Goal: Task Accomplishment & Management: Complete application form

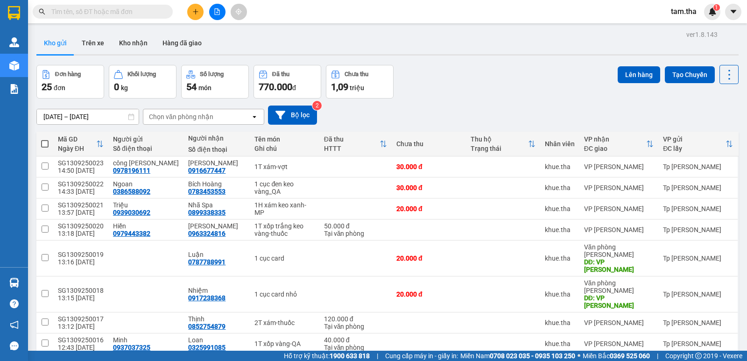
click at [193, 12] on icon "plus" at bounding box center [195, 11] width 7 height 7
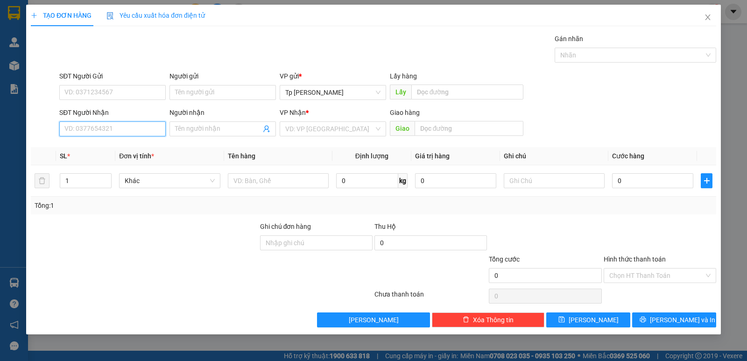
click at [131, 127] on input "SĐT Người Nhận" at bounding box center [112, 128] width 106 height 15
click at [114, 143] on div "0916755119 - Sơn(TH HP)" at bounding box center [112, 147] width 95 height 10
type input "0916755119"
type input "Sơn(TH HP)"
type input "0916755119"
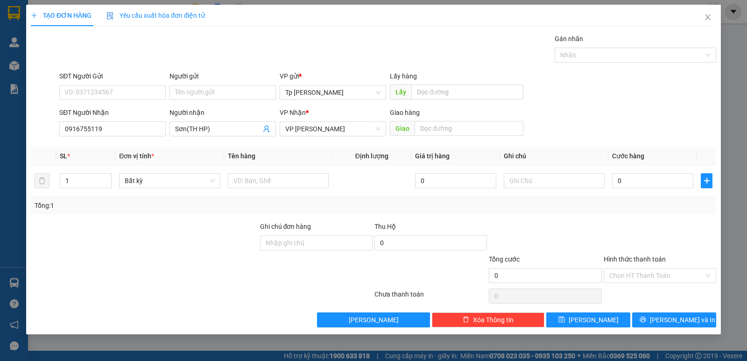
click at [119, 85] on div "SĐT Người Gửi" at bounding box center [112, 78] width 106 height 14
click at [117, 89] on input "SĐT Người Gửi" at bounding box center [112, 92] width 106 height 15
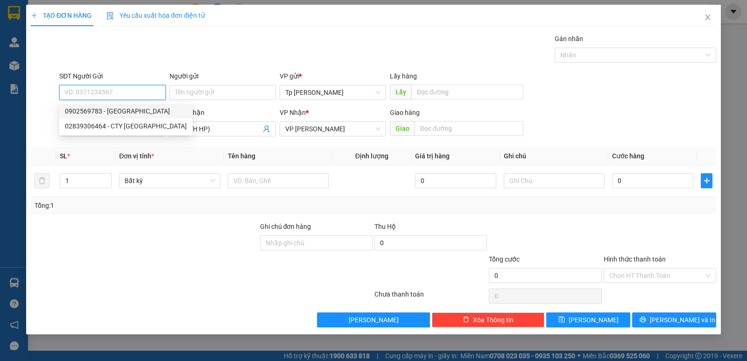
drag, startPoint x: 130, startPoint y: 112, endPoint x: 233, endPoint y: 157, distance: 112.7
click at [134, 112] on div "0902569783 - [GEOGRAPHIC_DATA]" at bounding box center [126, 111] width 122 height 10
type input "0902569783"
type input "LE Huy"
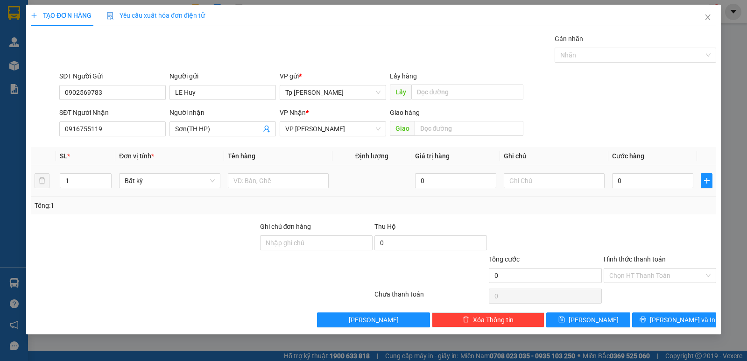
click at [261, 172] on div at bounding box center [278, 180] width 101 height 19
click at [263, 179] on input "text" at bounding box center [278, 180] width 101 height 15
type input "1T đen _ LK"
click at [628, 183] on input "0" at bounding box center [652, 180] width 81 height 15
type input "3"
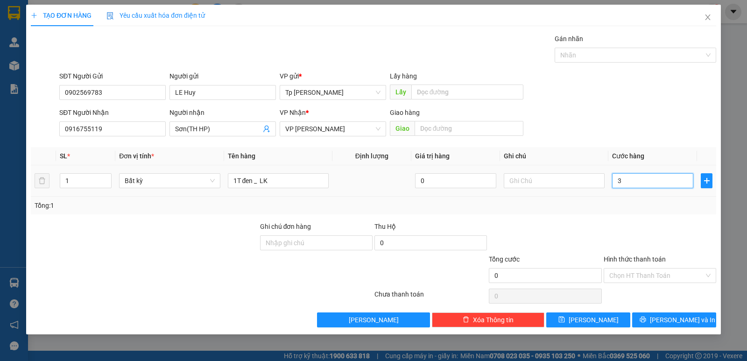
type input "3"
type input "30"
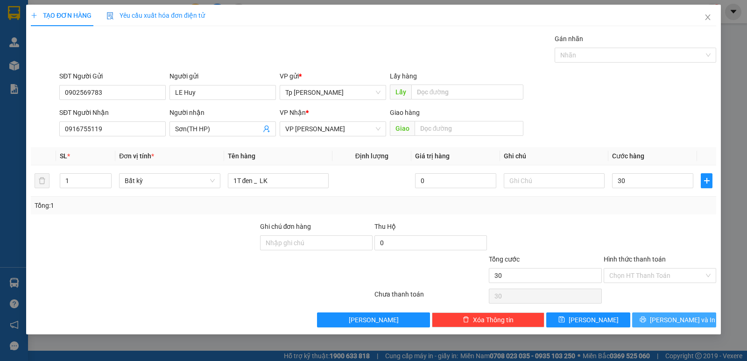
type input "30.000"
click at [663, 317] on button "[PERSON_NAME] và In" at bounding box center [674, 319] width 84 height 15
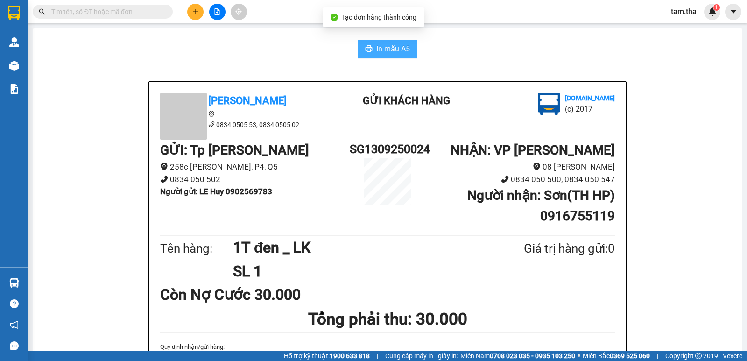
click at [363, 43] on button "In mẫu A5" at bounding box center [388, 49] width 60 height 19
click at [376, 45] on span "In mẫu A5" at bounding box center [393, 49] width 34 height 12
click at [193, 14] on icon "plus" at bounding box center [195, 11] width 7 height 7
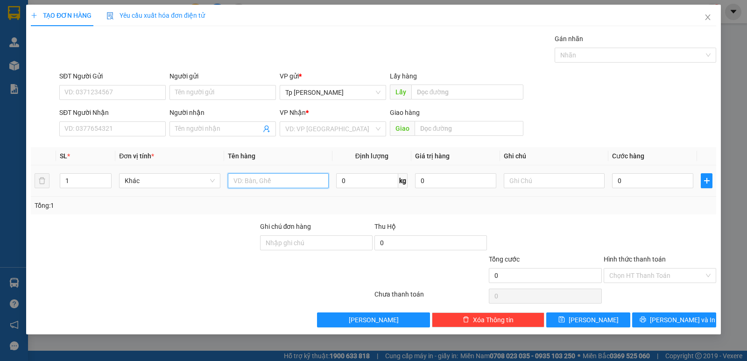
click at [247, 175] on input "text" at bounding box center [278, 180] width 101 height 15
type input "1 kiện máy xanh"
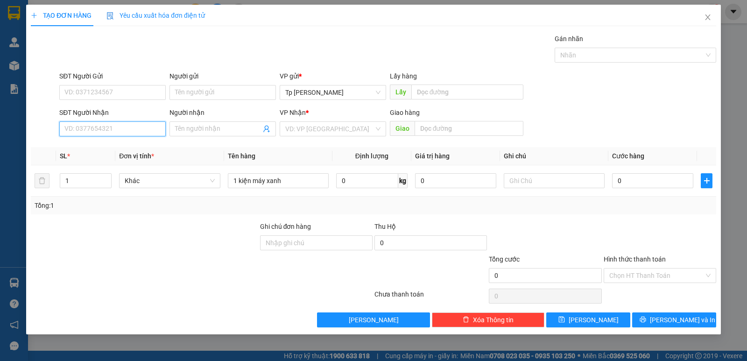
click at [152, 130] on input "SĐT Người Nhận" at bounding box center [112, 128] width 106 height 15
click at [113, 143] on div "0342136050 - NINa-TH VPU" at bounding box center [112, 147] width 95 height 10
type input "0342136050"
type input "NINa-TH VPU"
type input "0342136050"
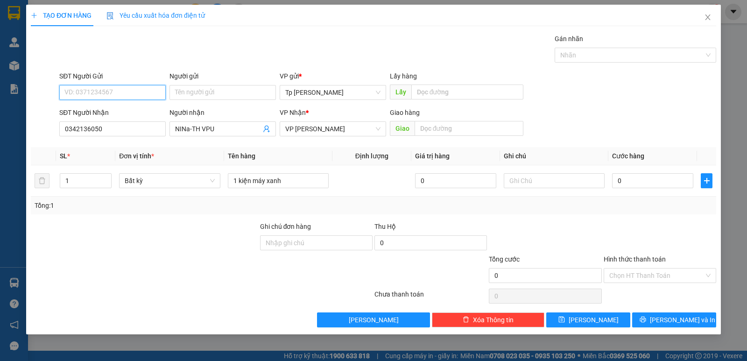
click at [120, 92] on input "SĐT Người Gửi" at bounding box center [112, 92] width 106 height 15
type input "0364846630"
click at [230, 86] on input "Người gửi" at bounding box center [222, 92] width 106 height 15
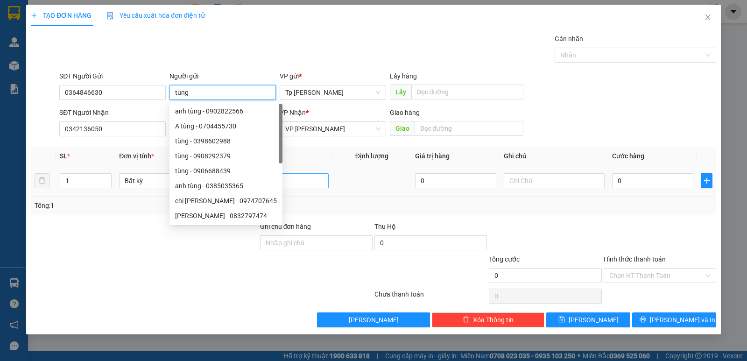
type input "tùng"
click at [296, 177] on input "1 kiện máy xanh" at bounding box center [278, 180] width 101 height 15
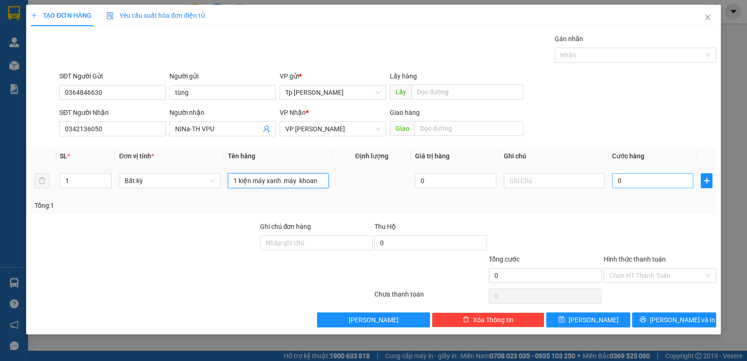
type input "1 kiện máy xanh máy khoan"
drag, startPoint x: 662, startPoint y: 176, endPoint x: 673, endPoint y: 159, distance: 20.6
click at [661, 176] on input "0" at bounding box center [652, 180] width 81 height 15
type input "2"
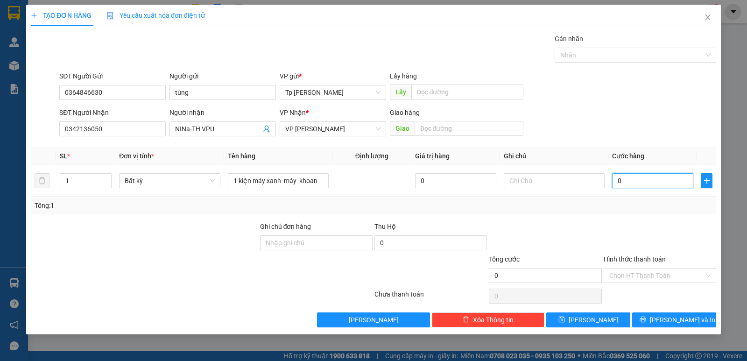
type input "2"
type input "20"
type input "200"
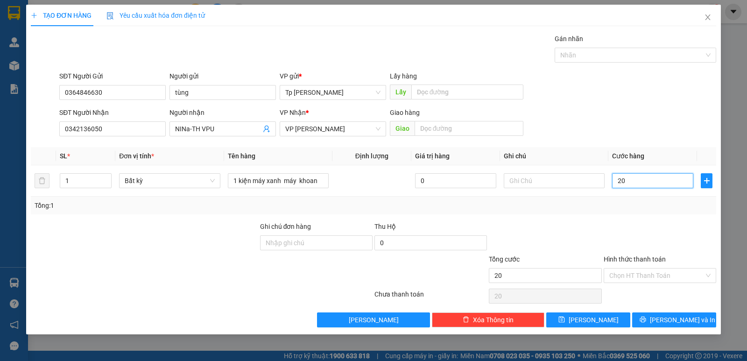
type input "200"
type input "200.000"
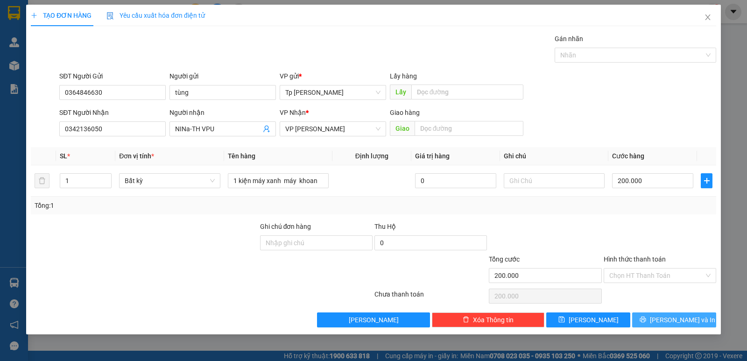
drag, startPoint x: 600, startPoint y: 246, endPoint x: 664, endPoint y: 312, distance: 92.4
click at [600, 248] on div at bounding box center [545, 237] width 114 height 33
click at [670, 315] on span "[PERSON_NAME] và In" at bounding box center [682, 320] width 65 height 10
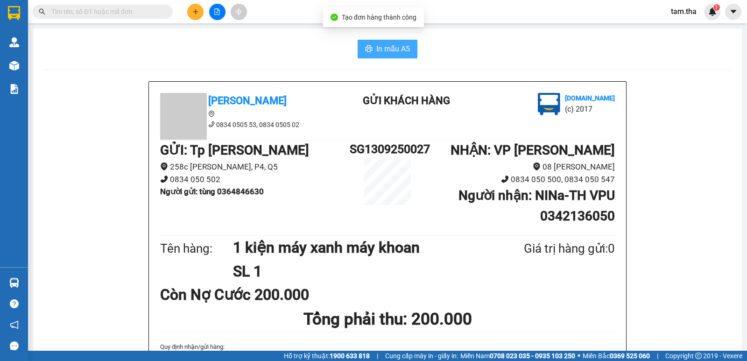
click at [383, 51] on span "In mẫu A5" at bounding box center [393, 49] width 34 height 12
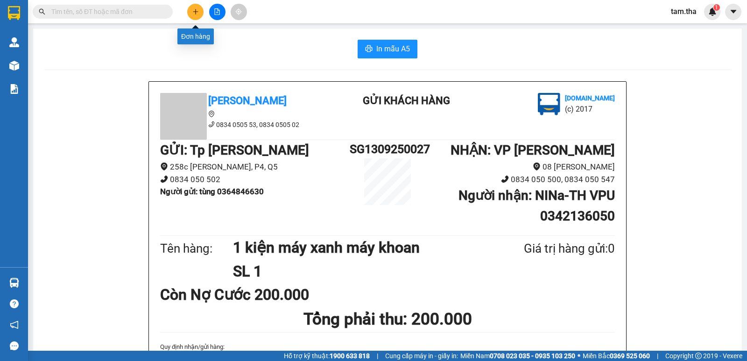
click at [198, 12] on icon "plus" at bounding box center [195, 11] width 7 height 7
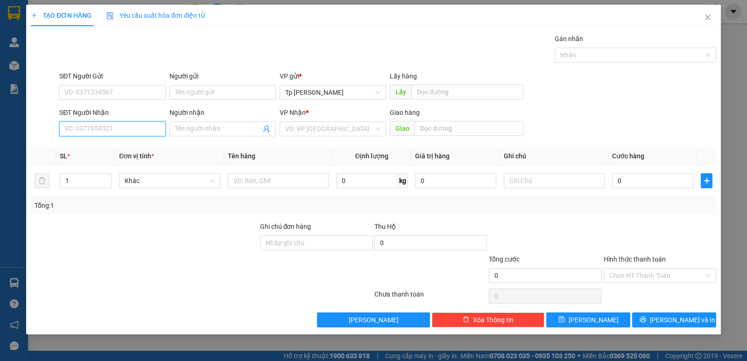
click at [133, 133] on input "SĐT Người Nhận" at bounding box center [112, 128] width 106 height 15
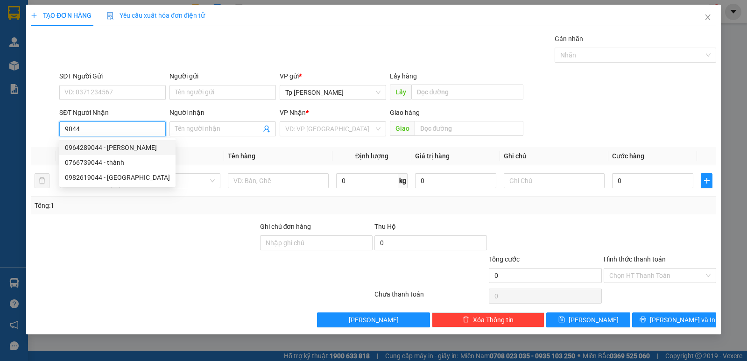
click at [127, 141] on div "0964289044 - [PERSON_NAME]" at bounding box center [117, 147] width 116 height 15
type input "0964289044"
type input "[PERSON_NAME]"
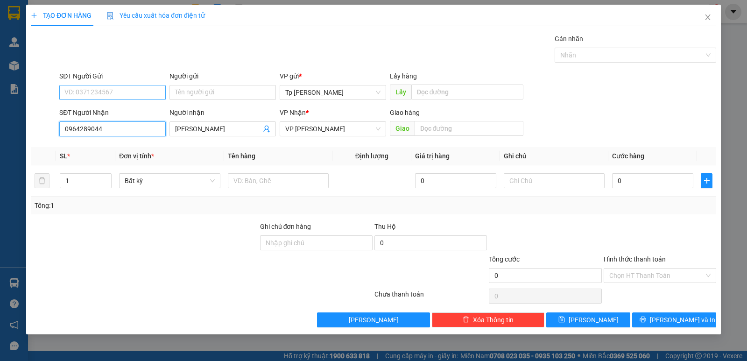
type input "0964289044"
click at [111, 89] on input "SĐT Người Gửi" at bounding box center [112, 92] width 106 height 15
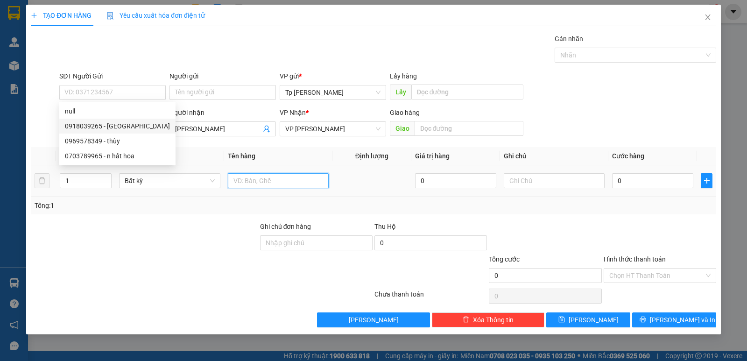
click at [296, 178] on input "text" at bounding box center [278, 180] width 101 height 15
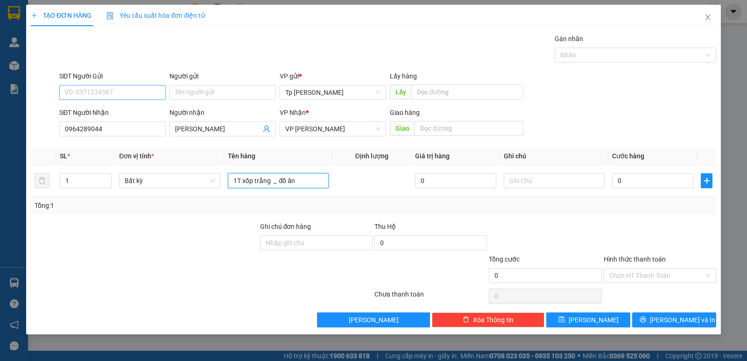
type input "1T xốp trắng _ đồ ăn"
click at [113, 92] on input "SĐT Người Gửi" at bounding box center [112, 92] width 106 height 15
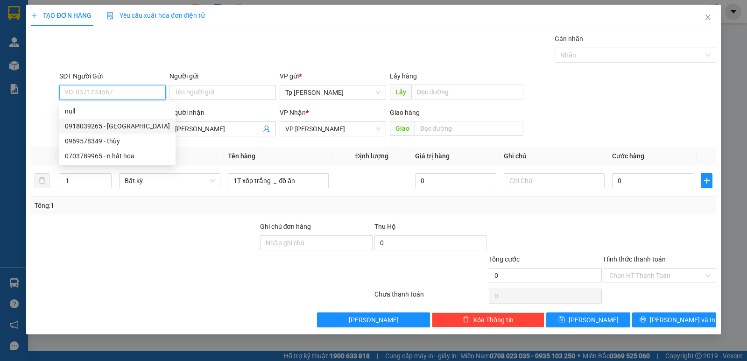
click at [133, 131] on div "0918039265 - [GEOGRAPHIC_DATA]" at bounding box center [117, 126] width 116 height 15
type input "0918039265"
type input "Cty Thiên Phú"
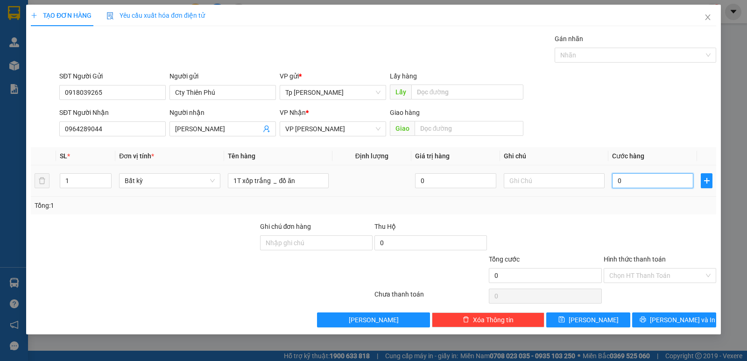
click at [630, 185] on input "0" at bounding box center [652, 180] width 81 height 15
type input "1"
type input "10"
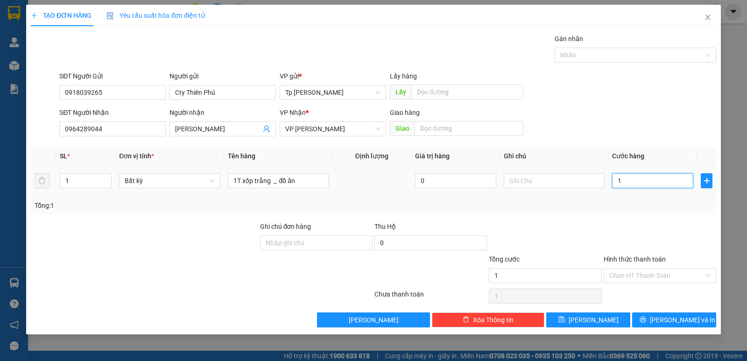
type input "10"
type input "100"
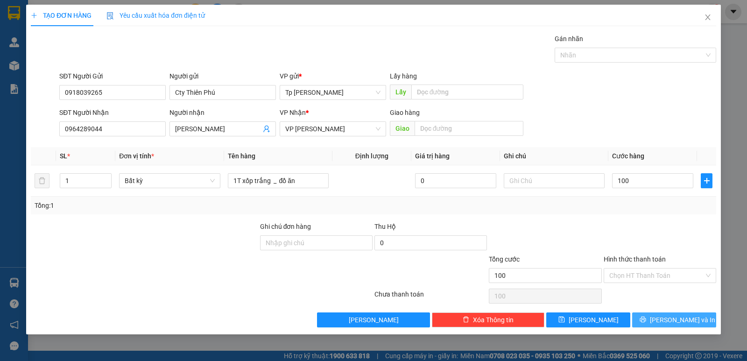
type input "100.000"
drag, startPoint x: 679, startPoint y: 320, endPoint x: 564, endPoint y: 239, distance: 140.9
click at [679, 321] on span "[PERSON_NAME] và In" at bounding box center [682, 320] width 65 height 10
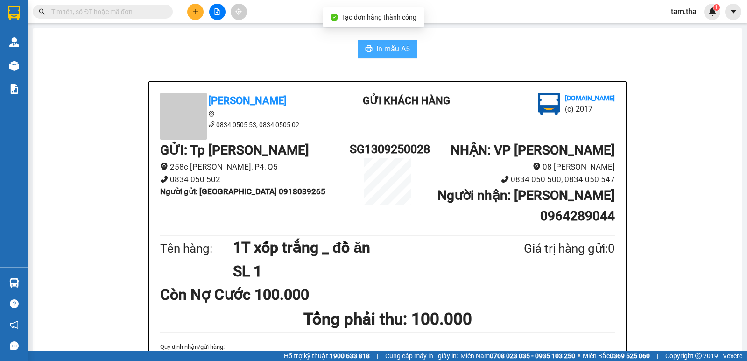
click at [368, 50] on icon "printer" at bounding box center [369, 48] width 7 height 7
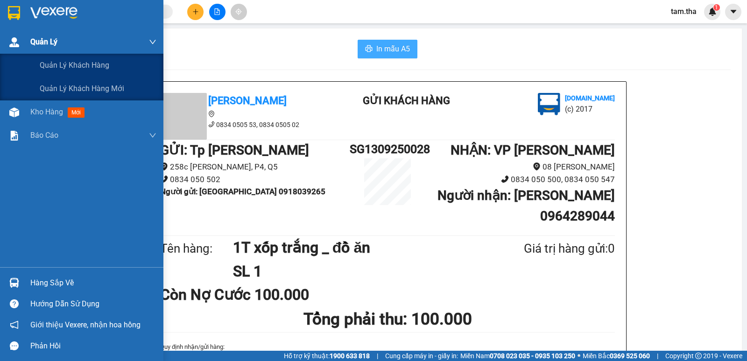
scroll to position [55, 0]
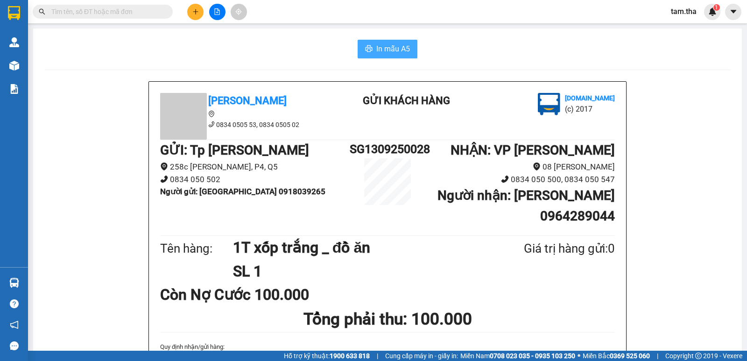
click at [199, 14] on button at bounding box center [195, 12] width 16 height 16
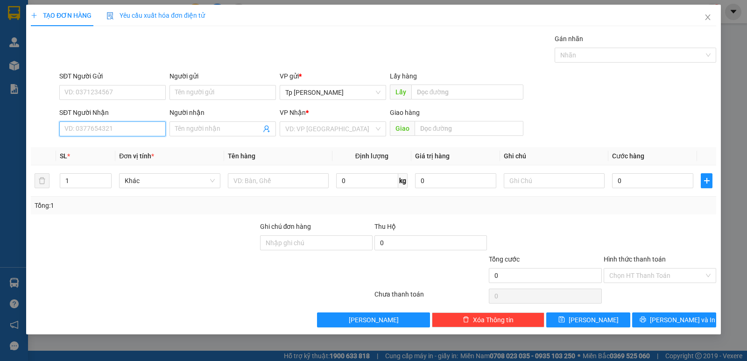
click at [135, 127] on input "SĐT Người Nhận" at bounding box center [112, 128] width 106 height 15
drag, startPoint x: 124, startPoint y: 150, endPoint x: 170, endPoint y: 145, distance: 47.0
click at [122, 147] on div "0943509977 - cô sau [PERSON_NAME]" at bounding box center [121, 147] width 113 height 10
type input "0943509977"
type input "cô sau phan thiết"
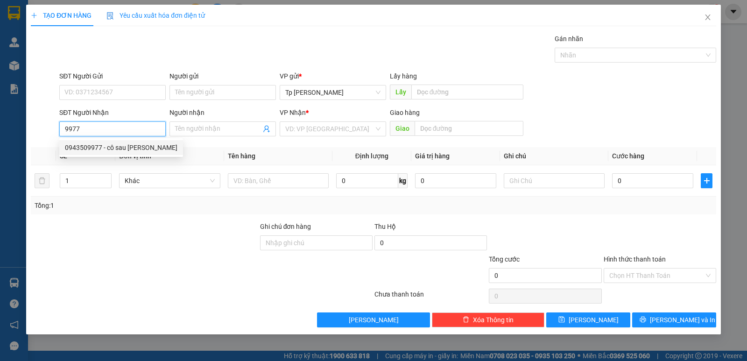
type input "Co sau [PERSON_NAME]"
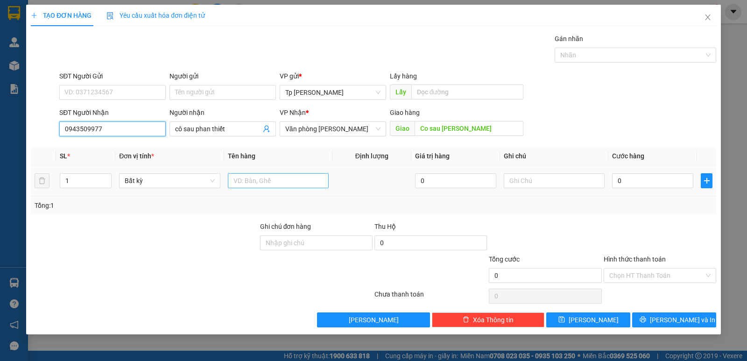
type input "0943509977"
click at [268, 180] on input "text" at bounding box center [278, 180] width 101 height 15
type input "1T xám _ VPP"
click at [630, 180] on input "0" at bounding box center [652, 180] width 81 height 15
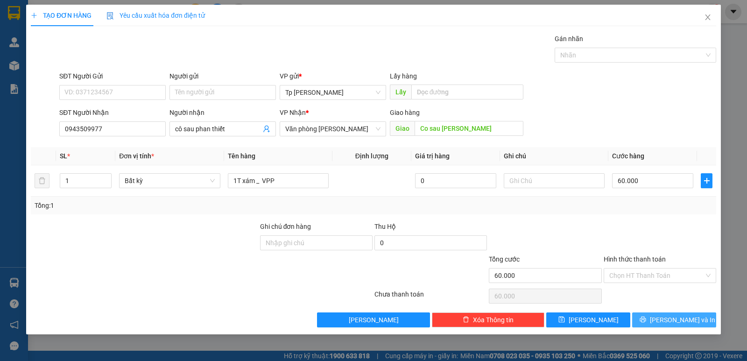
click at [663, 319] on button "[PERSON_NAME] và In" at bounding box center [674, 319] width 84 height 15
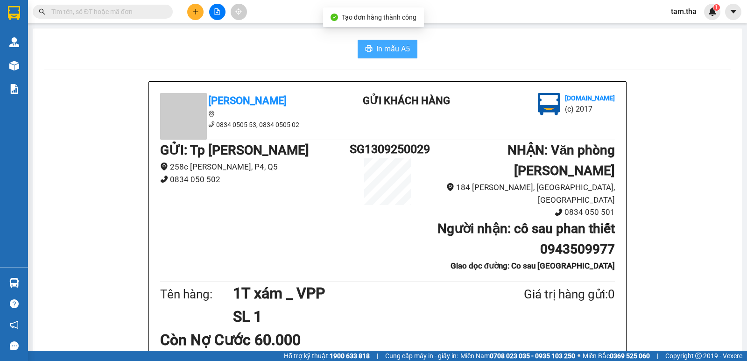
click at [412, 50] on button "In mẫu A5" at bounding box center [388, 49] width 60 height 19
click at [192, 14] on icon "plus" at bounding box center [195, 11] width 7 height 7
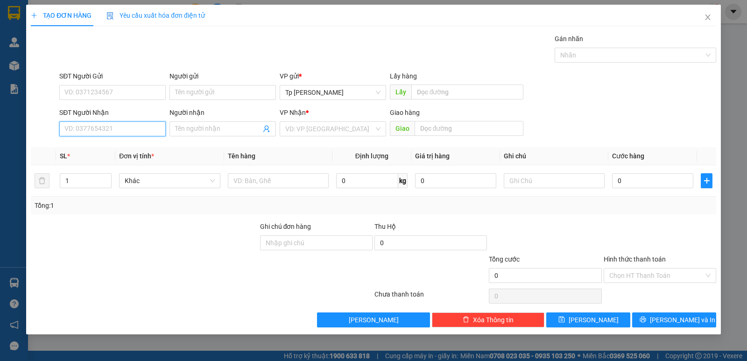
click at [140, 135] on input "SĐT Người Nhận" at bounding box center [112, 128] width 106 height 15
drag, startPoint x: 120, startPoint y: 130, endPoint x: 1, endPoint y: 128, distance: 119.1
click at [1, 128] on div "TẠO ĐƠN HÀNG Yêu cầu xuất hóa đơn điện tử Transit Pickup Surcharge Ids Transit …" at bounding box center [373, 180] width 747 height 361
click at [82, 134] on input "0963655579" at bounding box center [112, 128] width 106 height 15
type input "0963355579"
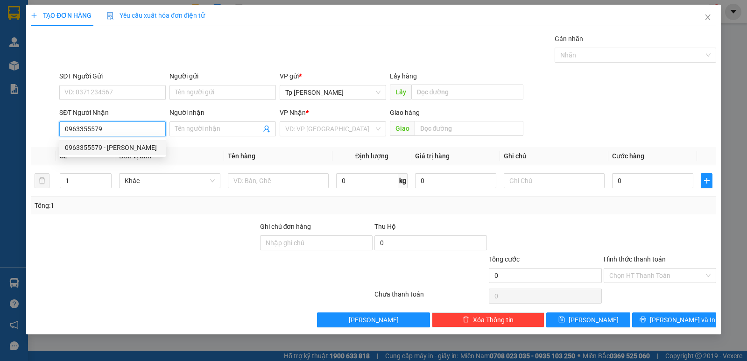
click at [97, 148] on div "0963355579 - [PERSON_NAME]" at bounding box center [112, 147] width 95 height 10
type input "[PERSON_NAME]"
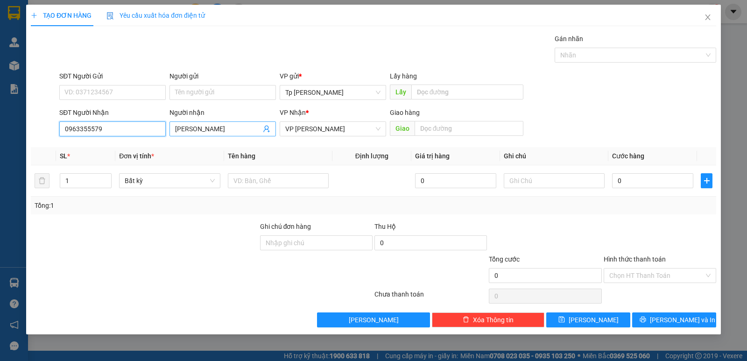
type input "0963355579"
click at [207, 131] on input "[PERSON_NAME]" at bounding box center [218, 129] width 86 height 10
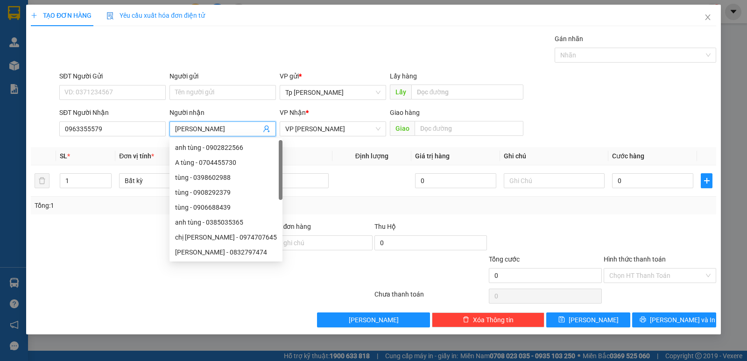
drag, startPoint x: 219, startPoint y: 131, endPoint x: 169, endPoint y: 131, distance: 49.5
click at [169, 131] on div "Người nhận [PERSON_NAME]" at bounding box center [223, 123] width 110 height 33
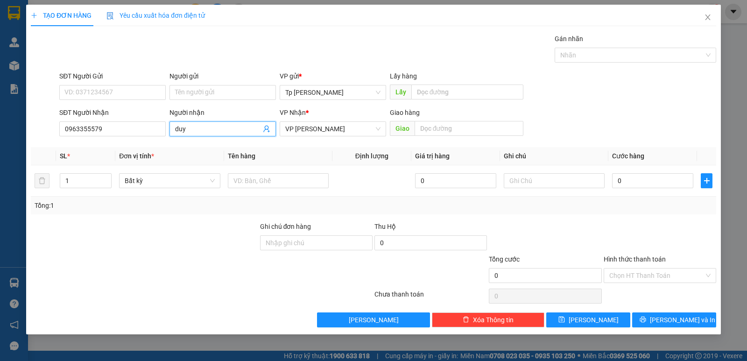
type input "duy"
drag, startPoint x: 46, startPoint y: 137, endPoint x: 29, endPoint y: 141, distance: 16.8
click at [29, 141] on div "TẠO ĐƠN HÀNG Yêu cầu xuất hóa đơn điện tử Transit Pickup Surcharge Ids Transit …" at bounding box center [373, 170] width 695 height 330
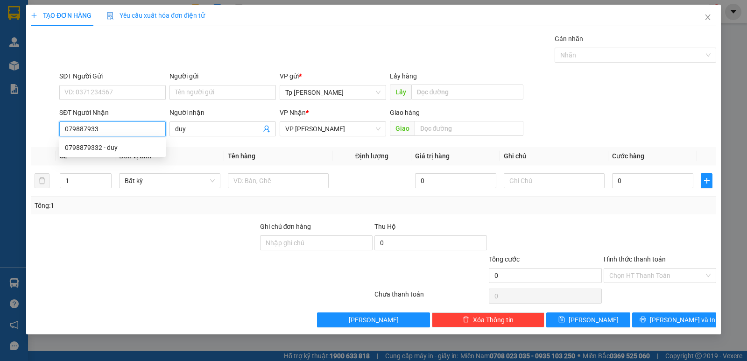
type input "0798879332"
click at [102, 141] on div "0798879332 - duy" at bounding box center [112, 147] width 106 height 15
type input "duy"
type input "0798879332"
click at [114, 119] on div "SĐT Người Nhận" at bounding box center [112, 114] width 106 height 14
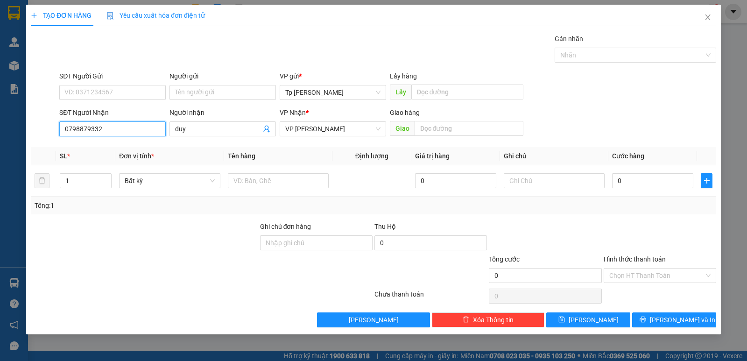
click at [110, 128] on input "0798879332" at bounding box center [112, 128] width 106 height 15
click at [113, 153] on div "0798879332 - duy" at bounding box center [112, 147] width 106 height 15
click at [116, 95] on input "SĐT Người Gửi" at bounding box center [112, 92] width 106 height 15
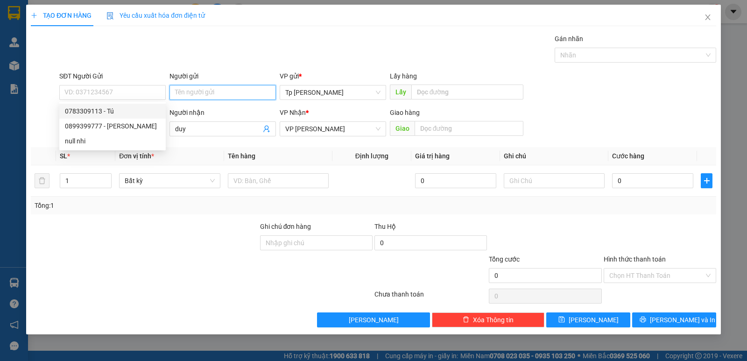
click at [199, 96] on input "Người gửi" at bounding box center [222, 92] width 106 height 15
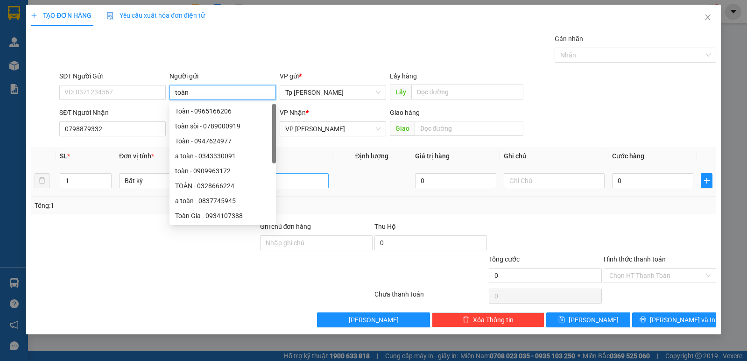
type input "toàn"
click at [328, 176] on input "text" at bounding box center [278, 180] width 101 height 15
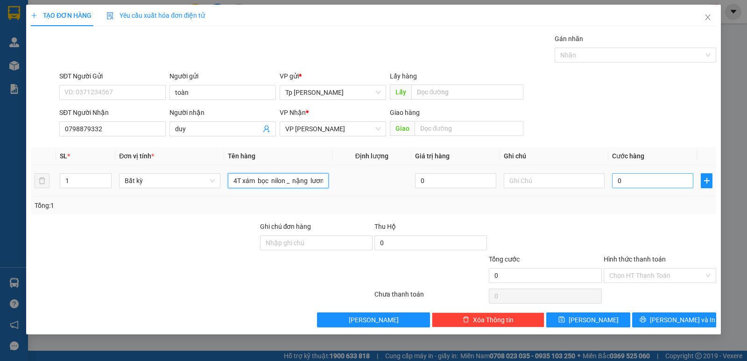
type input "4T xám bọc nilon _ nặng lương"
click at [620, 183] on input "0" at bounding box center [652, 180] width 81 height 15
type input "3"
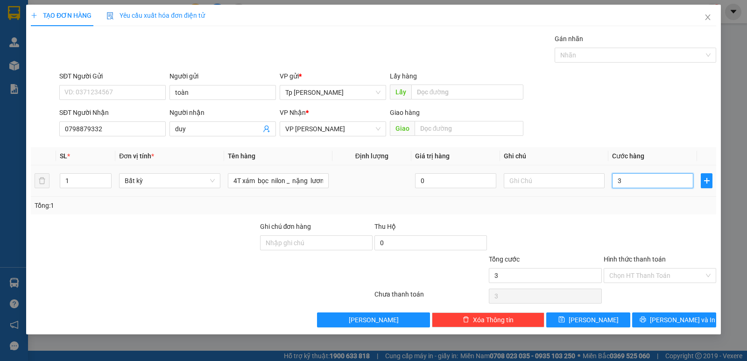
type input "30"
type input "300"
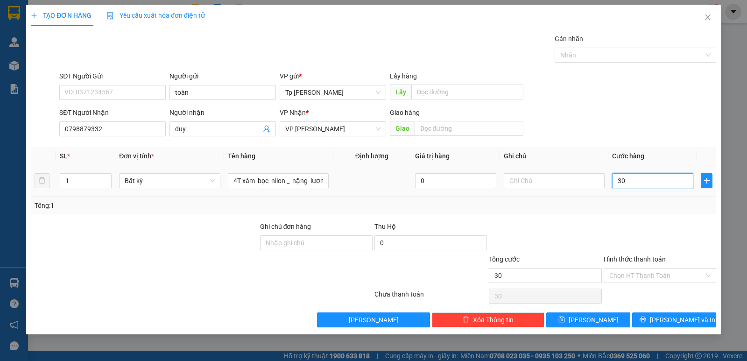
type input "300"
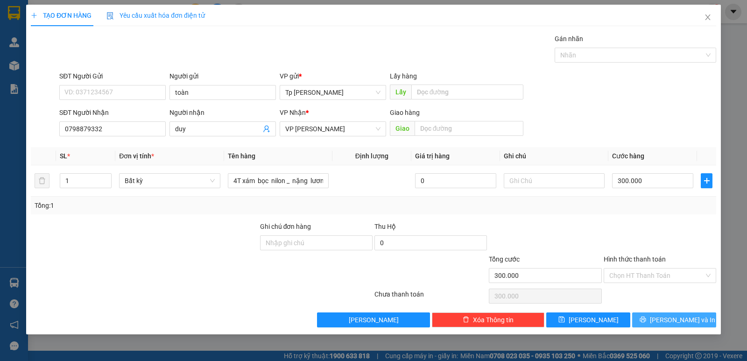
click at [671, 322] on span "[PERSON_NAME] và In" at bounding box center [682, 320] width 65 height 10
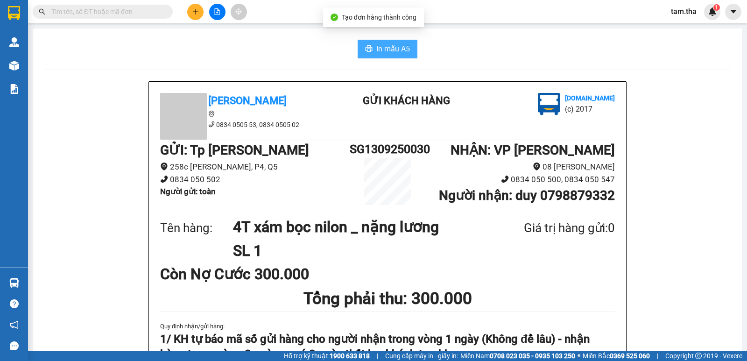
click at [382, 53] on span "In mẫu A5" at bounding box center [393, 49] width 34 height 12
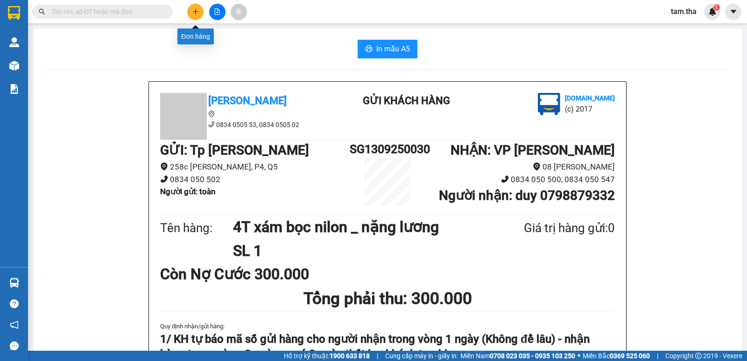
click at [196, 18] on button at bounding box center [195, 12] width 16 height 16
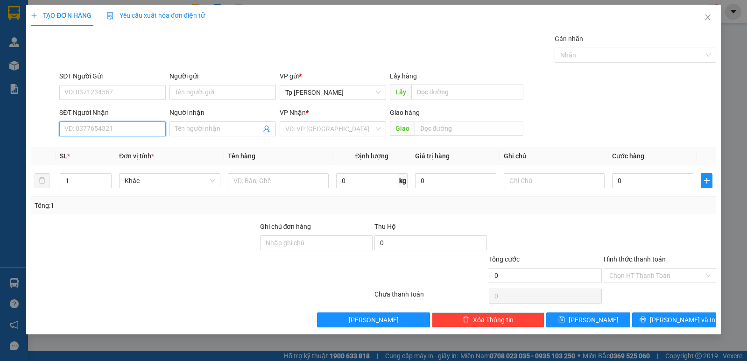
click at [138, 126] on input "SĐT Người Nhận" at bounding box center [112, 128] width 106 height 15
click at [125, 151] on div "0373364802 - [PERSON_NAME](NK việt đức)" at bounding box center [130, 147] width 130 height 10
type input "0373364802"
type input "[PERSON_NAME](NK việt đức)"
type input "0373364802"
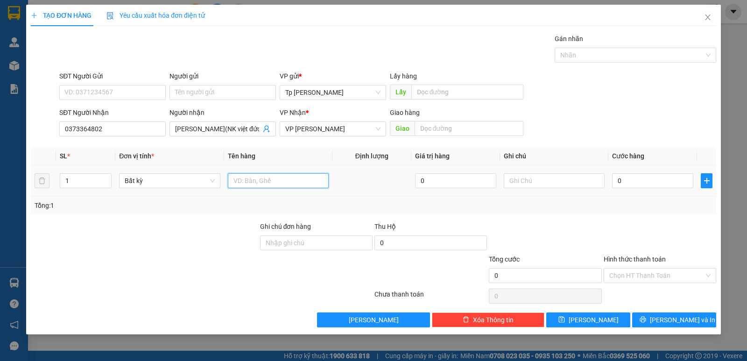
click at [315, 186] on input "text" at bounding box center [278, 180] width 101 height 15
type input "1H xám _ răng"
click at [627, 175] on input "0" at bounding box center [652, 180] width 81 height 15
type input "5"
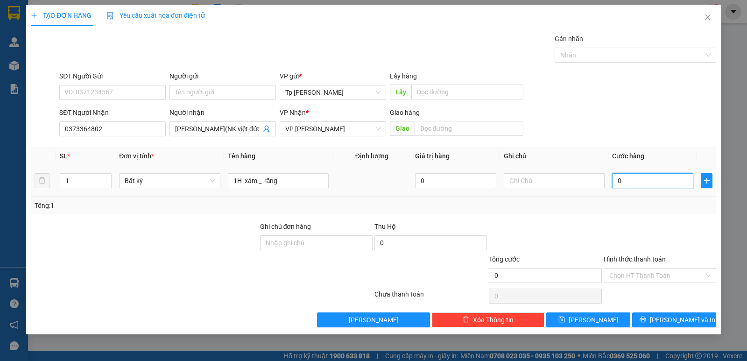
type input "5"
type input "50"
type input "50.000"
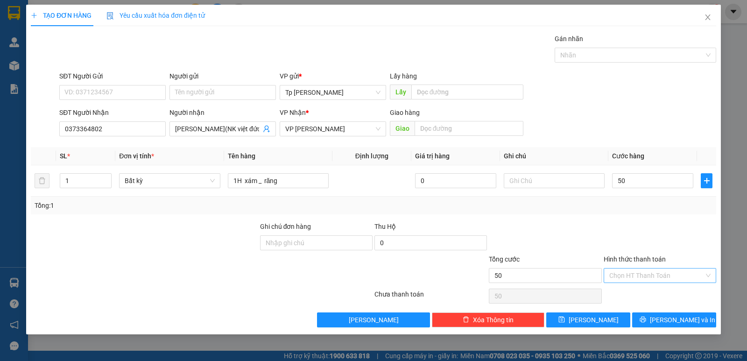
type input "50.000"
click at [657, 282] on input "Hình thức thanh toán" at bounding box center [656, 275] width 95 height 14
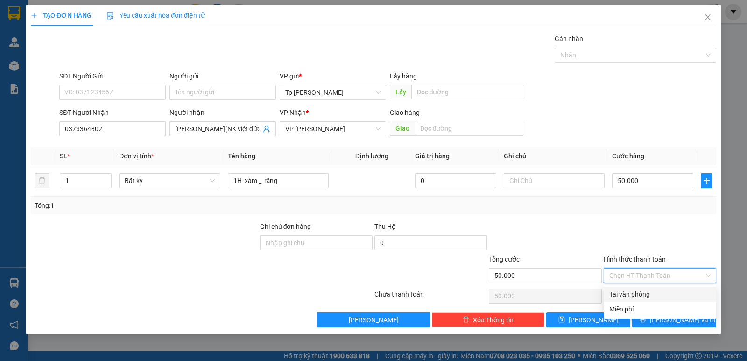
click at [657, 288] on div "Tại văn phòng" at bounding box center [660, 294] width 113 height 15
type input "0"
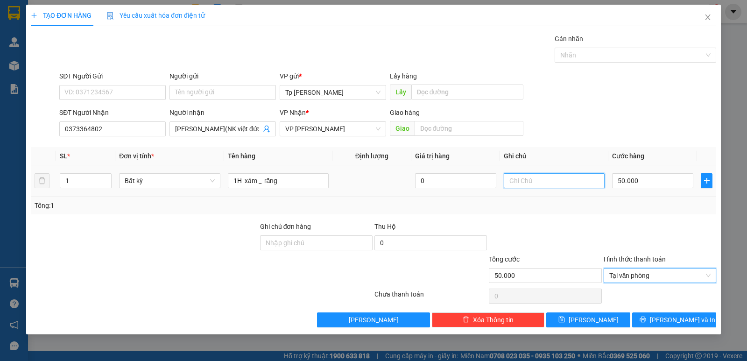
click at [559, 182] on input "text" at bounding box center [554, 180] width 101 height 15
type input "CK VCB"
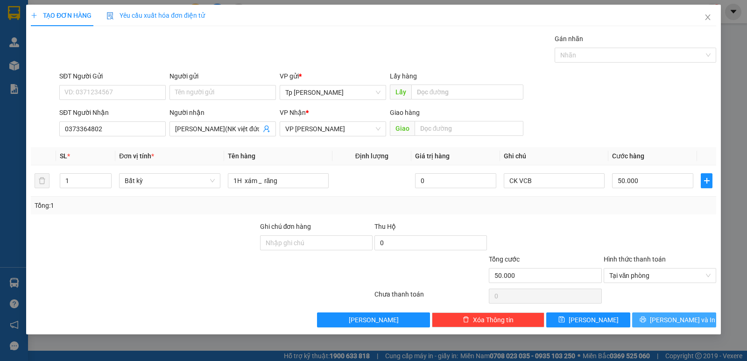
click at [666, 325] on button "[PERSON_NAME] và In" at bounding box center [674, 319] width 84 height 15
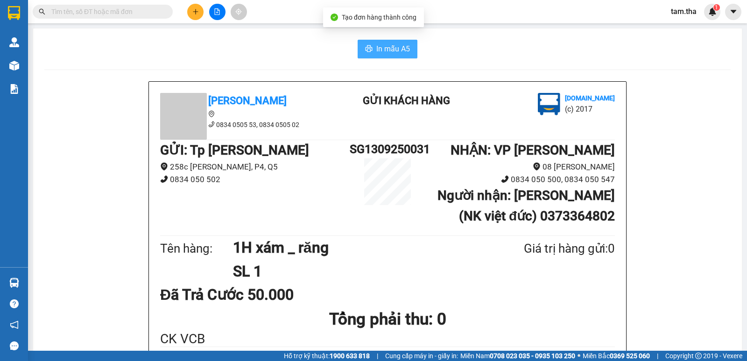
click at [397, 54] on span "In mẫu A5" at bounding box center [393, 49] width 34 height 12
click at [189, 7] on button at bounding box center [195, 12] width 16 height 16
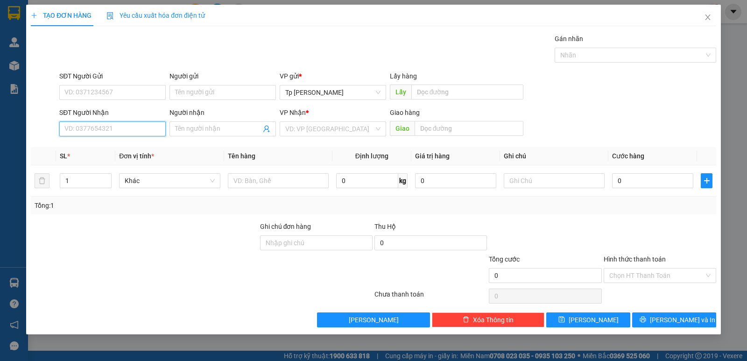
click at [104, 126] on input "SĐT Người Nhận" at bounding box center [112, 128] width 106 height 15
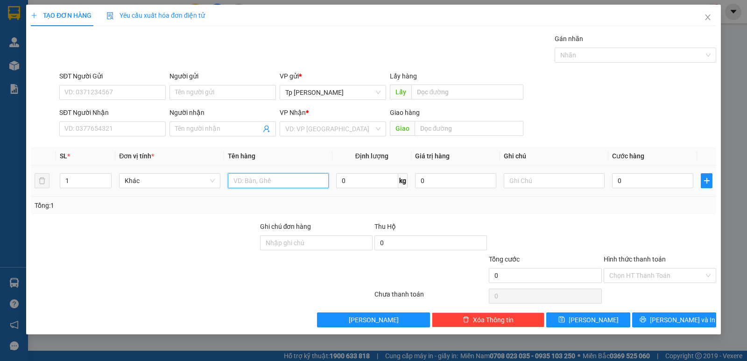
click at [258, 180] on input "text" at bounding box center [278, 180] width 101 height 15
drag, startPoint x: 263, startPoint y: 181, endPoint x: 272, endPoint y: 181, distance: 8.4
click at [272, 181] on input "1 cục cardr" at bounding box center [278, 180] width 101 height 15
type input "1 cục card"
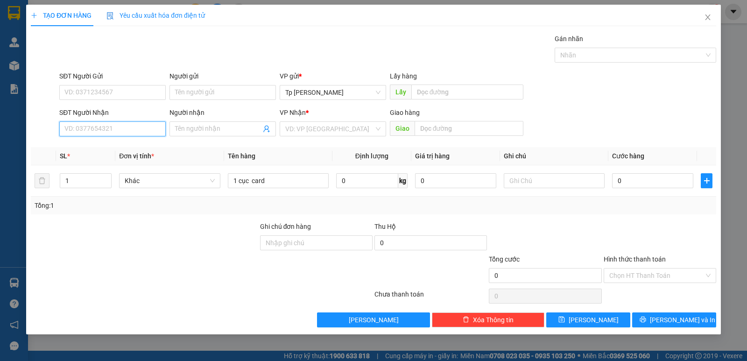
click at [65, 130] on input "SĐT Người Nhận" at bounding box center [112, 128] width 106 height 15
click at [191, 130] on input "Người nhận" at bounding box center [218, 129] width 86 height 10
drag, startPoint x: 226, startPoint y: 133, endPoint x: 166, endPoint y: 134, distance: 59.8
click at [166, 134] on div "SĐT Người Nhận VD: 0377654321 Người nhận mắm noll mắm noll VP Nhận * VD: VP Sài…" at bounding box center [387, 123] width 661 height 33
click at [189, 128] on input "mắm noll" at bounding box center [218, 129] width 86 height 10
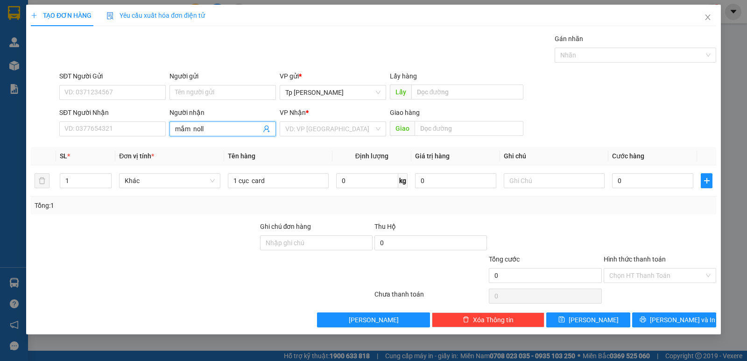
drag, startPoint x: 211, startPoint y: 128, endPoint x: 167, endPoint y: 128, distance: 44.8
click at [157, 128] on div "SĐT Người Nhận VD: 0377654321 Người nhận mắm noll mắm noll VP Nhận * VD: VP Sài…" at bounding box center [387, 123] width 661 height 33
type input "mắm noll"
paste input "mắm noll"
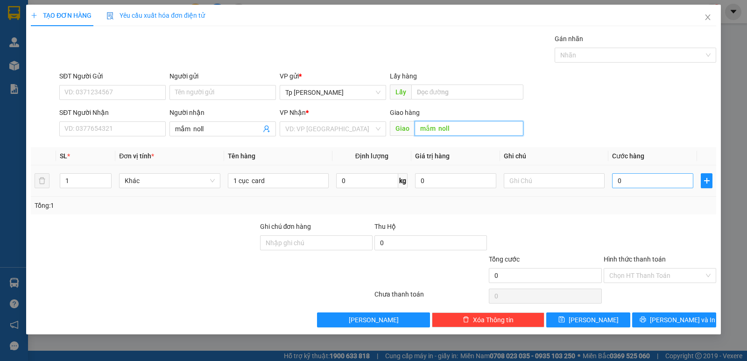
type input "mắm noll"
click at [631, 183] on input "0" at bounding box center [652, 180] width 81 height 15
type input "8"
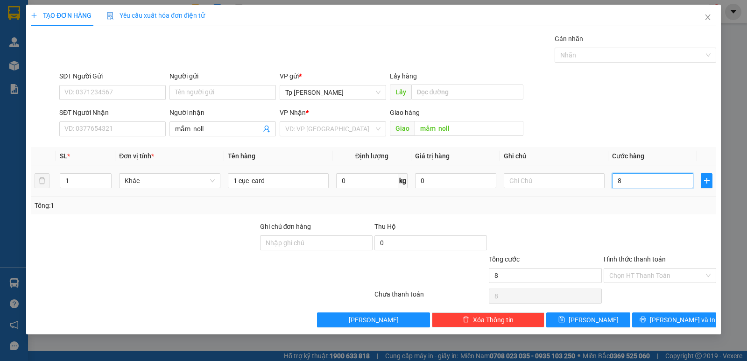
type input "80"
drag, startPoint x: 631, startPoint y: 183, endPoint x: 593, endPoint y: 183, distance: 37.8
click at [593, 183] on tr "1 Khác 1 cục card 0 kg 0 80" at bounding box center [373, 180] width 685 height 31
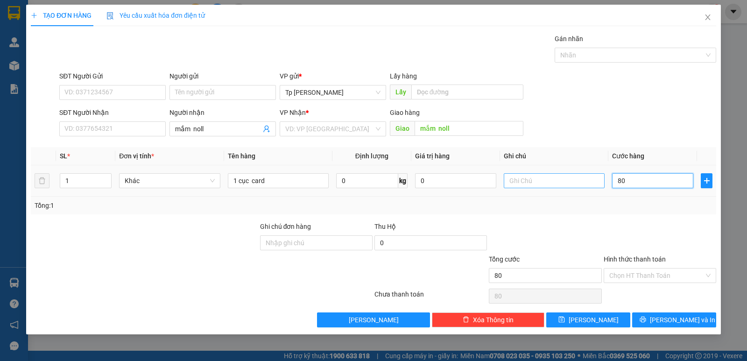
type input "7"
type input "70"
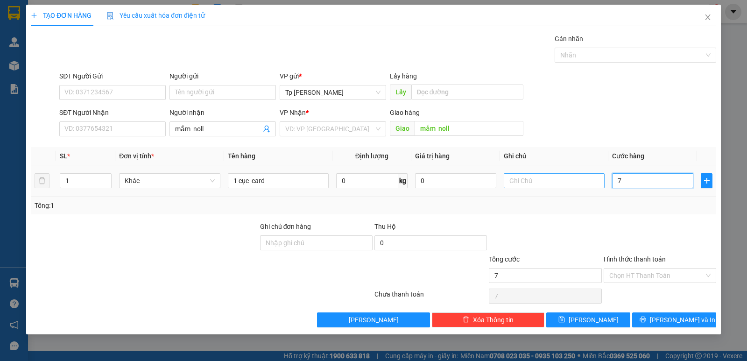
type input "70"
drag, startPoint x: 639, startPoint y: 178, endPoint x: 594, endPoint y: 178, distance: 44.4
click at [594, 178] on tr "1 Khác 1 cục card 0 kg 0 70" at bounding box center [373, 180] width 685 height 31
type input "6"
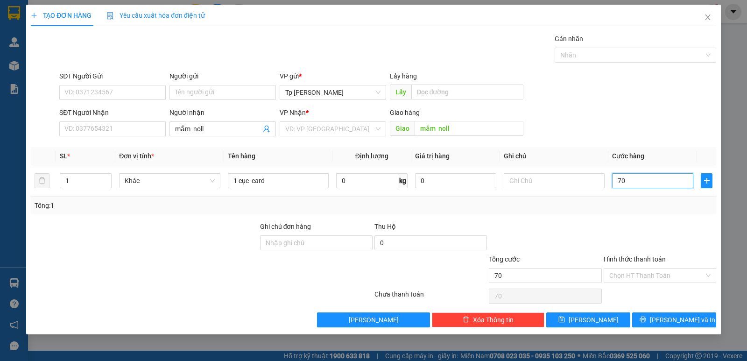
type input "6"
type input "60"
click at [670, 317] on span "[PERSON_NAME] và In" at bounding box center [682, 320] width 65 height 10
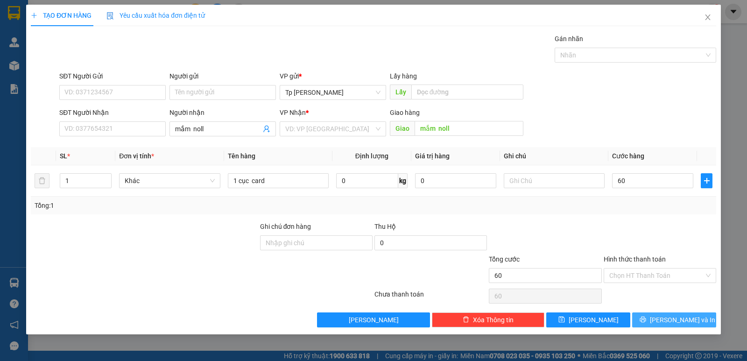
type input "60.000"
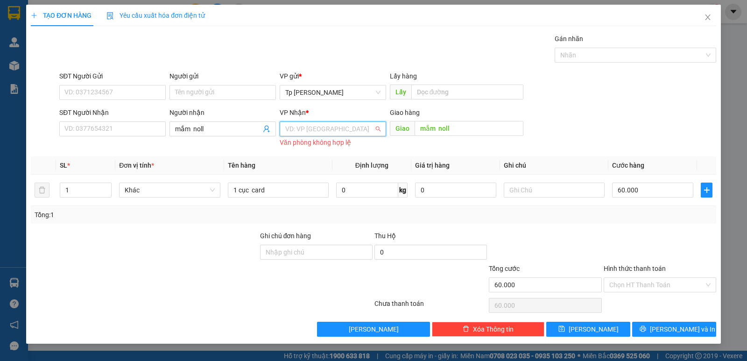
click at [335, 126] on input "search" at bounding box center [329, 129] width 89 height 14
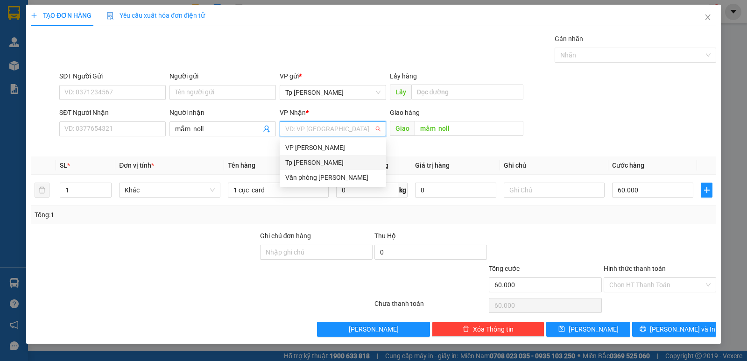
click at [329, 162] on div "Tp [PERSON_NAME]" at bounding box center [332, 162] width 95 height 10
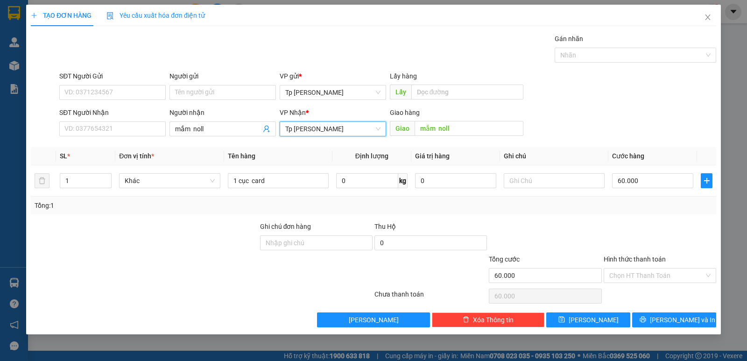
click at [325, 129] on span "Tp [PERSON_NAME]" at bounding box center [332, 129] width 95 height 14
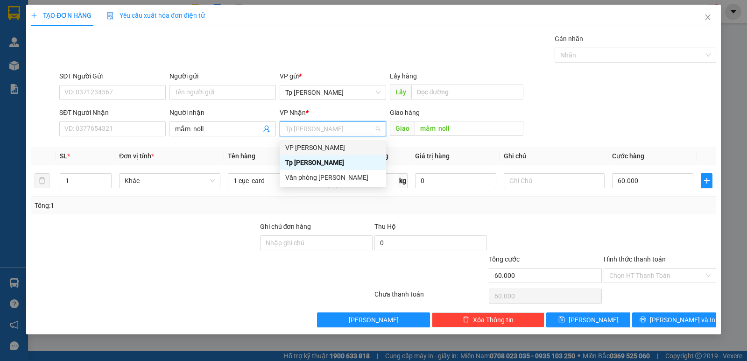
click at [322, 149] on div "VP [PERSON_NAME]" at bounding box center [332, 147] width 95 height 10
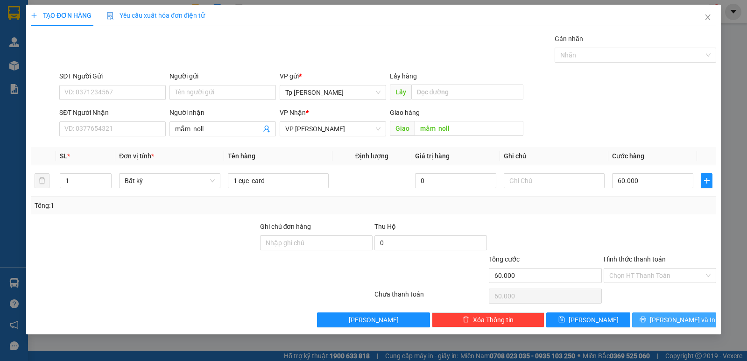
click at [646, 316] on icon "printer" at bounding box center [643, 319] width 7 height 7
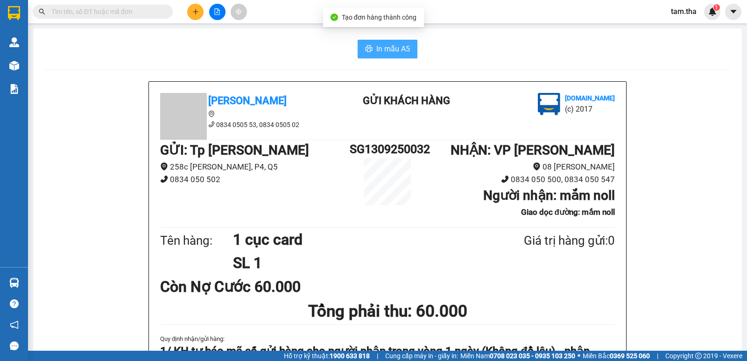
click at [366, 51] on icon "printer" at bounding box center [369, 48] width 7 height 7
click at [368, 48] on icon "printer" at bounding box center [368, 48] width 7 height 7
click at [199, 14] on button at bounding box center [195, 12] width 16 height 16
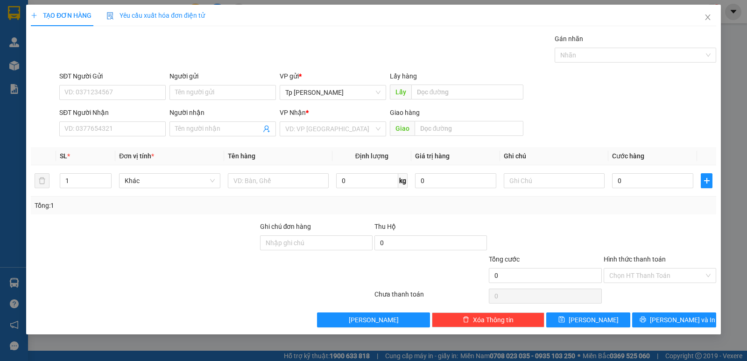
click at [119, 138] on div "SĐT Người Nhận VD: 0377654321" at bounding box center [112, 123] width 106 height 33
click at [117, 134] on input "SĐT Người Nhận" at bounding box center [112, 128] width 106 height 15
drag, startPoint x: 131, startPoint y: 146, endPoint x: 129, endPoint y: 120, distance: 26.7
click at [129, 145] on div "0937312626 - SơnTHG" at bounding box center [112, 147] width 95 height 10
type input "0937312626"
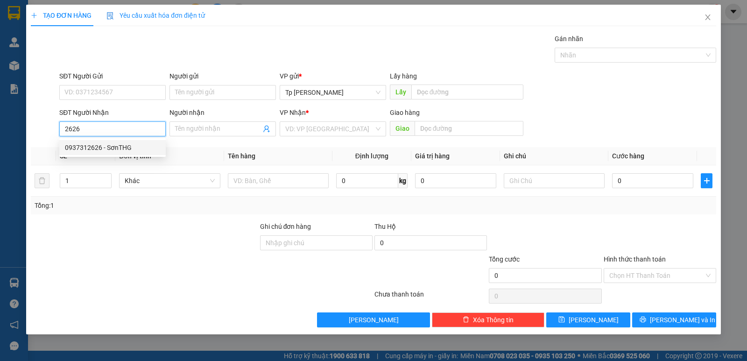
type input "SơnTHG"
type input "0937312626"
click at [132, 99] on div "SĐT Người Gửi VD: 0371234567" at bounding box center [112, 87] width 106 height 33
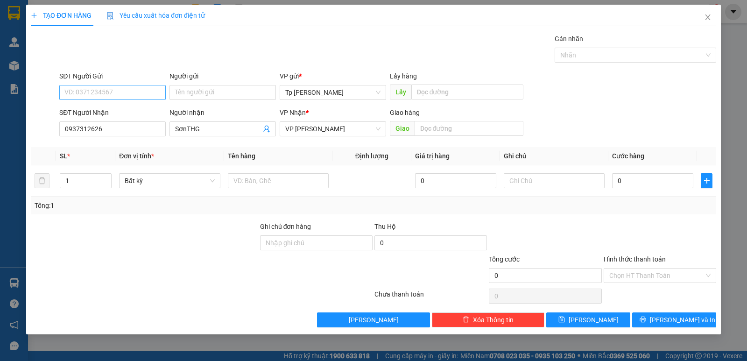
click at [132, 99] on input "SĐT Người Gửi" at bounding box center [112, 92] width 106 height 15
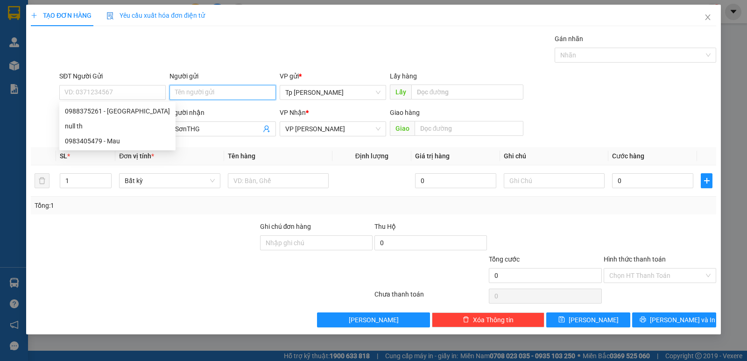
drag, startPoint x: 181, startPoint y: 99, endPoint x: 186, endPoint y: 99, distance: 5.6
click at [183, 99] on input "Người gửi" at bounding box center [222, 92] width 106 height 15
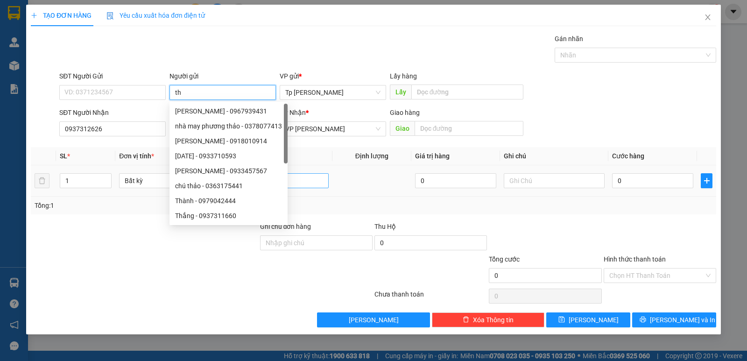
type input "th"
click at [292, 173] on input "text" at bounding box center [278, 180] width 101 height 15
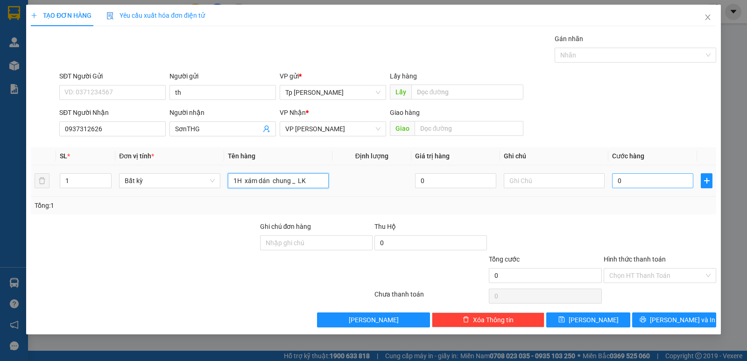
type input "1H xám dán chung _ LK"
click at [624, 185] on input "0" at bounding box center [652, 180] width 81 height 15
click at [617, 211] on div "Tổng: 1" at bounding box center [373, 206] width 685 height 18
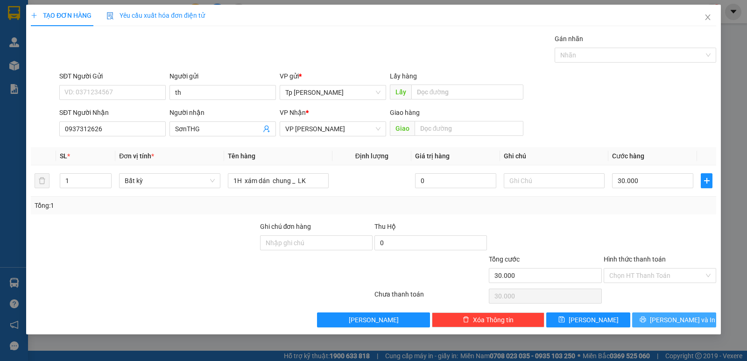
click at [648, 313] on button "[PERSON_NAME] và In" at bounding box center [674, 319] width 84 height 15
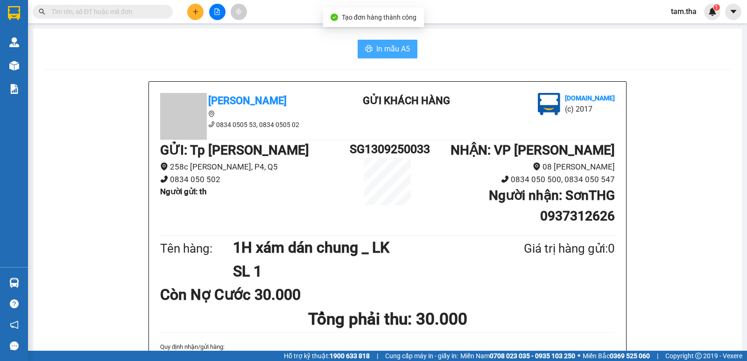
click at [358, 46] on button "In mẫu A5" at bounding box center [388, 49] width 60 height 19
click at [200, 10] on button at bounding box center [195, 12] width 16 height 16
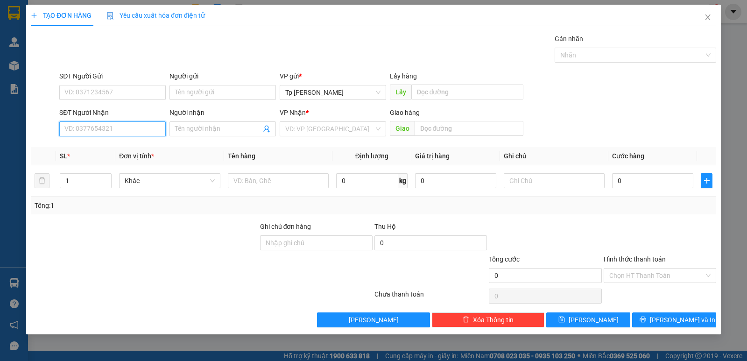
click at [106, 129] on input "SĐT Người Nhận" at bounding box center [112, 128] width 106 height 15
click at [123, 150] on div "0914852856 - nghệ thương" at bounding box center [112, 147] width 95 height 10
type input "0914852856"
type input "nghệ thương"
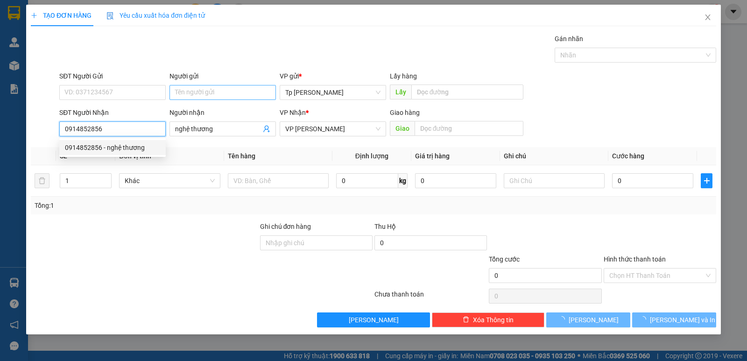
type input "0914852856"
click at [190, 99] on input "Người gửi" at bounding box center [222, 92] width 106 height 15
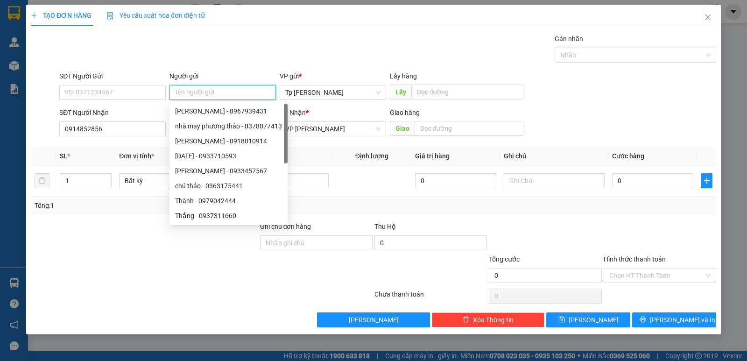
click at [190, 99] on input "Người gửi" at bounding box center [222, 92] width 106 height 15
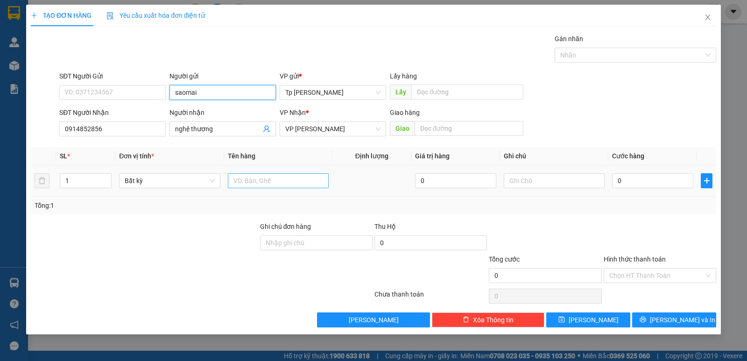
type input "saomai"
click at [308, 177] on input "text" at bounding box center [278, 180] width 101 height 15
drag, startPoint x: 294, startPoint y: 178, endPoint x: 305, endPoint y: 178, distance: 10.7
click at [305, 178] on input "1 bị đỏ bọc nilon _ LK" at bounding box center [278, 180] width 101 height 15
type input "1 bị đỏ bọc nilon _ thiệp"
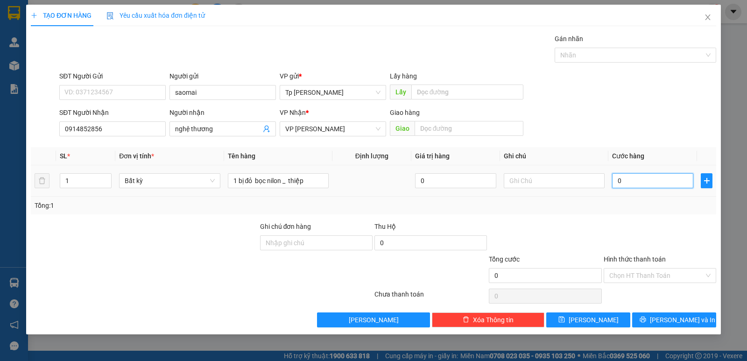
type input "3"
type input "30"
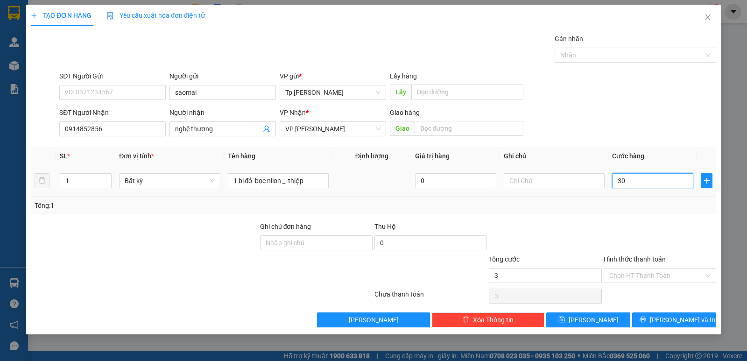
type input "30"
click at [669, 233] on div at bounding box center [660, 237] width 114 height 33
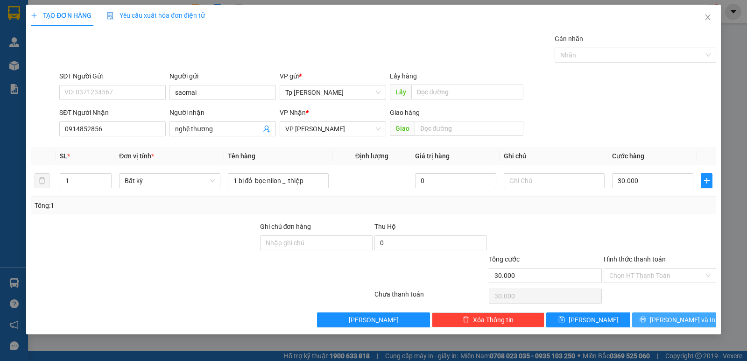
drag, startPoint x: 670, startPoint y: 327, endPoint x: 654, endPoint y: 314, distance: 20.2
click at [668, 326] on button "[PERSON_NAME] và In" at bounding box center [674, 319] width 84 height 15
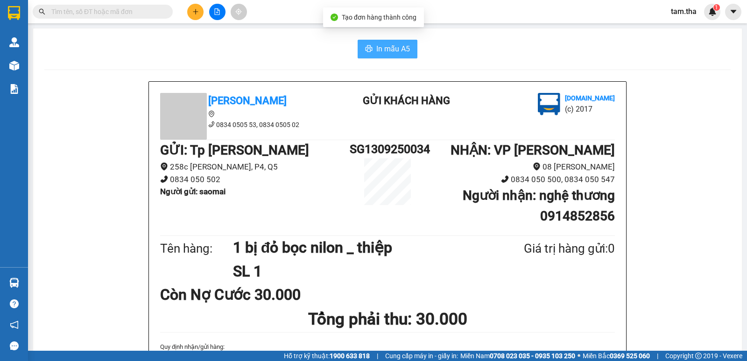
click at [368, 47] on icon "printer" at bounding box center [368, 48] width 7 height 7
click at [191, 8] on button at bounding box center [195, 12] width 16 height 16
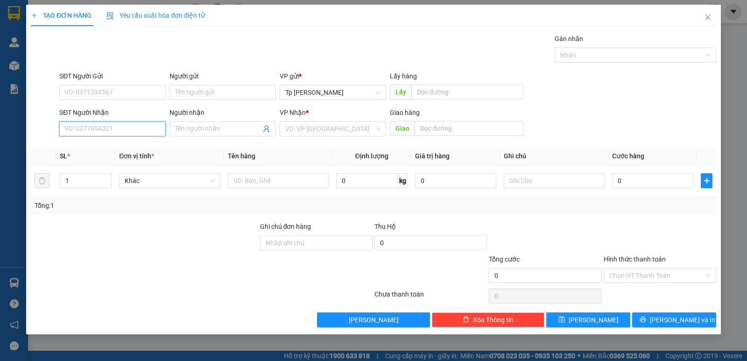
click at [145, 133] on input "SĐT Người Nhận" at bounding box center [112, 128] width 106 height 15
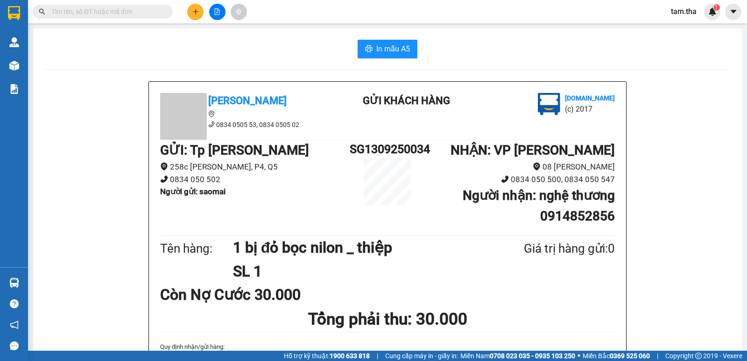
click at [195, 11] on icon "plus" at bounding box center [195, 11] width 7 height 7
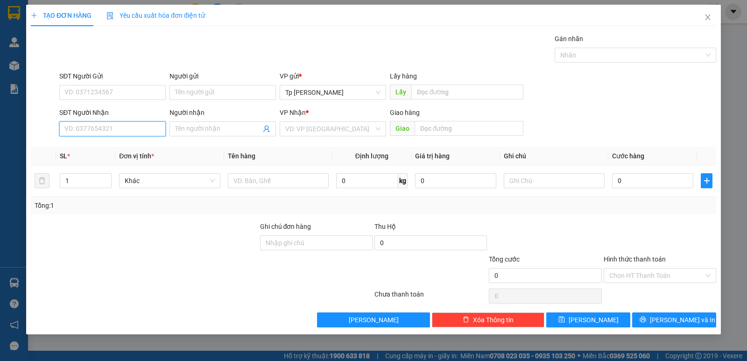
click at [129, 124] on input "SĐT Người Nhận" at bounding box center [112, 128] width 106 height 15
drag, startPoint x: 91, startPoint y: 148, endPoint x: 130, endPoint y: 95, distance: 65.1
click at [92, 146] on div "0908870505 - Đất Việt" at bounding box center [112, 147] width 95 height 10
type input "0908870505"
type input "Đất Việt"
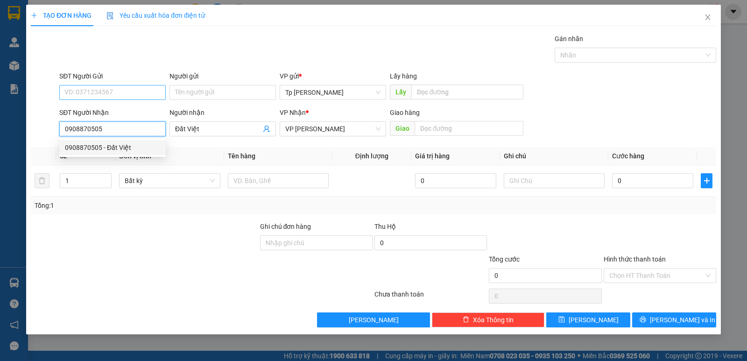
type input "0908870505"
click at [130, 95] on input "SĐT Người Gửi" at bounding box center [112, 92] width 106 height 15
click at [140, 121] on div "0919991033 - [PERSON_NAME]" at bounding box center [112, 126] width 95 height 10
type input "0919991033"
type input "Quan gia huy"
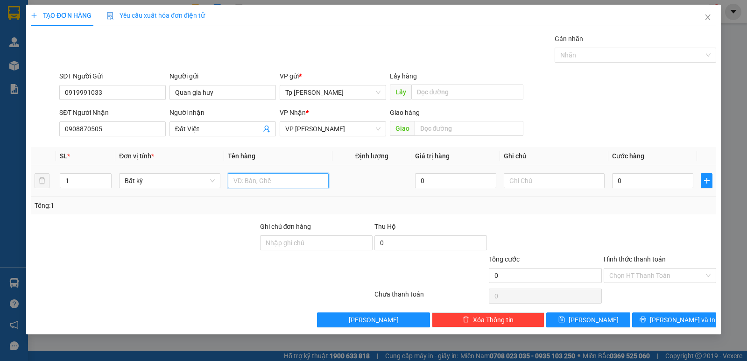
drag, startPoint x: 269, startPoint y: 179, endPoint x: 267, endPoint y: 172, distance: 7.4
click at [267, 173] on input "text" at bounding box center [278, 180] width 101 height 15
type input "1 đen keo vàng _ LK"
click at [619, 181] on input "0" at bounding box center [652, 180] width 81 height 15
type input "3"
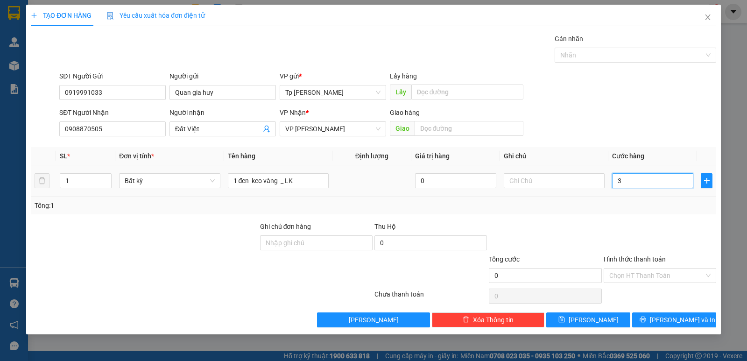
type input "3"
type input "30"
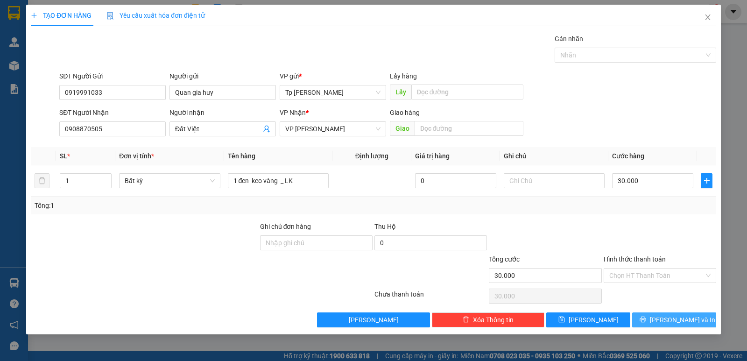
click at [677, 322] on span "[PERSON_NAME] và In" at bounding box center [682, 320] width 65 height 10
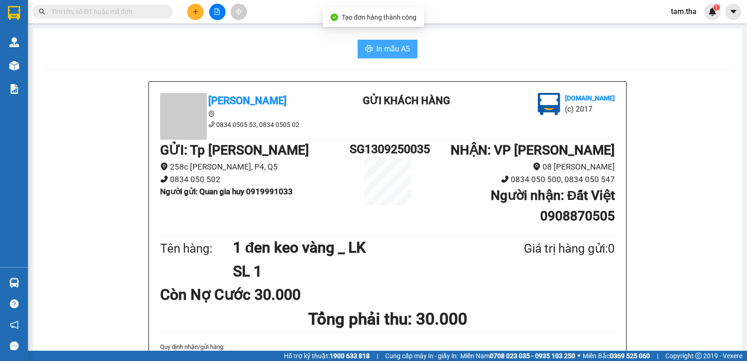
click at [378, 44] on span "In mẫu A5" at bounding box center [393, 49] width 34 height 12
click at [192, 20] on button at bounding box center [195, 12] width 16 height 16
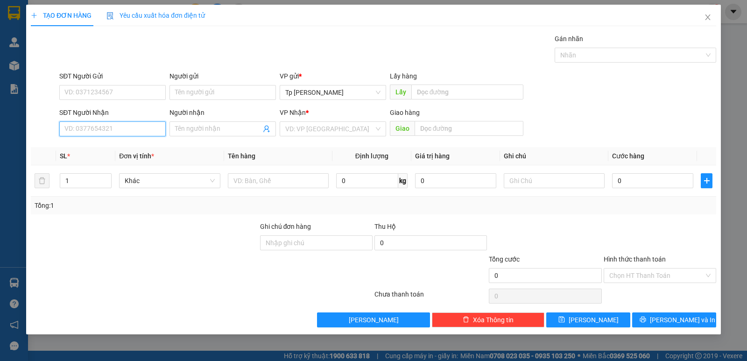
click at [97, 126] on input "SĐT Người Nhận" at bounding box center [112, 128] width 106 height 15
type input "0909316387"
drag, startPoint x: 109, startPoint y: 146, endPoint x: 110, endPoint y: 124, distance: 22.4
click at [109, 142] on div "0909316387 - Chiêu" at bounding box center [112, 147] width 95 height 10
type input "Chiêu"
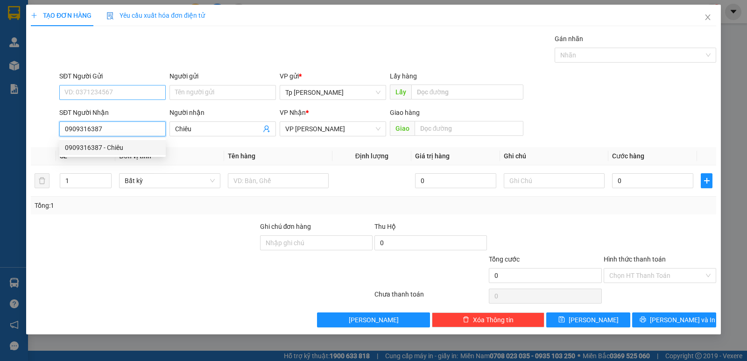
type input "0909316387"
click at [108, 91] on input "SĐT Người Gửi" at bounding box center [112, 92] width 106 height 15
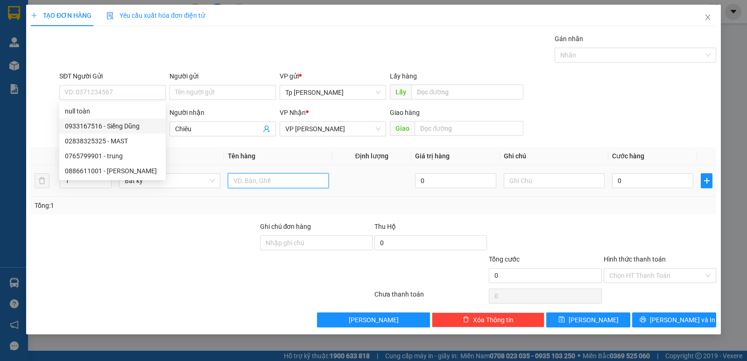
click at [258, 179] on input "text" at bounding box center [278, 180] width 101 height 15
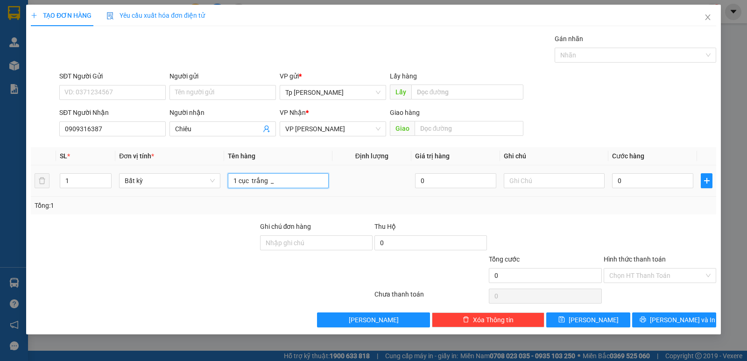
type input "1 cục trắng _ P"
click at [634, 175] on input "0" at bounding box center [652, 180] width 81 height 15
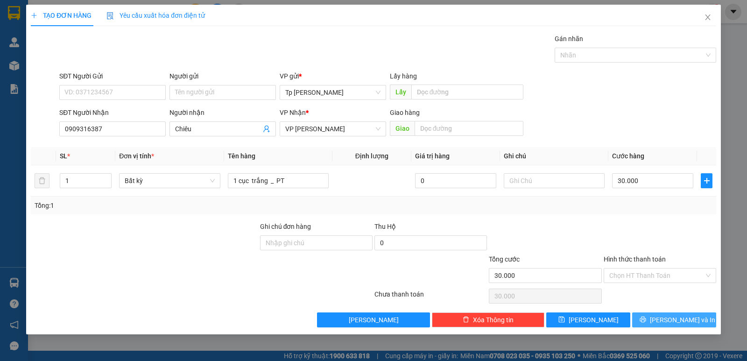
drag, startPoint x: 675, startPoint y: 315, endPoint x: 657, endPoint y: 306, distance: 20.0
click at [672, 313] on button "[PERSON_NAME] và In" at bounding box center [674, 319] width 84 height 15
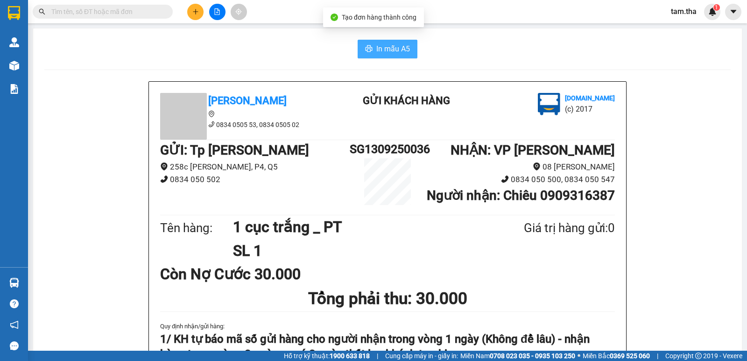
click at [396, 42] on button "In mẫu A5" at bounding box center [388, 49] width 60 height 19
click at [194, 4] on button at bounding box center [195, 12] width 16 height 16
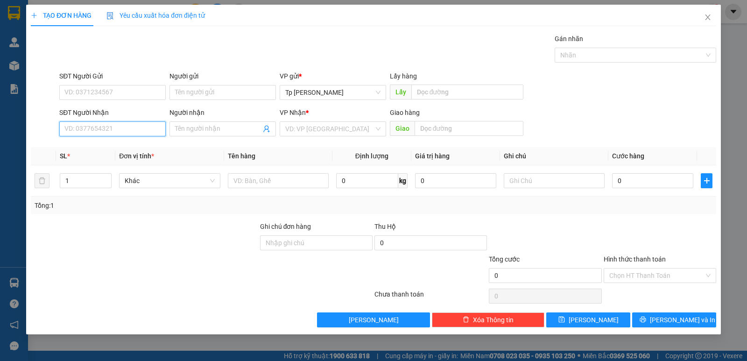
click at [135, 122] on input "SĐT Người Nhận" at bounding box center [112, 128] width 106 height 15
type input "0915605387"
click at [125, 141] on div "0915605387 - [GEOGRAPHIC_DATA]" at bounding box center [117, 147] width 116 height 15
type input "[PERSON_NAME]"
type input "0915605387"
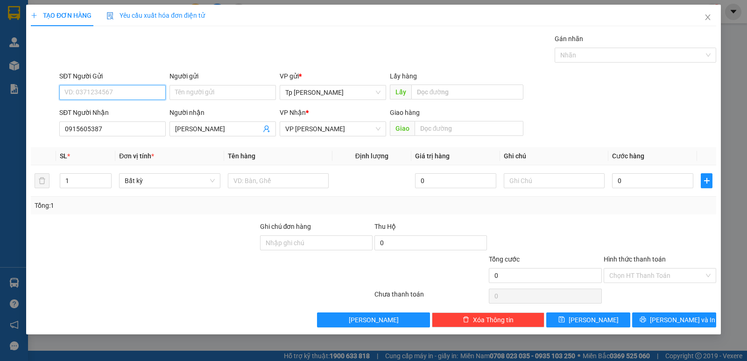
click at [127, 94] on input "SĐT Người Gửi" at bounding box center [112, 92] width 106 height 15
click at [125, 141] on div "0326089330 - Sơn" at bounding box center [124, 141] width 118 height 10
type input "0326089330"
type input "Sơn"
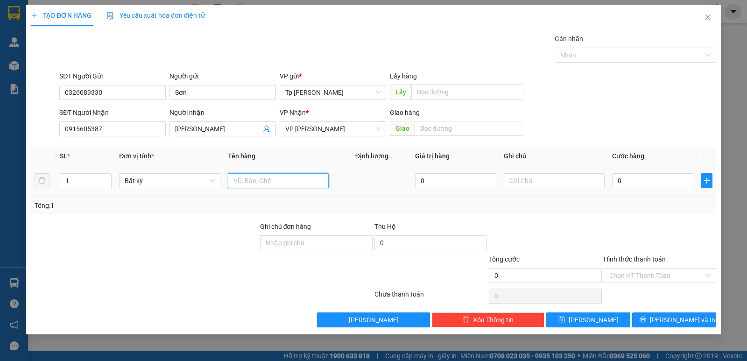
drag, startPoint x: 269, startPoint y: 174, endPoint x: 263, endPoint y: 176, distance: 6.8
click at [263, 175] on input "text" at bounding box center [278, 180] width 101 height 15
type input "1H trắng 0"
click at [641, 188] on input "0" at bounding box center [652, 180] width 81 height 15
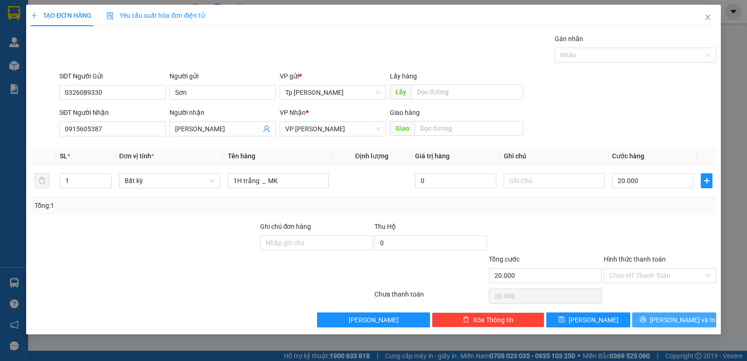
click at [680, 327] on button "[PERSON_NAME] và In" at bounding box center [674, 319] width 84 height 15
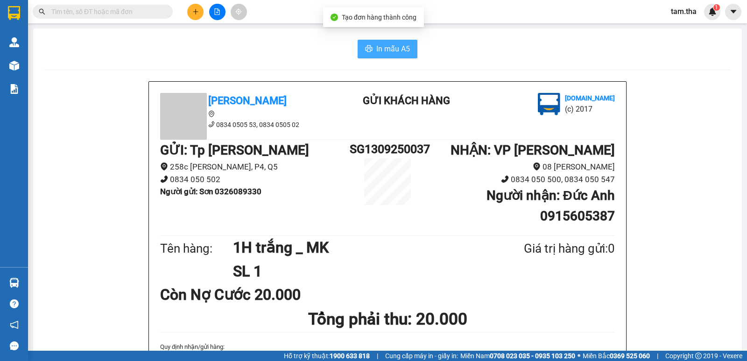
drag, startPoint x: 412, startPoint y: 54, endPoint x: 405, endPoint y: 41, distance: 14.4
click at [408, 48] on button "In mẫu A5" at bounding box center [388, 49] width 60 height 19
click at [199, 14] on button at bounding box center [195, 12] width 16 height 16
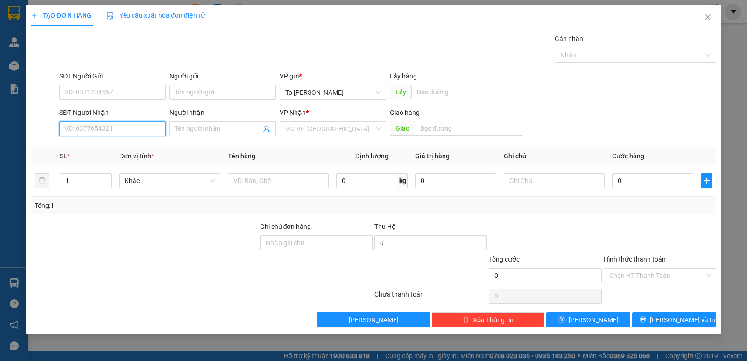
drag, startPoint x: 135, startPoint y: 126, endPoint x: 239, endPoint y: 48, distance: 129.0
click at [135, 126] on input "SĐT Người Nhận" at bounding box center [112, 128] width 106 height 15
drag, startPoint x: 114, startPoint y: 147, endPoint x: 119, endPoint y: 141, distance: 8.0
click at [113, 147] on div "0914852856 - nghệ thương" at bounding box center [112, 147] width 95 height 10
type input "0914852856"
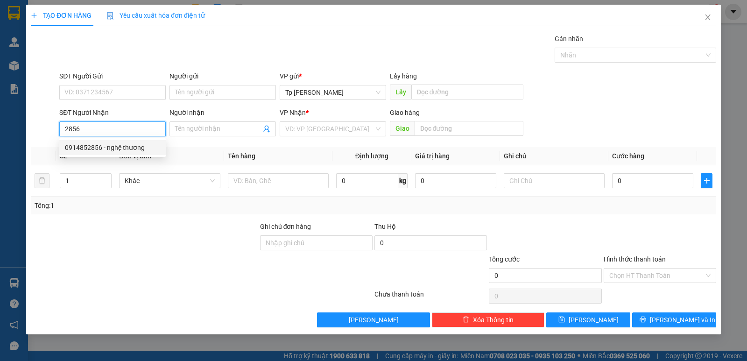
type input "nghệ thương"
type input "0914852856"
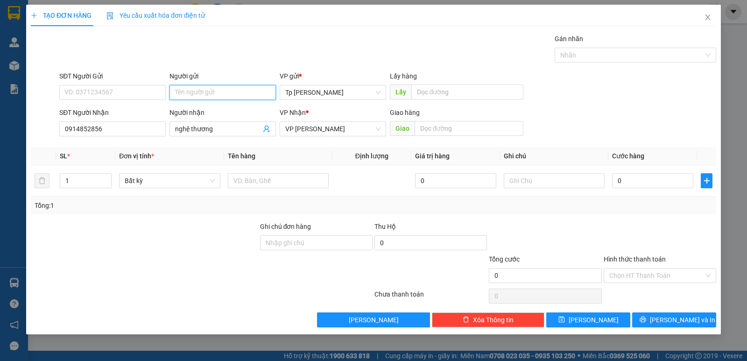
click at [176, 99] on input "Người gửi" at bounding box center [222, 92] width 106 height 15
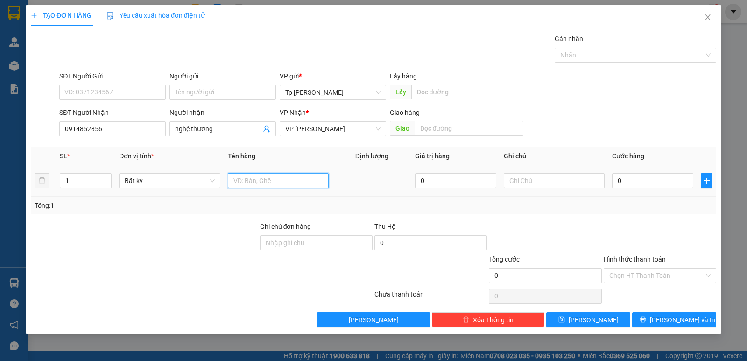
click at [283, 186] on input "text" at bounding box center [278, 180] width 101 height 15
type input "2 cục trắng - giấy"
click at [684, 185] on input "0" at bounding box center [652, 180] width 81 height 15
drag, startPoint x: 692, startPoint y: 209, endPoint x: 706, endPoint y: 336, distance: 128.3
click at [692, 210] on div "Tổng: 1" at bounding box center [374, 205] width 678 height 10
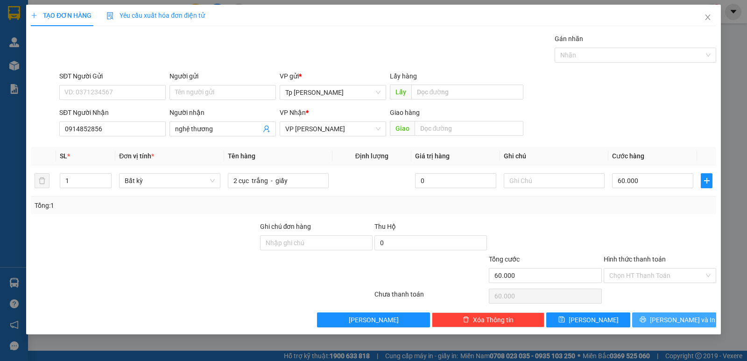
click at [688, 326] on button "[PERSON_NAME] và In" at bounding box center [674, 319] width 84 height 15
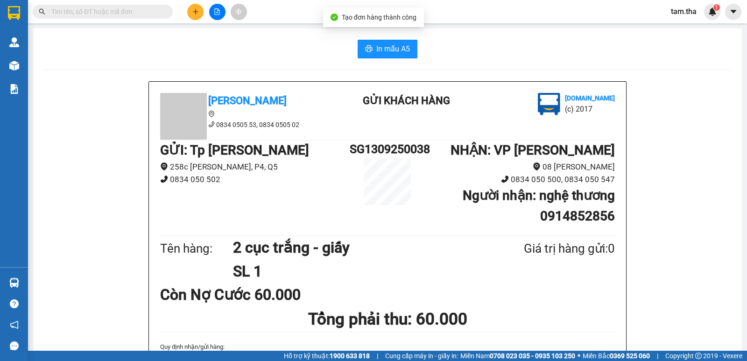
click at [373, 56] on button "In mẫu A5" at bounding box center [388, 49] width 60 height 19
click at [194, 11] on icon "plus" at bounding box center [195, 11] width 7 height 7
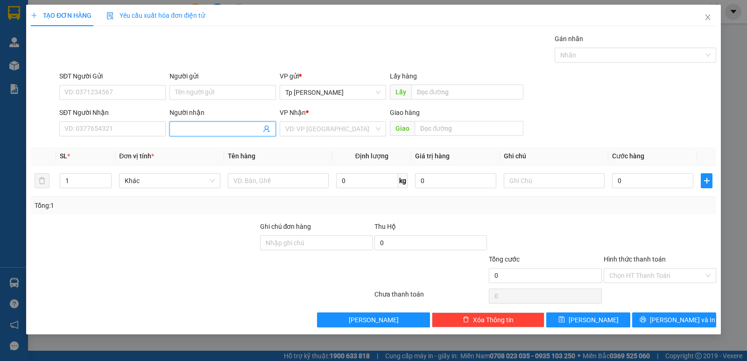
click at [190, 127] on input "Người nhận" at bounding box center [218, 129] width 86 height 10
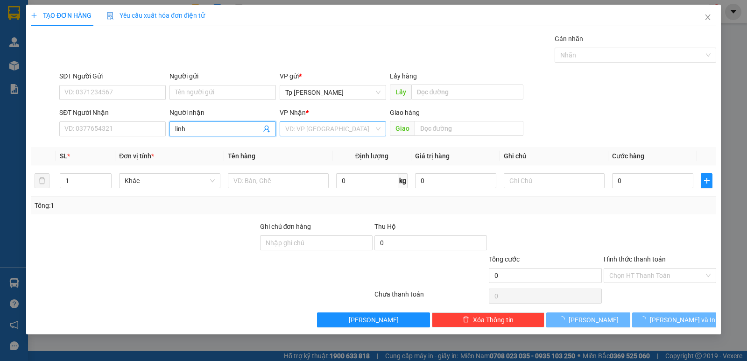
type input "linh"
drag, startPoint x: 296, startPoint y: 132, endPoint x: 311, endPoint y: 166, distance: 37.6
click at [297, 132] on input "search" at bounding box center [329, 129] width 89 height 14
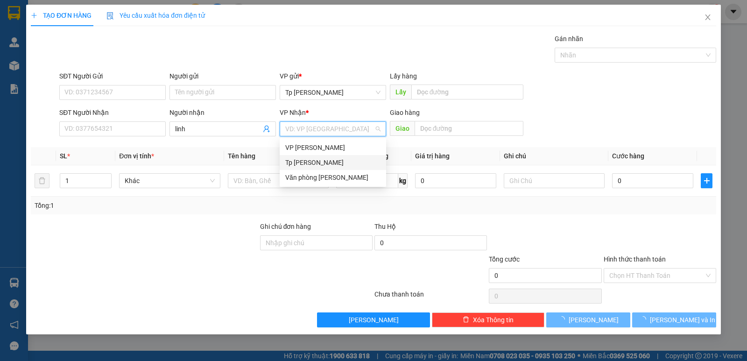
click at [311, 167] on div "Tp [PERSON_NAME]" at bounding box center [332, 162] width 95 height 10
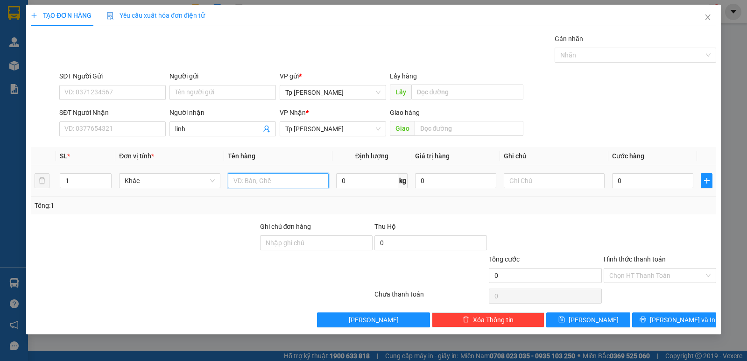
click at [266, 178] on input "text" at bounding box center [278, 180] width 101 height 15
type input "1 cây xám"
click at [634, 180] on input "0" at bounding box center [652, 180] width 81 height 15
type input "3"
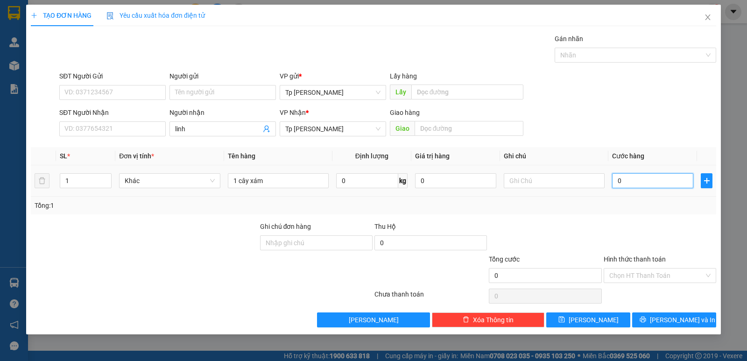
type input "3"
type input "30"
click at [690, 332] on div "TẠO ĐƠN HÀNG Yêu cầu xuất hóa đơn điện tử Transit Pickup Surcharge Ids Transit …" at bounding box center [373, 170] width 695 height 330
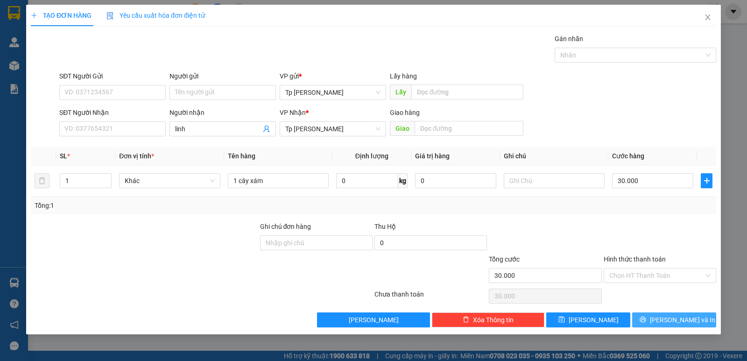
click at [687, 322] on span "[PERSON_NAME] và In" at bounding box center [682, 320] width 65 height 10
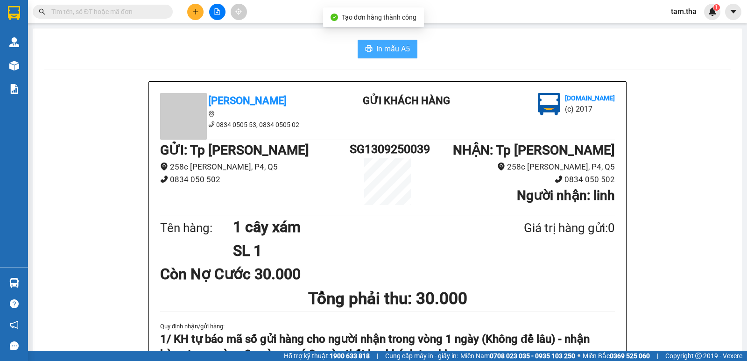
click at [402, 55] on button "In mẫu A5" at bounding box center [388, 49] width 60 height 19
click at [379, 42] on button "In mẫu A5" at bounding box center [388, 49] width 60 height 19
click at [198, 11] on icon "plus" at bounding box center [195, 11] width 7 height 7
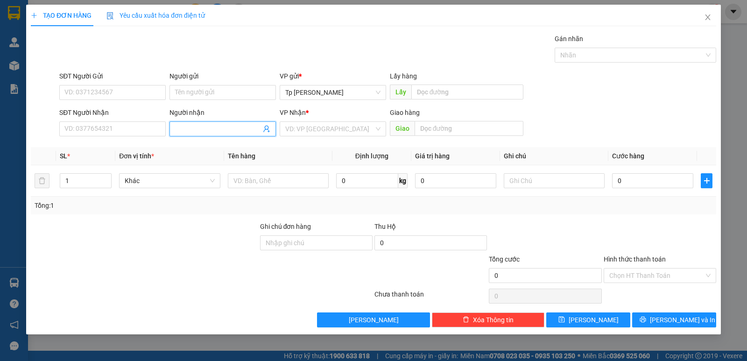
click at [201, 131] on input "Người nhận" at bounding box center [218, 129] width 86 height 10
type input "bầu"
click at [302, 133] on input "search" at bounding box center [329, 129] width 89 height 14
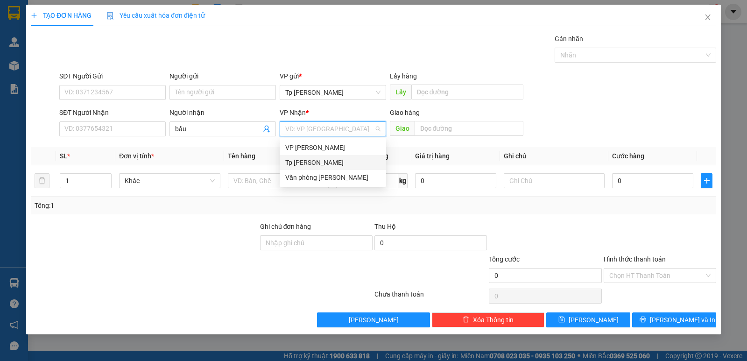
click at [305, 164] on div "Tp [PERSON_NAME]" at bounding box center [332, 162] width 95 height 10
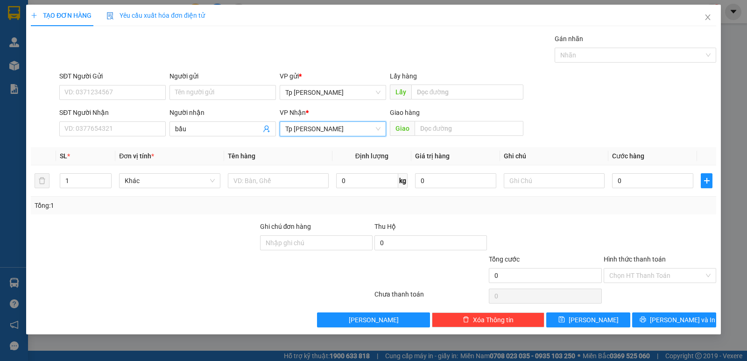
drag, startPoint x: 316, startPoint y: 127, endPoint x: 311, endPoint y: 141, distance: 14.5
click at [316, 129] on span "Tp [PERSON_NAME]" at bounding box center [332, 129] width 95 height 14
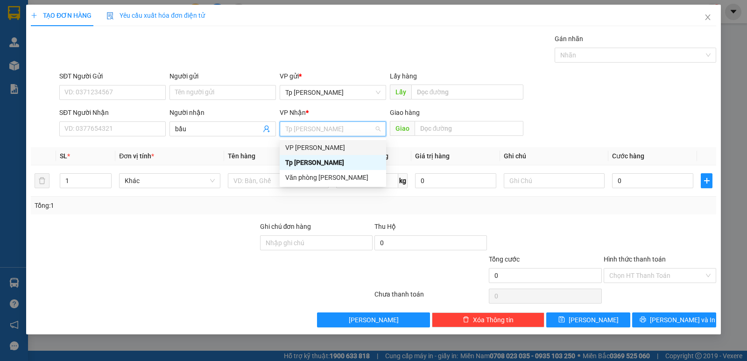
click at [310, 151] on div "VP [PERSON_NAME]" at bounding box center [332, 147] width 95 height 10
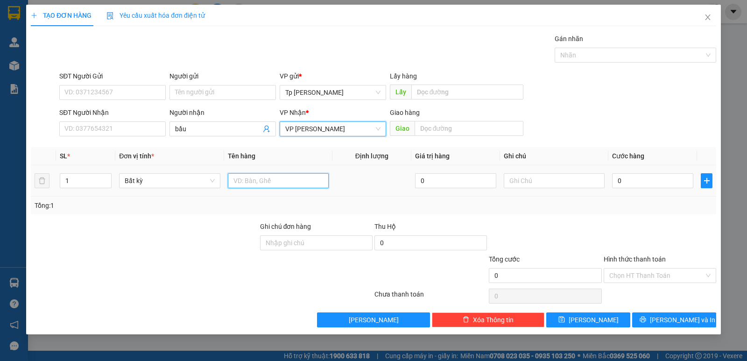
click at [277, 178] on input "text" at bounding box center [278, 180] width 101 height 15
type input "1 cây"
click at [647, 185] on input "0" at bounding box center [652, 180] width 81 height 15
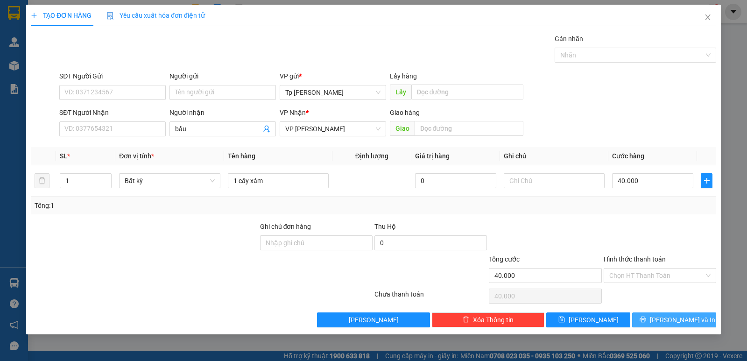
click at [693, 318] on button "[PERSON_NAME] và In" at bounding box center [674, 319] width 84 height 15
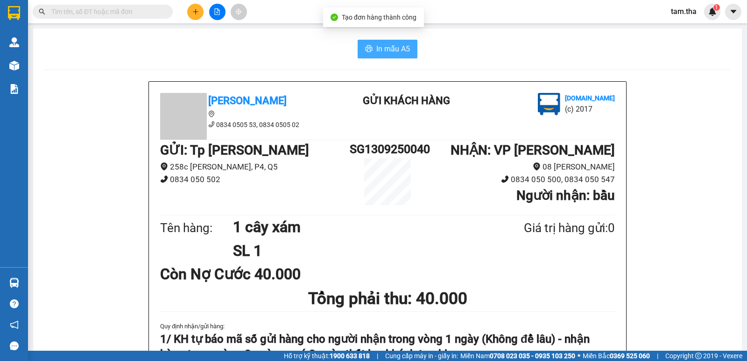
click at [391, 43] on span "In mẫu A5" at bounding box center [393, 49] width 34 height 12
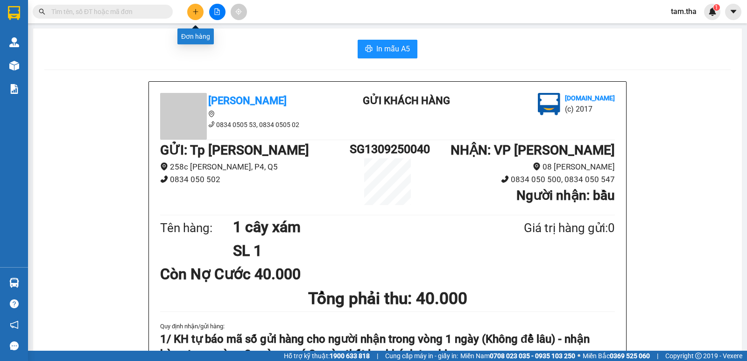
click at [196, 10] on icon "plus" at bounding box center [195, 11] width 0 height 5
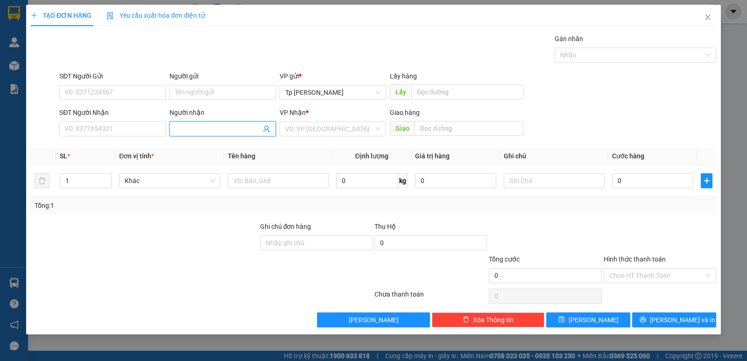
drag, startPoint x: 231, startPoint y: 127, endPoint x: 225, endPoint y: 125, distance: 6.5
click at [228, 126] on input "Người nhận" at bounding box center [218, 129] width 86 height 10
click at [283, 130] on div "VD: VP [GEOGRAPHIC_DATA]" at bounding box center [333, 128] width 106 height 15
type input "cửu"
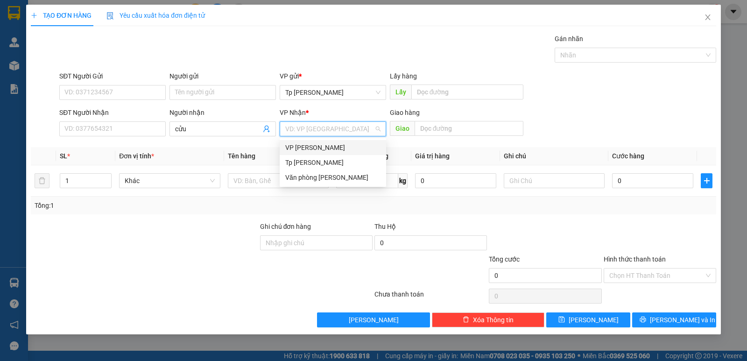
click at [301, 147] on div "VP [PERSON_NAME]" at bounding box center [332, 147] width 95 height 10
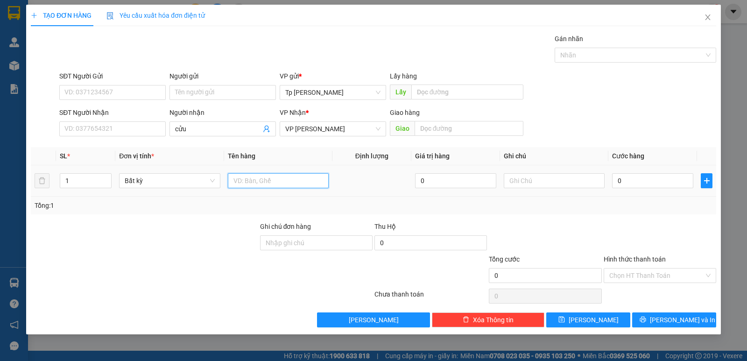
click at [287, 186] on input "text" at bounding box center [278, 180] width 101 height 15
type input "1 cây xám"
click at [629, 187] on input "0" at bounding box center [652, 180] width 81 height 15
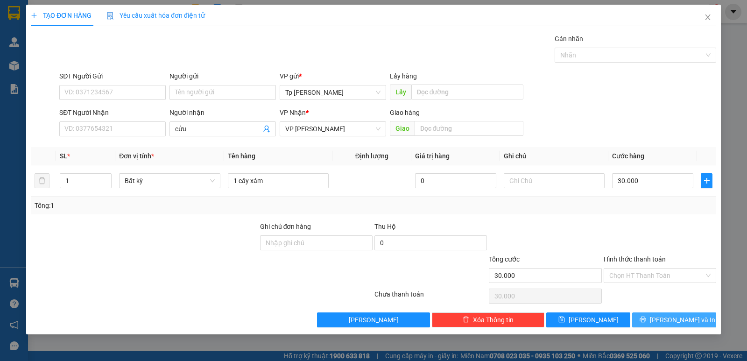
click at [686, 315] on span "[PERSON_NAME] và In" at bounding box center [682, 320] width 65 height 10
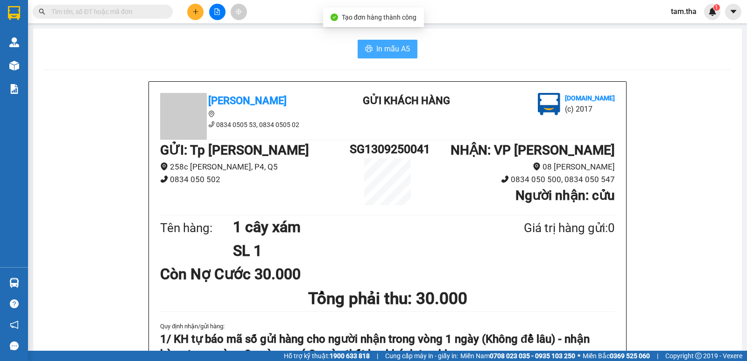
click at [400, 46] on span "In mẫu A5" at bounding box center [393, 49] width 34 height 12
click at [190, 12] on button at bounding box center [195, 12] width 16 height 16
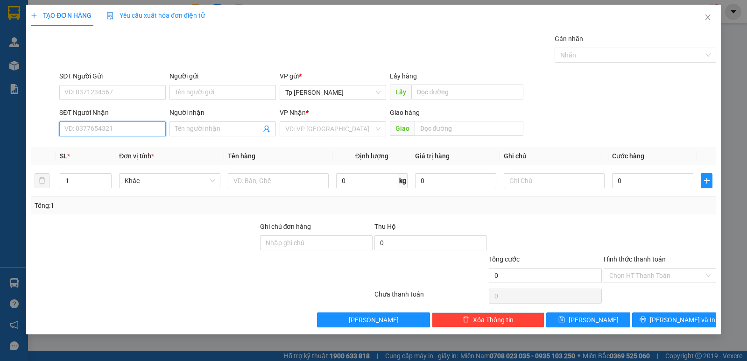
click at [134, 129] on input "SĐT Người Nhận" at bounding box center [112, 128] width 106 height 15
click at [116, 144] on div "0974281619 - Trúc" at bounding box center [112, 147] width 95 height 10
type input "0974281619"
type input "Trúc"
type input "0974281619"
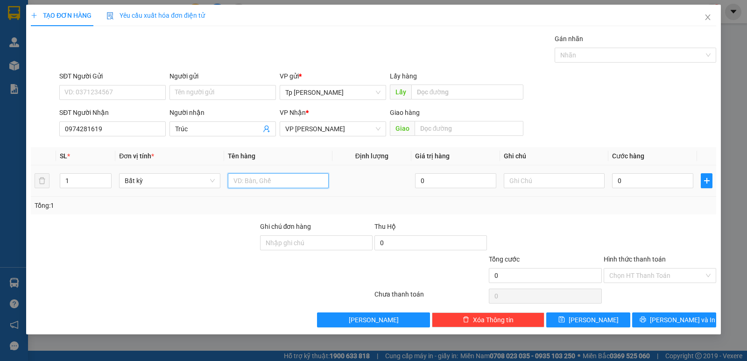
click at [243, 178] on input "text" at bounding box center [278, 180] width 101 height 15
type input "1 t đủ màu _ LK"
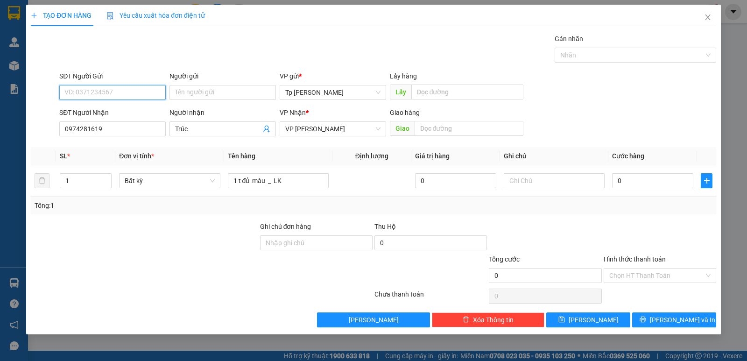
click at [112, 95] on input "SĐT Người Gửi" at bounding box center [112, 92] width 106 height 15
click at [132, 124] on div "0983405479 - Mau" at bounding box center [112, 126] width 95 height 10
type input "0983405479"
type input "Mau"
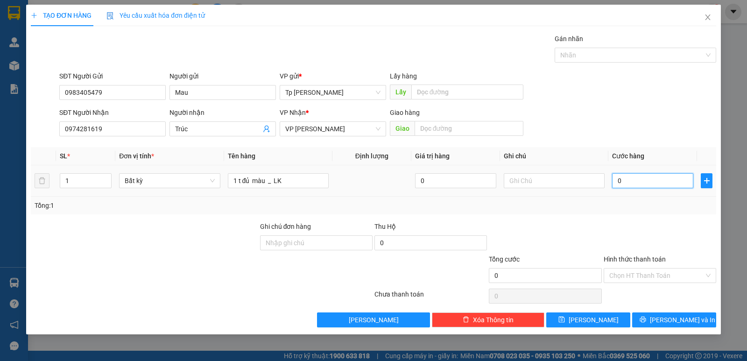
click at [638, 179] on input "0" at bounding box center [652, 180] width 81 height 15
type input "3"
type input "30"
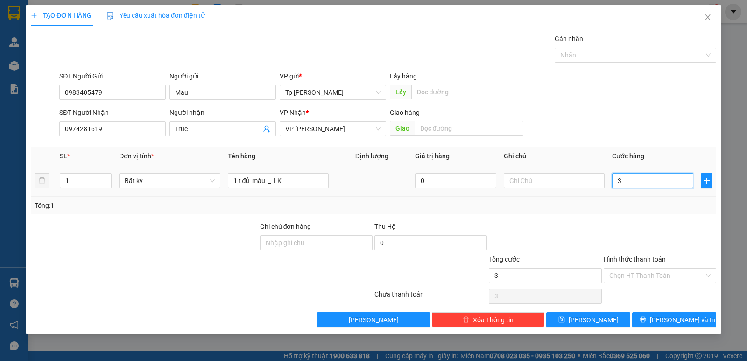
type input "30"
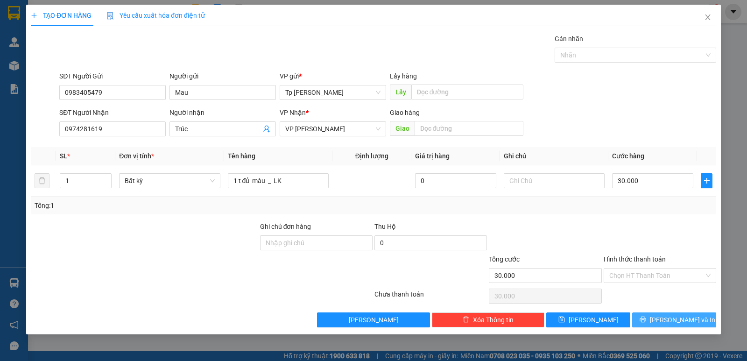
drag, startPoint x: 708, startPoint y: 317, endPoint x: 677, endPoint y: 313, distance: 31.1
click at [705, 317] on button "[PERSON_NAME] và In" at bounding box center [674, 319] width 84 height 15
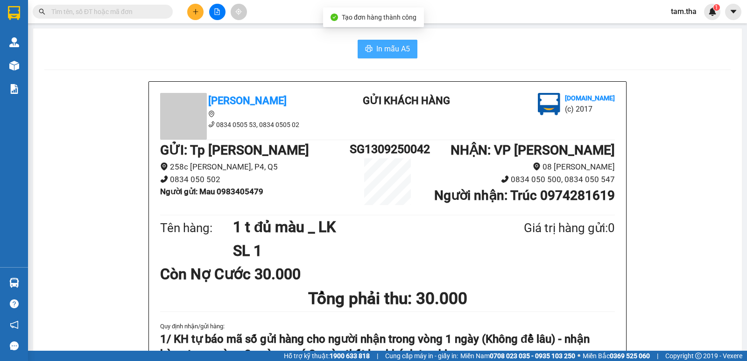
click at [404, 50] on span "In mẫu A5" at bounding box center [393, 49] width 34 height 12
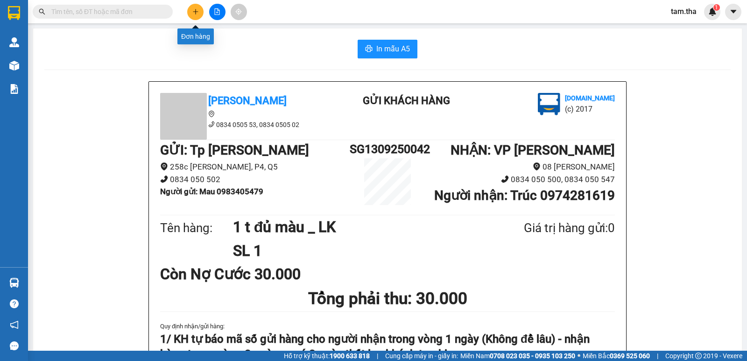
click at [198, 18] on button at bounding box center [195, 12] width 16 height 16
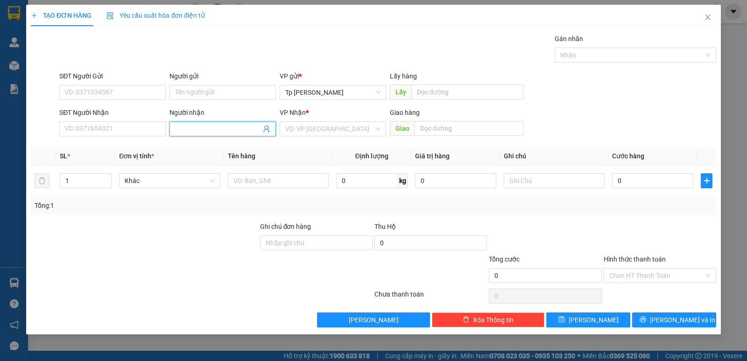
click at [225, 122] on span at bounding box center [222, 128] width 106 height 15
type input "huệ"
click at [303, 127] on input "search" at bounding box center [329, 129] width 89 height 14
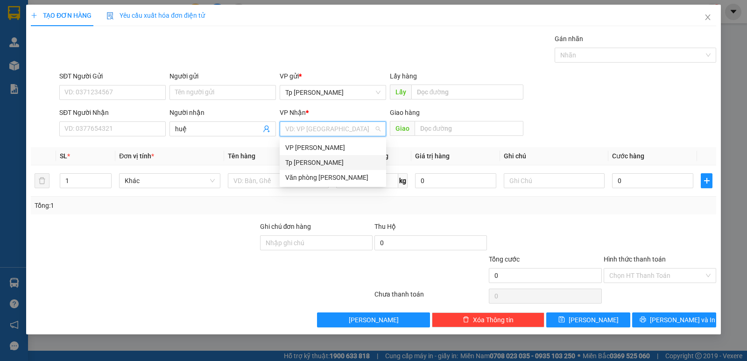
click at [332, 166] on div "Tp [PERSON_NAME]" at bounding box center [332, 162] width 95 height 10
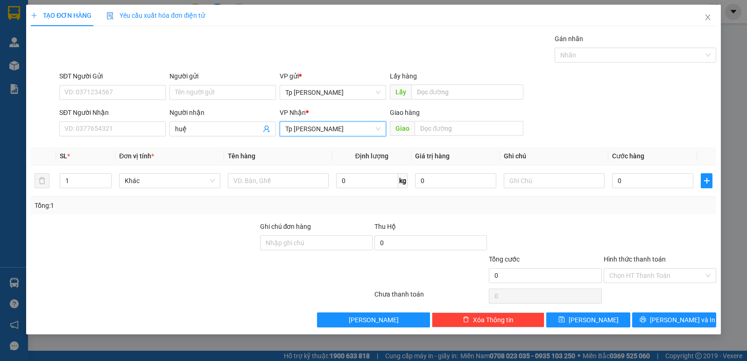
click at [326, 127] on span "Tp [PERSON_NAME]" at bounding box center [332, 129] width 95 height 14
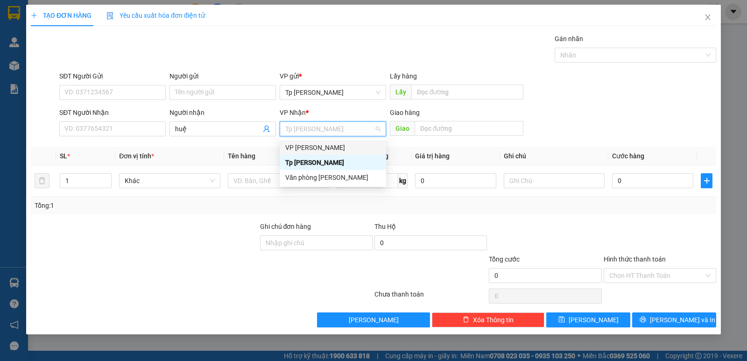
click at [333, 148] on div "VP [PERSON_NAME]" at bounding box center [332, 147] width 95 height 10
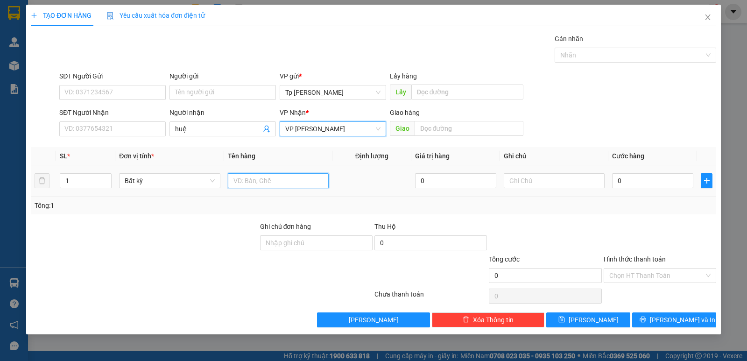
click at [282, 177] on input "text" at bounding box center [278, 180] width 101 height 15
type input "1 cục"
click at [626, 175] on input "0" at bounding box center [652, 180] width 81 height 15
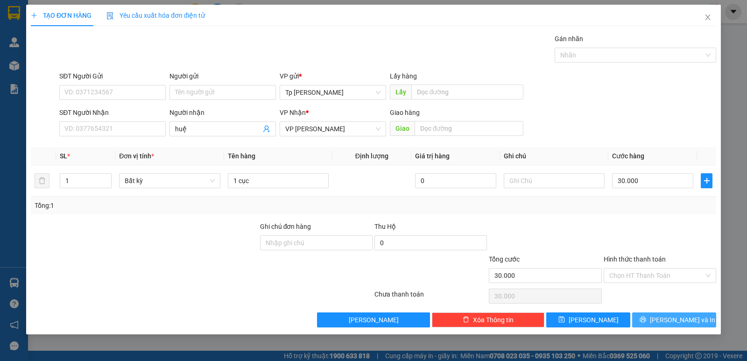
drag, startPoint x: 660, startPoint y: 320, endPoint x: 624, endPoint y: 264, distance: 66.8
click at [646, 320] on icon "printer" at bounding box center [643, 319] width 7 height 7
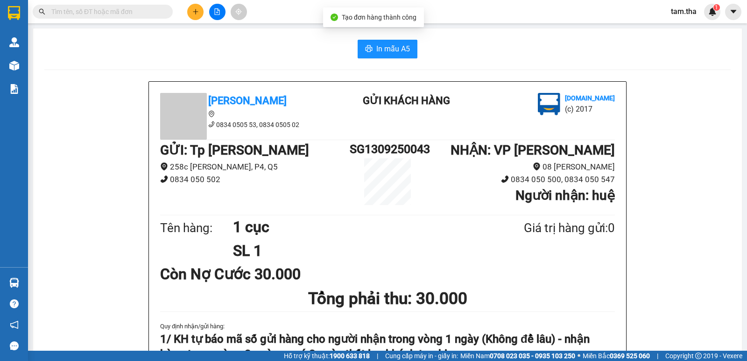
click at [383, 44] on span "In mẫu A5" at bounding box center [393, 49] width 34 height 12
click at [187, 12] on button at bounding box center [195, 12] width 16 height 16
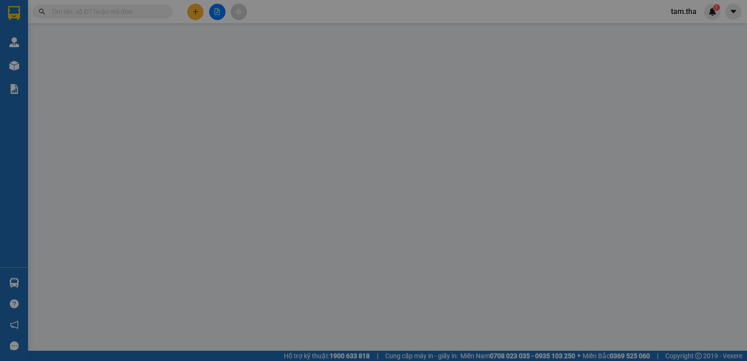
click at [194, 14] on span "Yêu cầu xuất hóa đơn điện tử" at bounding box center [155, 15] width 99 height 7
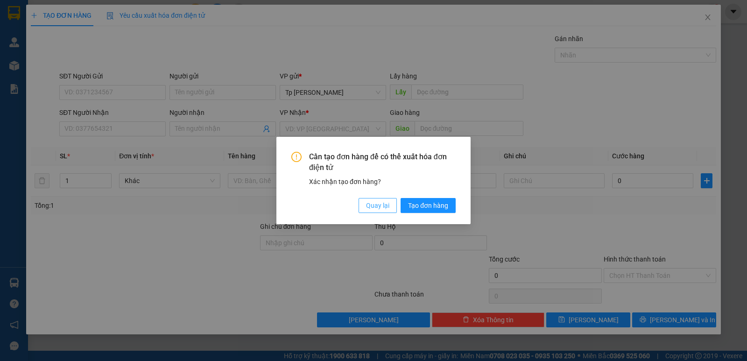
click at [375, 205] on span "Quay lại" at bounding box center [377, 205] width 23 height 10
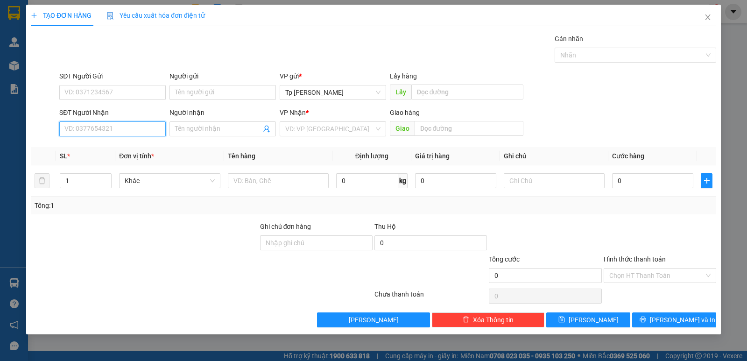
click at [106, 131] on input "SĐT Người Nhận" at bounding box center [112, 128] width 106 height 15
click at [141, 143] on div "02593823226 - MK.ThiênQuang" at bounding box center [112, 147] width 95 height 10
type input "02593823226"
type input "MK.ThiênQuang"
type input "02593823226"
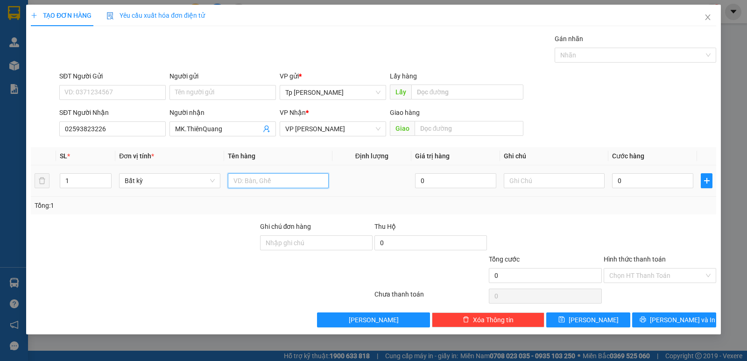
click at [256, 177] on input "text" at bounding box center [278, 180] width 101 height 15
type input "1 cục đen _ MK"
click at [637, 180] on input "0" at bounding box center [652, 180] width 81 height 15
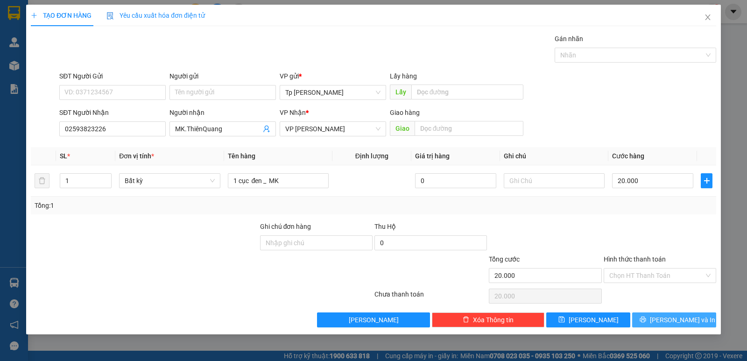
click at [668, 326] on button "[PERSON_NAME] và In" at bounding box center [674, 319] width 84 height 15
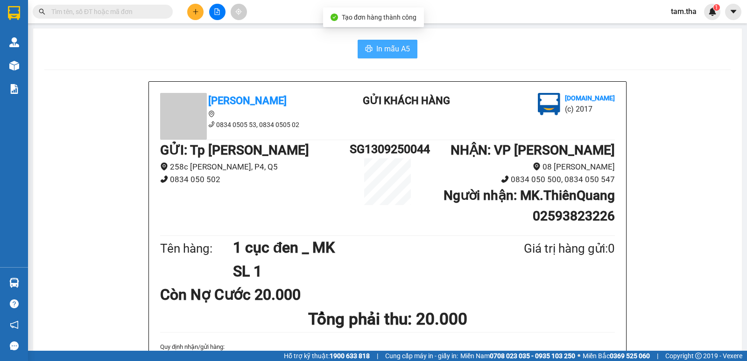
click at [399, 52] on span "In mẫu A5" at bounding box center [393, 49] width 34 height 12
click at [202, 12] on button at bounding box center [195, 12] width 16 height 16
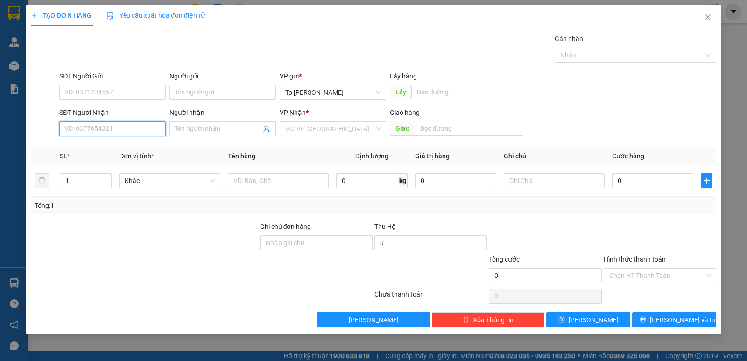
drag, startPoint x: 90, startPoint y: 126, endPoint x: 190, endPoint y: 62, distance: 118.6
click at [90, 125] on input "SĐT Người Nhận" at bounding box center [112, 128] width 106 height 15
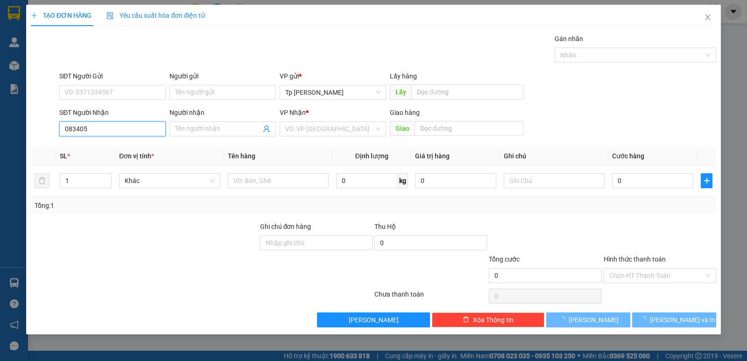
type input "0834050"
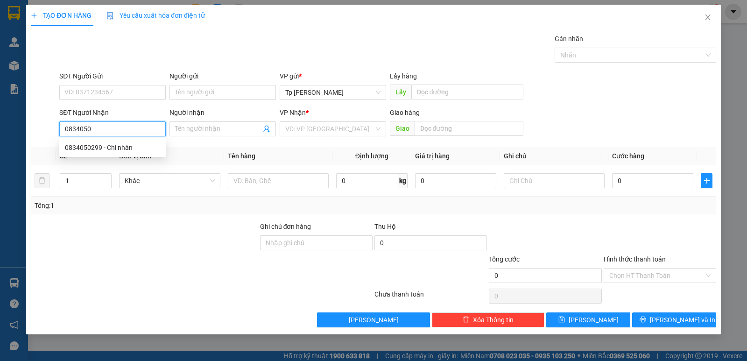
drag, startPoint x: 51, startPoint y: 131, endPoint x: 42, endPoint y: 131, distance: 8.4
click at [42, 131] on div "SĐT Người Nhận 0834050 Người nhận Tên người nhận VP Nhận * VD: VP Sài Gòn Giao …" at bounding box center [373, 123] width 687 height 33
type input "0931136429"
click at [116, 152] on div "0931136429 - [GEOGRAPHIC_DATA]" at bounding box center [117, 147] width 105 height 10
type input "Nhat Việt"
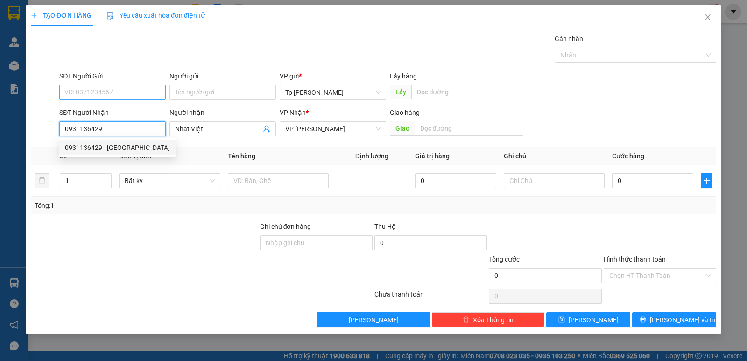
type input "0931136429"
click at [127, 95] on input "SĐT Người Gửi" at bounding box center [112, 92] width 106 height 15
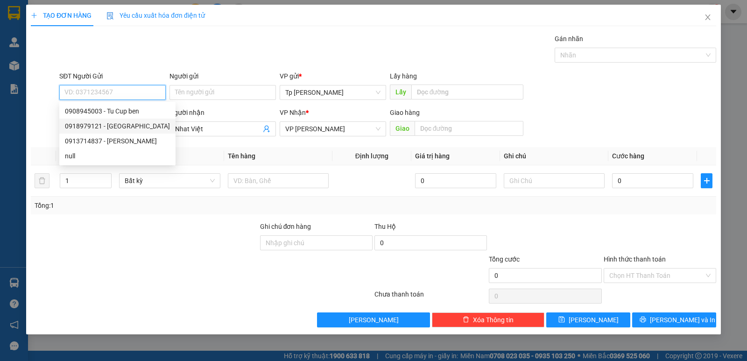
drag, startPoint x: 139, startPoint y: 126, endPoint x: 191, endPoint y: 151, distance: 57.8
click at [139, 126] on div "0918979121 - [GEOGRAPHIC_DATA]" at bounding box center [117, 126] width 105 height 10
type input "0918979121"
type input "CH Quang Phát"
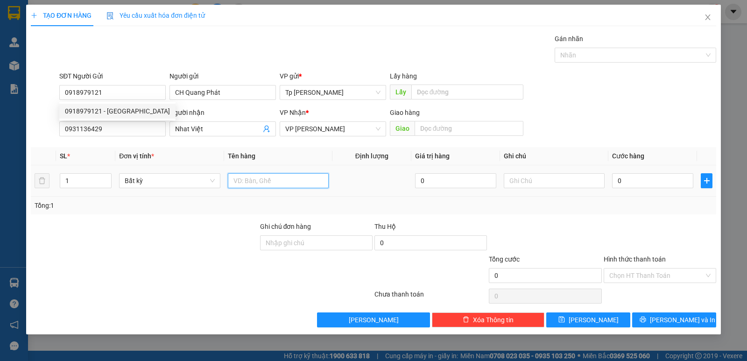
click at [266, 176] on input "text" at bounding box center [278, 180] width 101 height 15
type input "1H xám keo vàng _ LK"
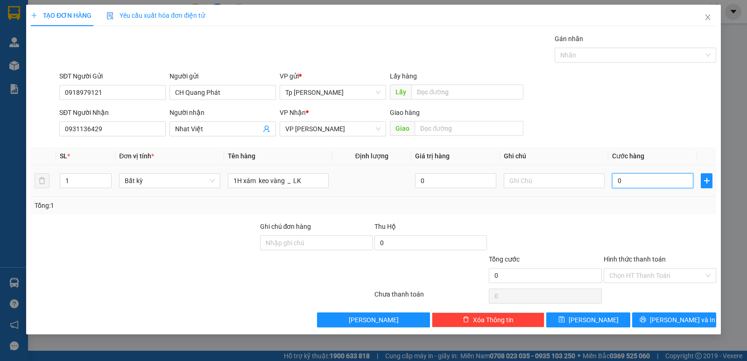
click at [619, 185] on input "0" at bounding box center [652, 180] width 81 height 15
drag, startPoint x: 638, startPoint y: 188, endPoint x: 587, endPoint y: 188, distance: 50.4
click at [587, 188] on tr "1 Bất kỳ 1H xám keo vàng _ LK 0 30" at bounding box center [373, 180] width 685 height 31
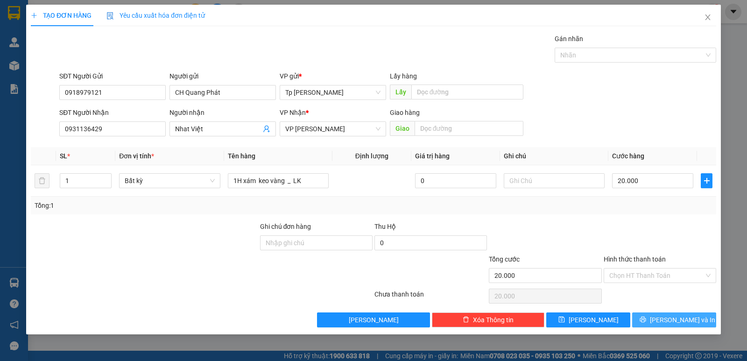
click at [672, 324] on span "[PERSON_NAME] và In" at bounding box center [682, 320] width 65 height 10
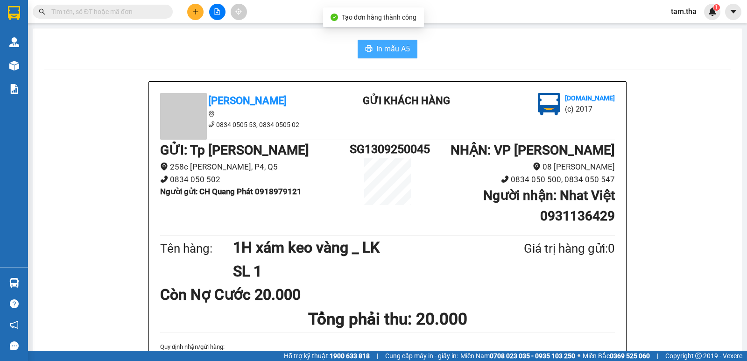
click at [376, 44] on span "In mẫu A5" at bounding box center [393, 49] width 34 height 12
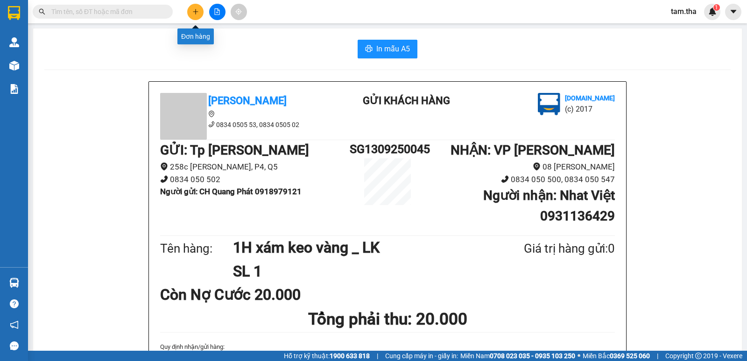
click at [197, 15] on button at bounding box center [195, 12] width 16 height 16
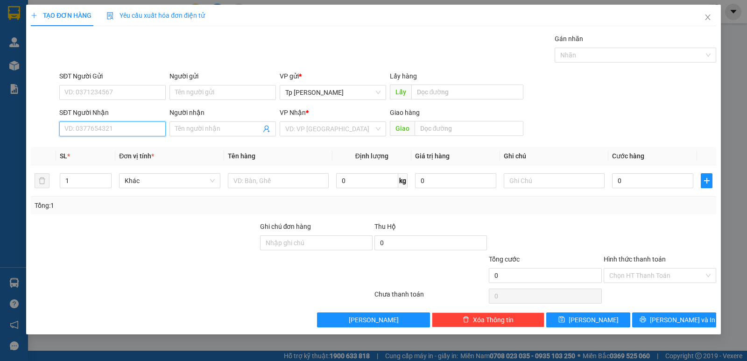
click at [137, 128] on input "SĐT Người Nhận" at bounding box center [112, 128] width 106 height 15
click at [115, 149] on div "0562796279" at bounding box center [112, 147] width 95 height 10
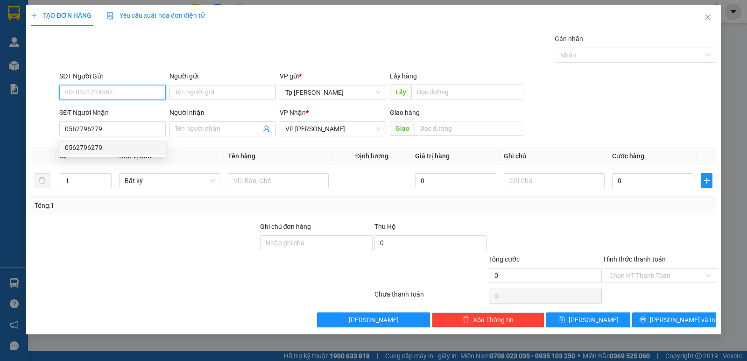
click at [111, 96] on input "SĐT Người Gửi" at bounding box center [112, 92] width 106 height 15
drag, startPoint x: 152, startPoint y: 61, endPoint x: 141, endPoint y: 95, distance: 36.3
click at [151, 63] on div "Gói vận chuyển * Tiêu chuẩn Gán nhãn Nhãn" at bounding box center [387, 50] width 661 height 33
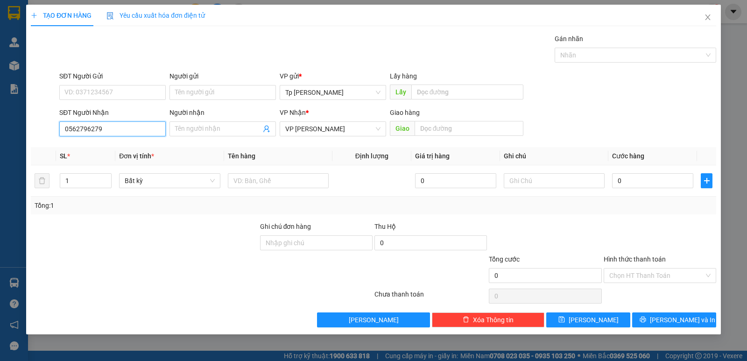
drag, startPoint x: 132, startPoint y: 132, endPoint x: 23, endPoint y: 117, distance: 109.3
click at [7, 133] on div "TẠO ĐƠN HÀNG Yêu cầu xuất hóa đơn điện tử Transit Pickup Surcharge Ids Transit …" at bounding box center [373, 180] width 747 height 361
type input "0562796279"
click at [204, 132] on input "Người nhận" at bounding box center [218, 129] width 86 height 10
type input "ah tiền"
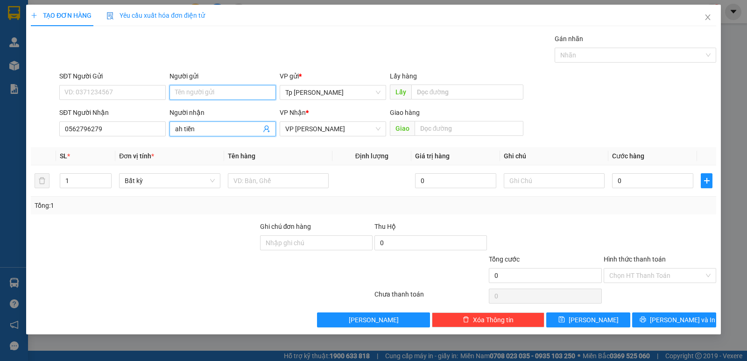
click at [215, 94] on input "Người gửi" at bounding box center [222, 92] width 106 height 15
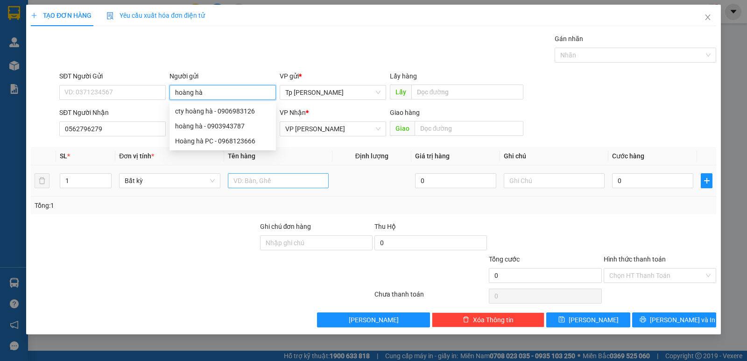
type input "hoàng hà"
click at [320, 180] on input "text" at bounding box center [278, 180] width 101 height 15
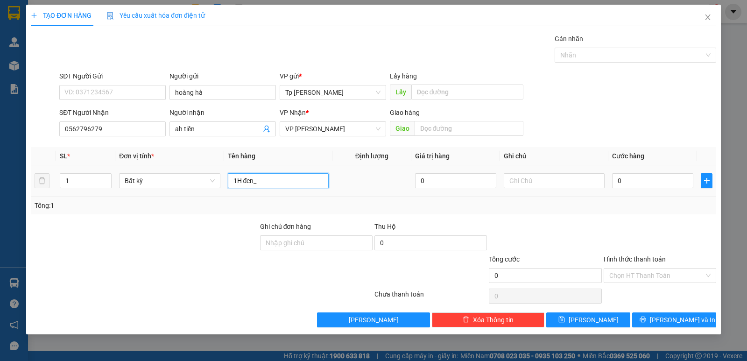
type input "1H đen_ P"
click at [627, 183] on input "0" at bounding box center [652, 180] width 81 height 15
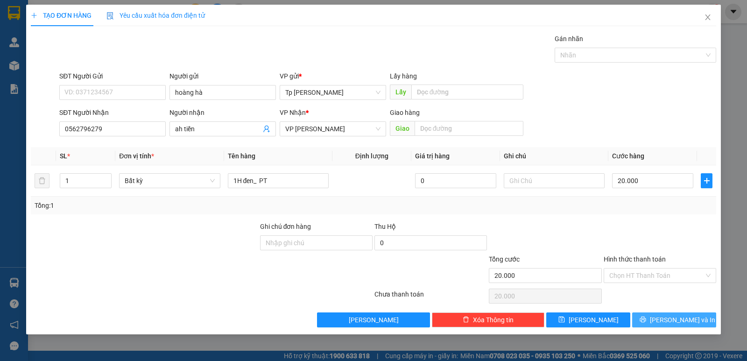
click at [659, 313] on button "[PERSON_NAME] và In" at bounding box center [674, 319] width 84 height 15
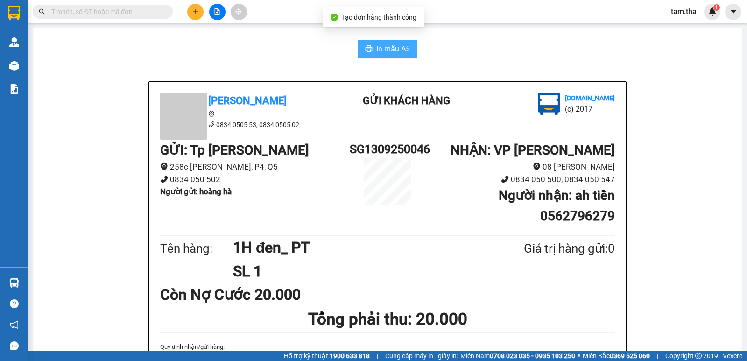
click at [382, 52] on span "In mẫu A5" at bounding box center [393, 49] width 34 height 12
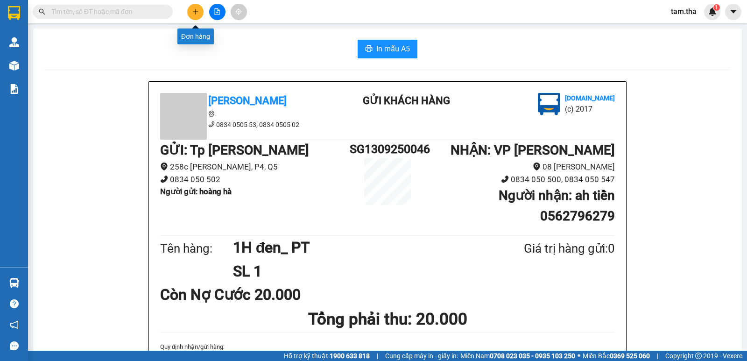
click at [195, 11] on icon "plus" at bounding box center [195, 11] width 7 height 7
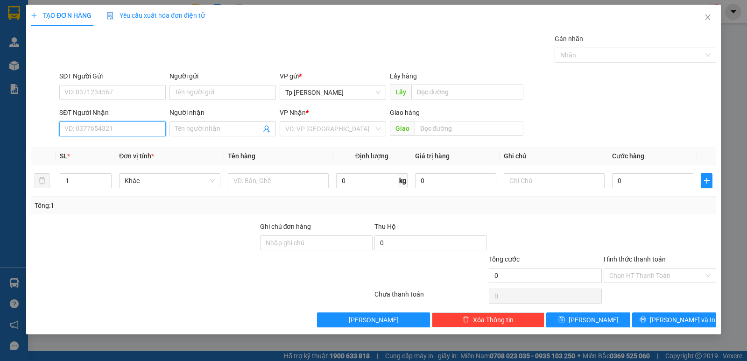
drag, startPoint x: 107, startPoint y: 128, endPoint x: 233, endPoint y: 61, distance: 142.5
click at [108, 126] on input "SĐT Người Nhận" at bounding box center [112, 128] width 106 height 15
click at [85, 127] on input "09072859759" at bounding box center [112, 128] width 106 height 15
type input "0907259759"
click at [103, 143] on div "0907259759 - [GEOGRAPHIC_DATA]" at bounding box center [117, 147] width 105 height 10
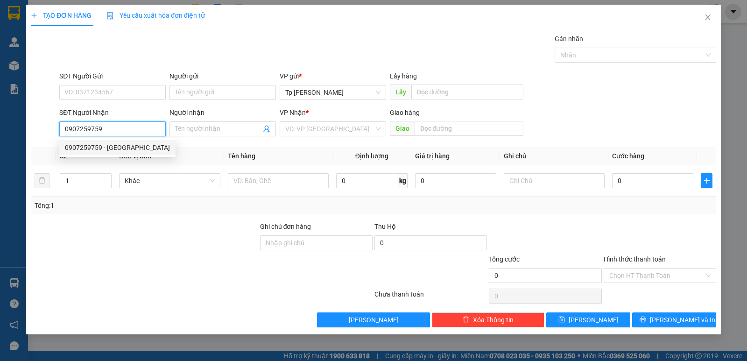
type input "VINH"
type input "0907259759"
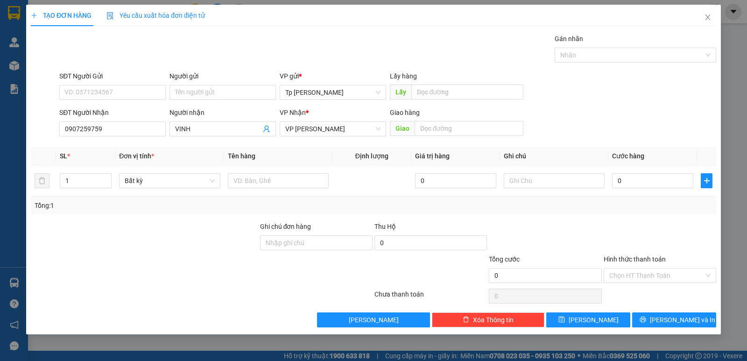
drag, startPoint x: 138, startPoint y: 83, endPoint x: 133, endPoint y: 82, distance: 5.2
click at [137, 83] on div "SĐT Người Gửi" at bounding box center [112, 78] width 106 height 14
click at [123, 97] on input "SĐT Người Gửi" at bounding box center [112, 92] width 106 height 15
click at [129, 106] on div "0934600227 - Yến" at bounding box center [112, 111] width 95 height 10
type input "0934600227"
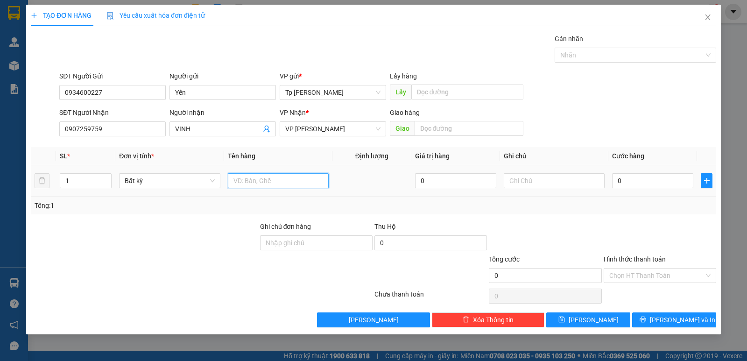
click at [269, 183] on input "text" at bounding box center [278, 180] width 101 height 15
click at [102, 177] on span "Increase Value" at bounding box center [106, 178] width 10 height 8
click at [243, 173] on div at bounding box center [278, 180] width 101 height 19
click at [250, 174] on input "text" at bounding box center [278, 180] width 101 height 15
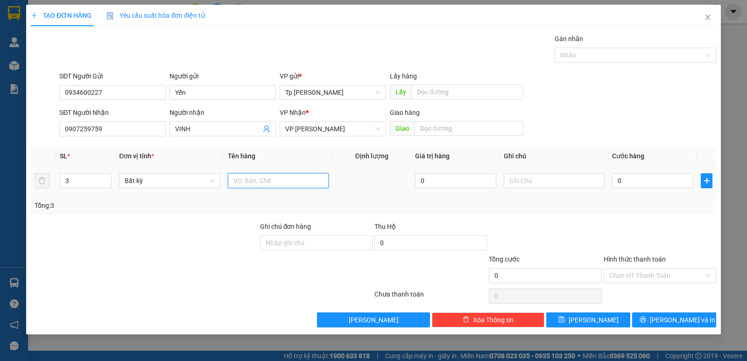
click at [253, 184] on input "text" at bounding box center [278, 180] width 101 height 15
click at [686, 183] on input "0" at bounding box center [652, 180] width 81 height 15
drag, startPoint x: 619, startPoint y: 227, endPoint x: 636, endPoint y: 263, distance: 39.9
click at [620, 231] on div at bounding box center [660, 237] width 114 height 33
click at [642, 274] on input "Hình thức thanh toán" at bounding box center [656, 275] width 95 height 14
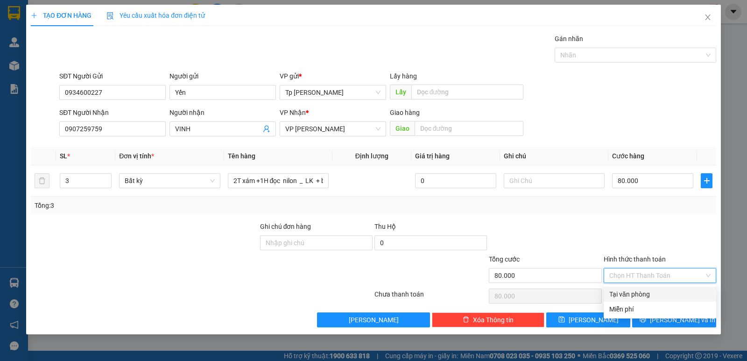
click at [670, 293] on div "Tại văn phòng" at bounding box center [659, 294] width 101 height 10
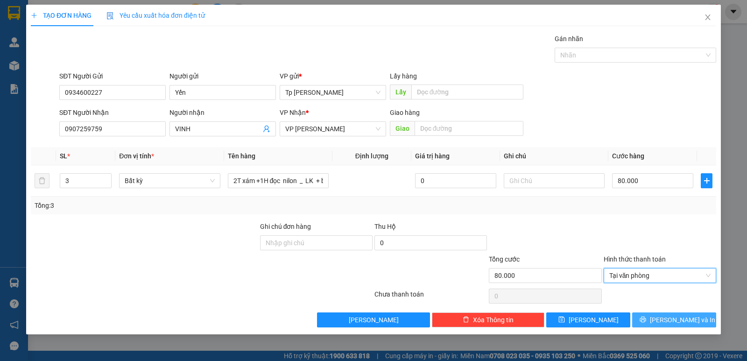
click at [690, 321] on span "[PERSON_NAME] và In" at bounding box center [682, 320] width 65 height 10
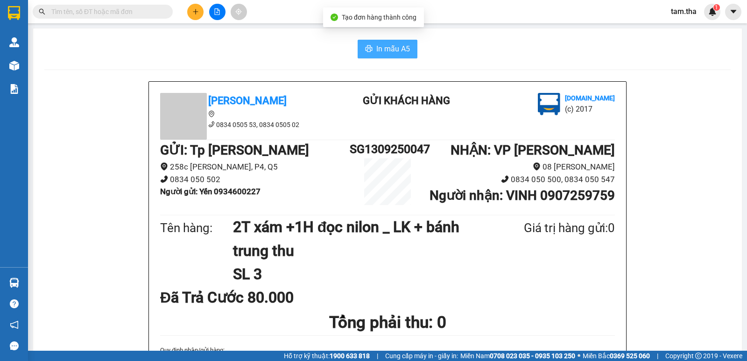
click at [401, 56] on button "In mẫu A5" at bounding box center [388, 49] width 60 height 19
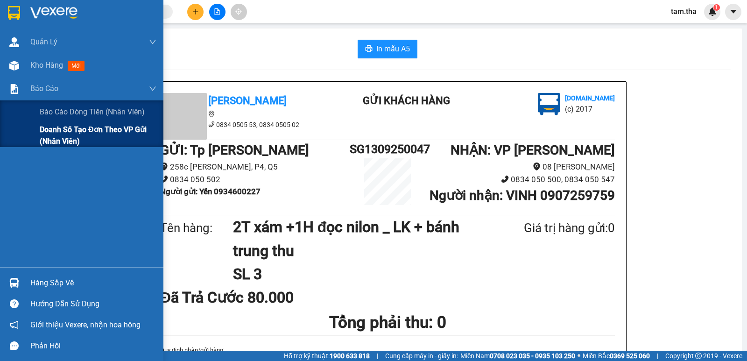
click at [49, 131] on span "Doanh số tạo đơn theo VP gửi (nhân viên)" at bounding box center [98, 135] width 117 height 23
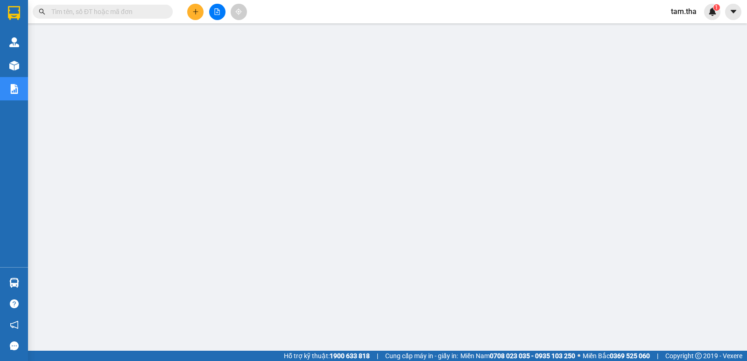
click at [130, 17] on span at bounding box center [103, 12] width 140 height 14
click at [127, 14] on input "text" at bounding box center [106, 12] width 110 height 10
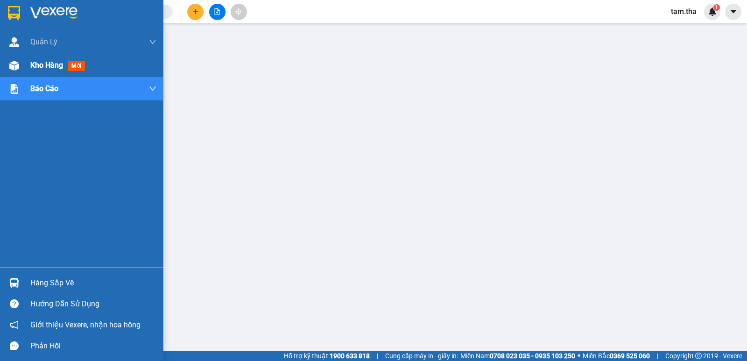
click at [21, 61] on div at bounding box center [14, 65] width 16 height 16
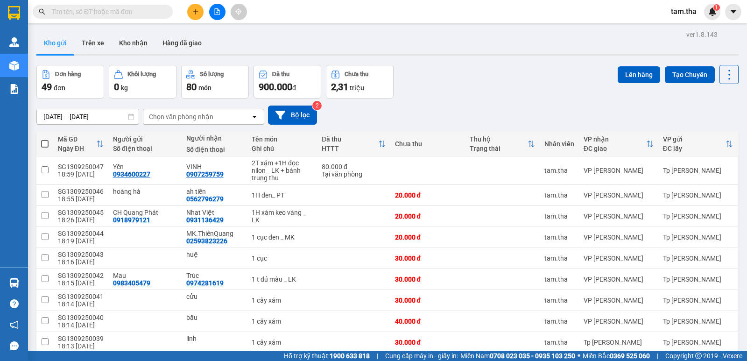
click at [684, 360] on span "100 / trang" at bounding box center [696, 368] width 34 height 9
click at [198, 11] on icon "plus" at bounding box center [195, 11] width 7 height 7
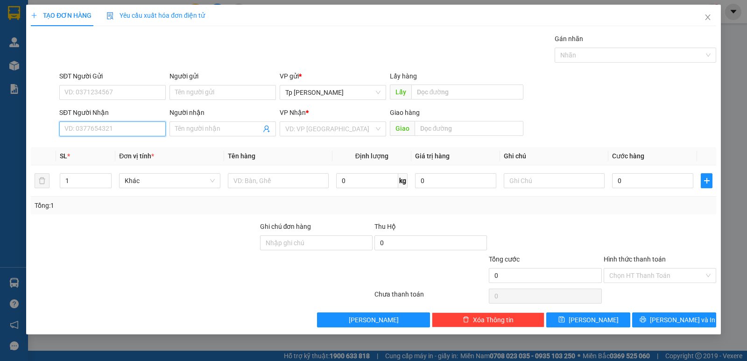
click at [142, 132] on input "SĐT Người Nhận" at bounding box center [112, 128] width 106 height 15
click at [127, 150] on div "0933638567 - Tuyết Mai" at bounding box center [114, 147] width 99 height 10
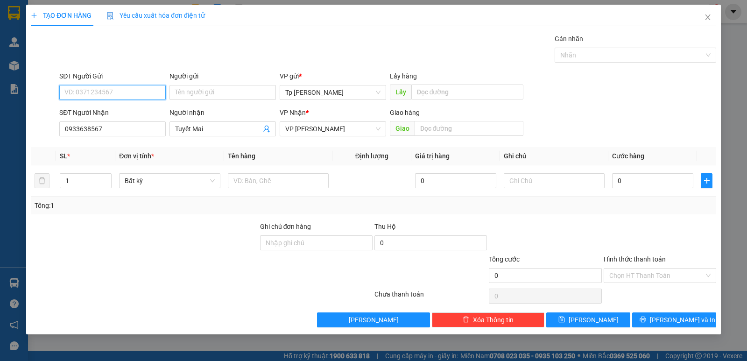
click at [133, 98] on input "SĐT Người Gửi" at bounding box center [112, 92] width 106 height 15
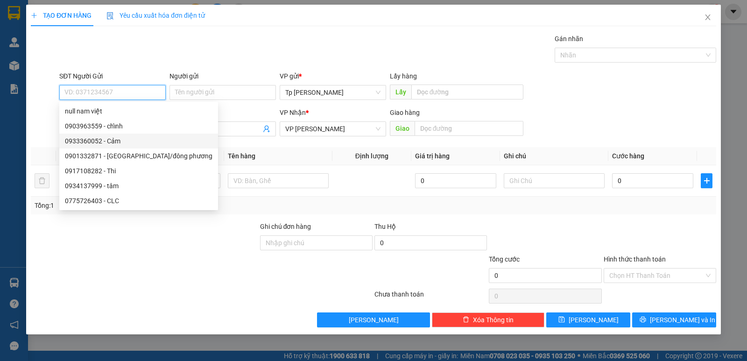
click at [130, 142] on div "0933360052 - Cảm" at bounding box center [139, 141] width 148 height 10
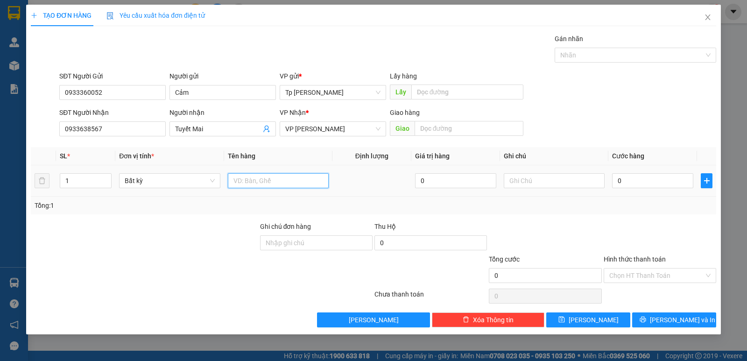
click at [257, 177] on input "text" at bounding box center [278, 180] width 101 height 15
click at [680, 184] on input "0" at bounding box center [652, 180] width 81 height 15
drag, startPoint x: 677, startPoint y: 207, endPoint x: 666, endPoint y: 263, distance: 57.0
click at [675, 211] on div "Tổng: 1" at bounding box center [373, 206] width 685 height 18
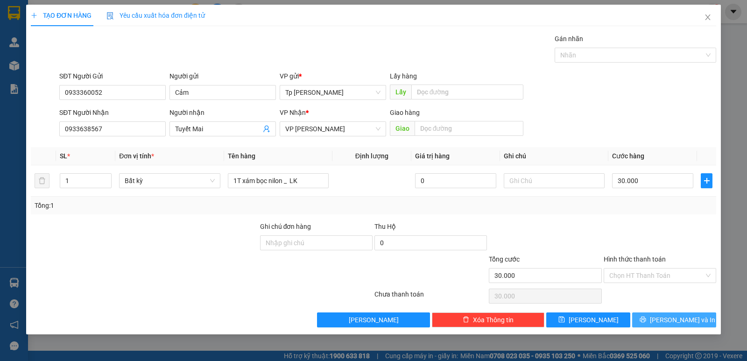
drag, startPoint x: 669, startPoint y: 325, endPoint x: 599, endPoint y: 273, distance: 87.0
click at [667, 324] on button "[PERSON_NAME] và In" at bounding box center [674, 319] width 84 height 15
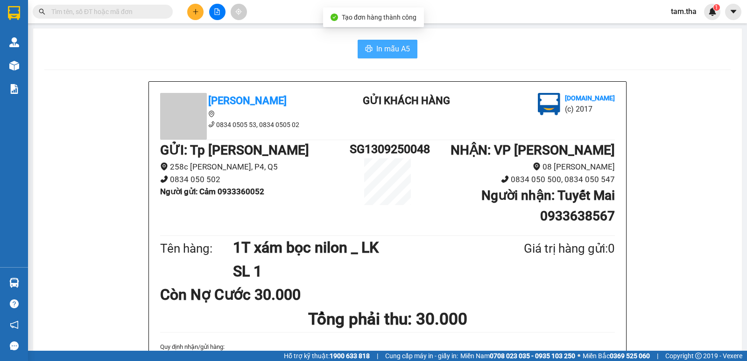
click at [381, 48] on span "In mẫu A5" at bounding box center [393, 49] width 34 height 12
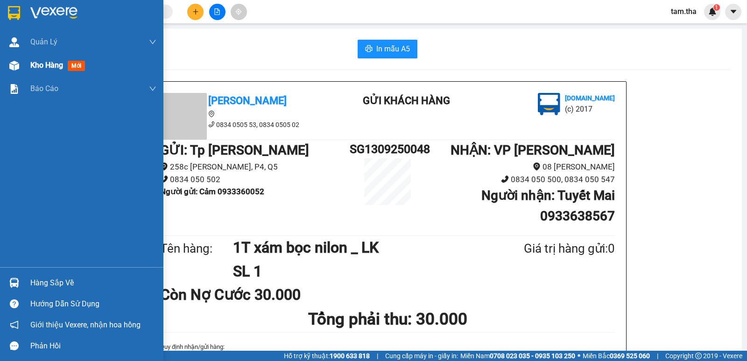
click at [12, 68] on img at bounding box center [14, 66] width 10 height 10
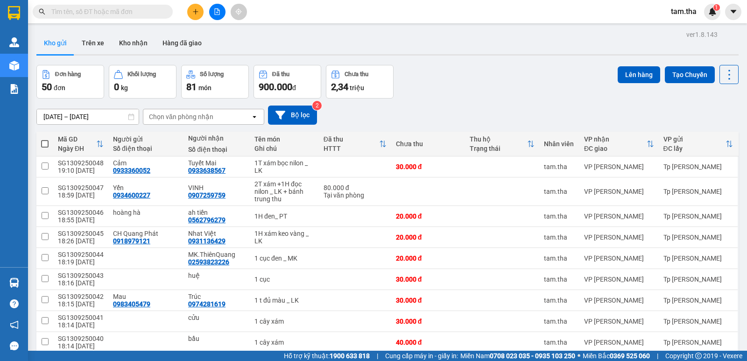
click at [222, 120] on div "Chọn văn phòng nhận" at bounding box center [196, 116] width 107 height 15
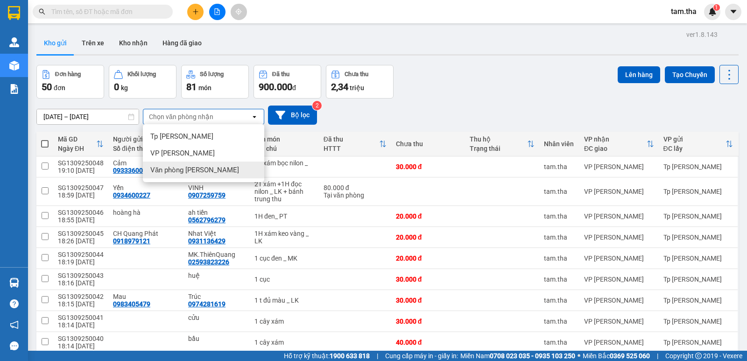
click at [214, 170] on span "Văn phòng [PERSON_NAME]" at bounding box center [194, 169] width 89 height 9
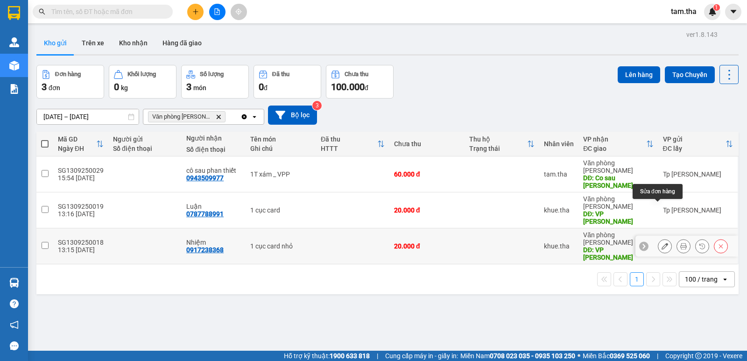
click at [662, 243] on icon at bounding box center [665, 246] width 7 height 7
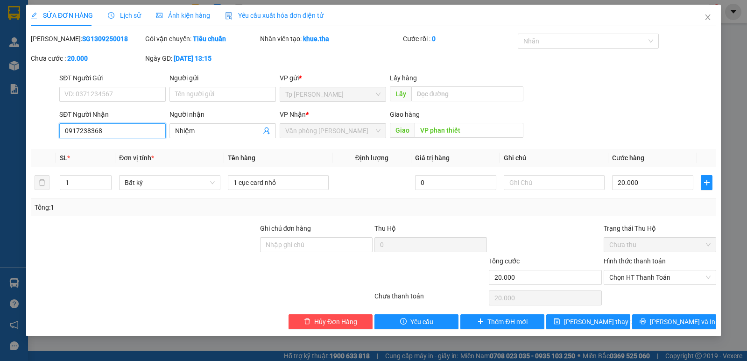
drag, startPoint x: 141, startPoint y: 132, endPoint x: 46, endPoint y: 122, distance: 95.3
click at [46, 122] on div "SĐT Người Nhận 0917238368 0917238368 Người nhận Nhiệm VP Nhận * Văn phòng [PERS…" at bounding box center [373, 125] width 687 height 33
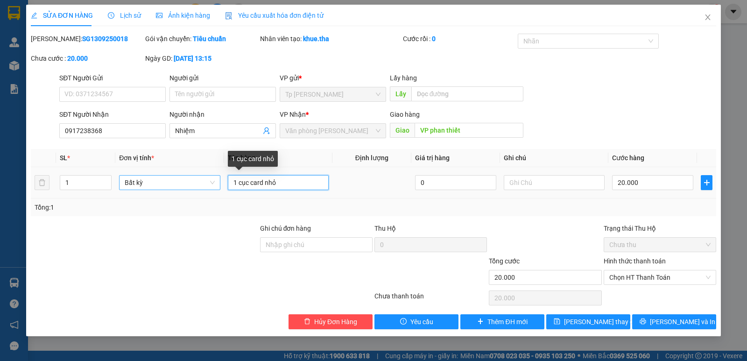
drag, startPoint x: 284, startPoint y: 182, endPoint x: 208, endPoint y: 180, distance: 76.6
click at [208, 181] on tr "1 Bất kỳ 1 cục card nhỏ 0 20.000" at bounding box center [373, 182] width 685 height 31
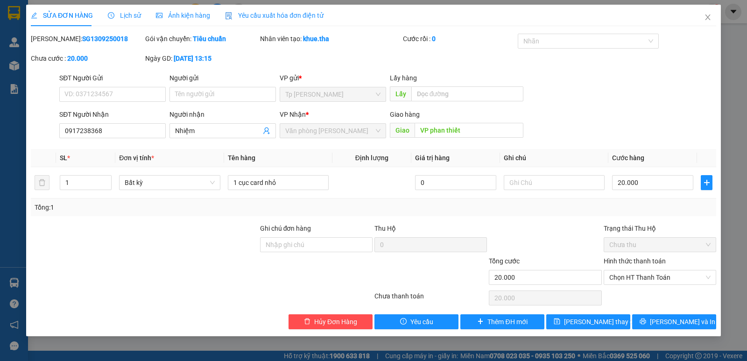
click at [92, 37] on b "SG1309250018" at bounding box center [105, 38] width 46 height 7
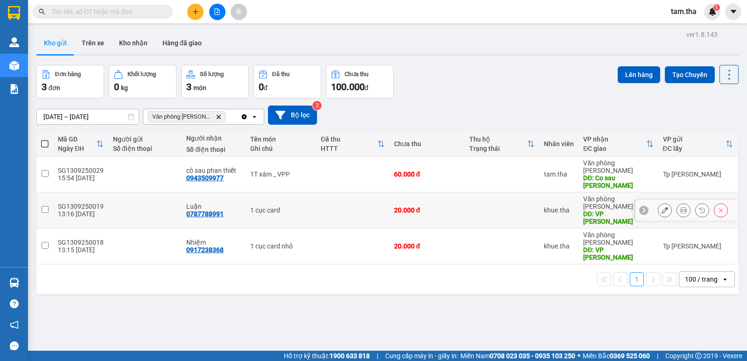
click at [662, 207] on icon at bounding box center [665, 210] width 7 height 7
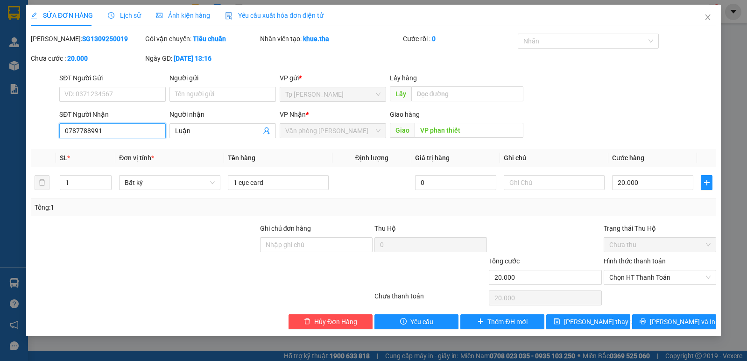
drag, startPoint x: 137, startPoint y: 135, endPoint x: 43, endPoint y: 133, distance: 94.3
click at [43, 133] on div "SĐT Người Nhận 0787788991 0787788991 Người nhận Luận VP Nhận * Văn phòng [PERSO…" at bounding box center [373, 125] width 687 height 33
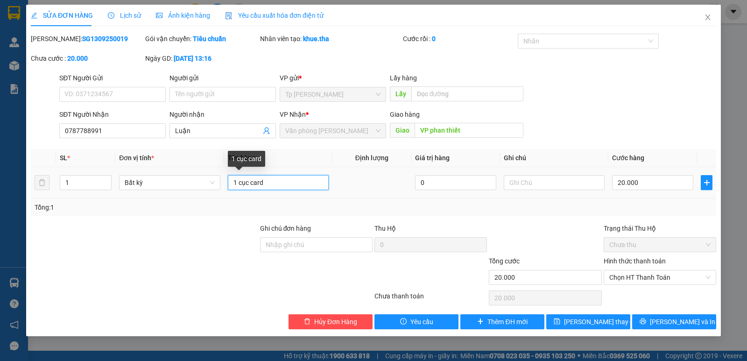
drag, startPoint x: 293, startPoint y: 188, endPoint x: 223, endPoint y: 183, distance: 70.7
click at [223, 183] on tr "1 Bất kỳ 1 cục card 0 20.000" at bounding box center [373, 182] width 685 height 31
click at [89, 42] on b "SG1309250019" at bounding box center [105, 38] width 46 height 7
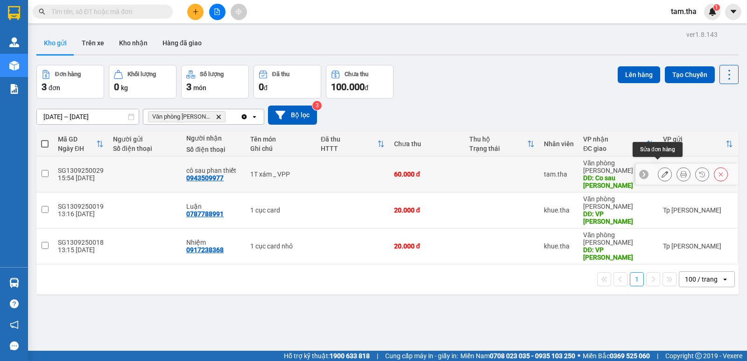
click at [660, 170] on button at bounding box center [664, 174] width 13 height 16
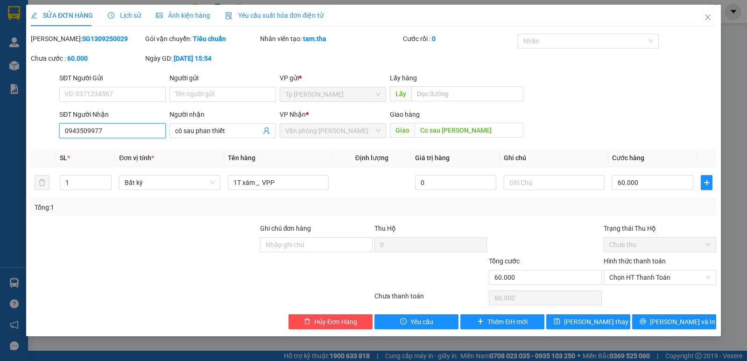
drag, startPoint x: 140, startPoint y: 128, endPoint x: 39, endPoint y: 127, distance: 100.4
click at [25, 127] on div "SỬA ĐƠN HÀNG Lịch sử Ảnh kiện hàng Yêu cầu xuất hóa đơn điện tử Total Paid Fee …" at bounding box center [373, 180] width 747 height 361
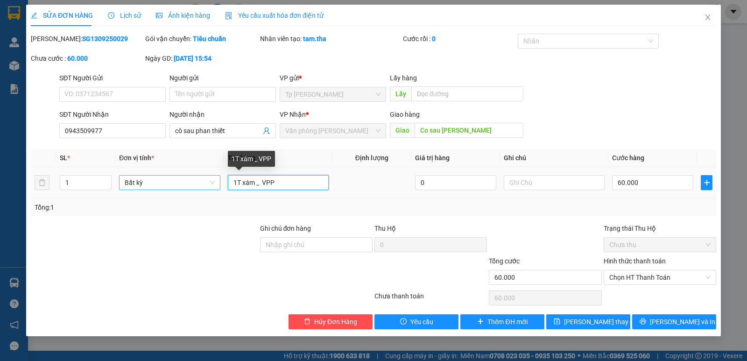
drag, startPoint x: 280, startPoint y: 185, endPoint x: 215, endPoint y: 179, distance: 64.7
click at [209, 177] on tr "1 Bất kỳ 1T xám _ VPP 0 60.000" at bounding box center [373, 182] width 685 height 31
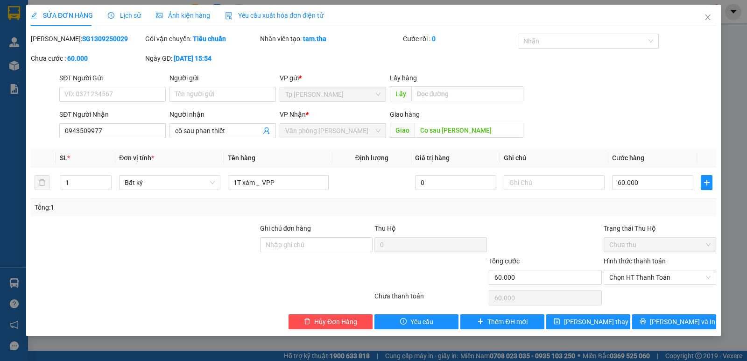
click at [82, 36] on b "SG1309250029" at bounding box center [105, 38] width 46 height 7
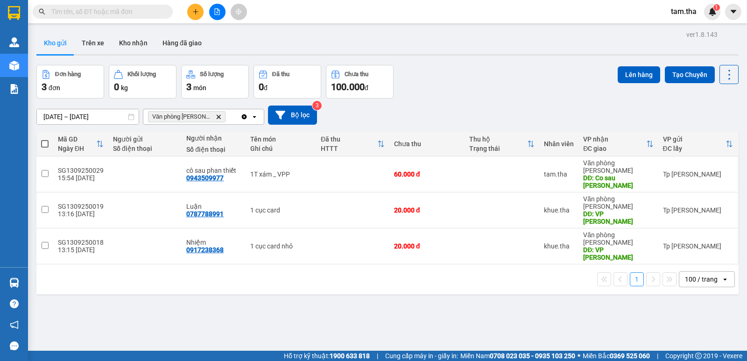
click at [196, 17] on button at bounding box center [195, 12] width 16 height 16
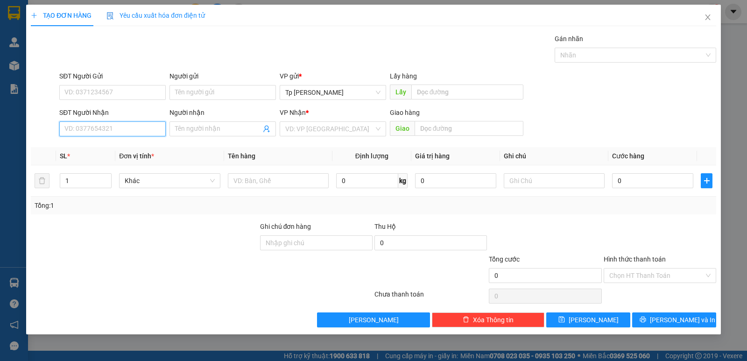
click at [131, 130] on input "SĐT Người Nhận" at bounding box center [112, 128] width 106 height 15
click at [121, 149] on div "0906355205 - [GEOGRAPHIC_DATA]" at bounding box center [117, 147] width 105 height 10
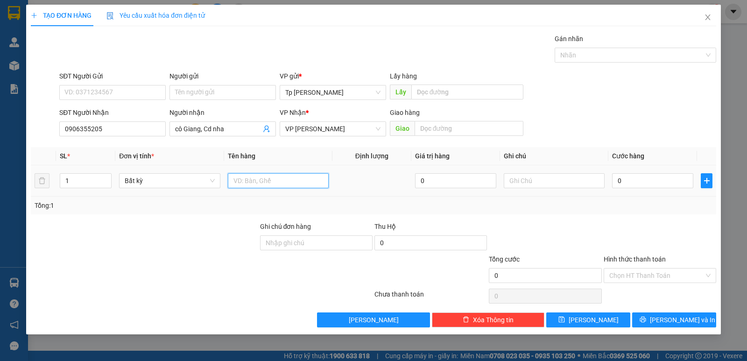
click at [254, 183] on input "text" at bounding box center [278, 180] width 101 height 15
drag, startPoint x: 285, startPoint y: 183, endPoint x: 304, endPoint y: 183, distance: 19.6
click at [304, 183] on input "1 kiện xám dán t xám" at bounding box center [278, 180] width 101 height 15
click at [638, 180] on input "0" at bounding box center [652, 180] width 81 height 15
click at [628, 267] on div "Hình thức thanh toán" at bounding box center [660, 261] width 113 height 14
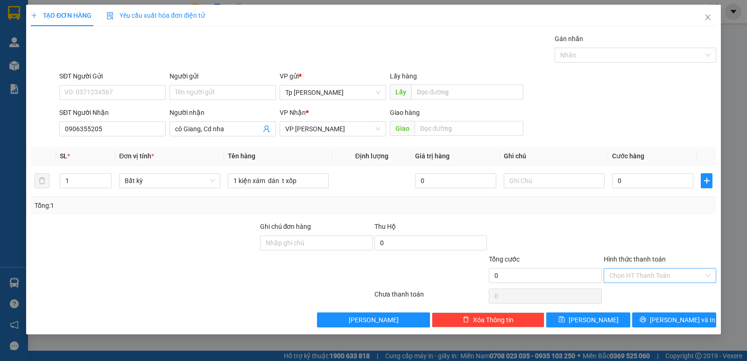
click at [632, 276] on input "Hình thức thanh toán" at bounding box center [656, 275] width 95 height 14
drag, startPoint x: 634, startPoint y: 305, endPoint x: 650, endPoint y: 318, distance: 20.6
click at [635, 306] on div "Miễn phí" at bounding box center [659, 309] width 101 height 10
click at [655, 321] on button "[PERSON_NAME] và In" at bounding box center [674, 319] width 84 height 15
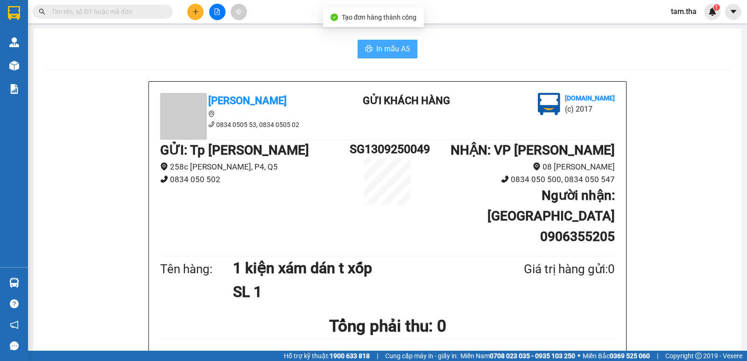
click at [386, 47] on span "In mẫu A5" at bounding box center [393, 49] width 34 height 12
click at [472, 360] on html "Kết quả tìm kiếm ( 0 ) Bộ lọc No Data tam.tha 1 Quản [PERSON_NAME] lý khách hàn…" at bounding box center [373, 180] width 747 height 361
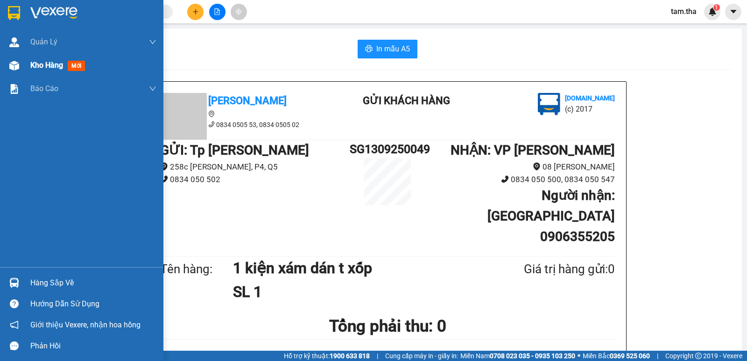
click at [17, 65] on img at bounding box center [14, 66] width 10 height 10
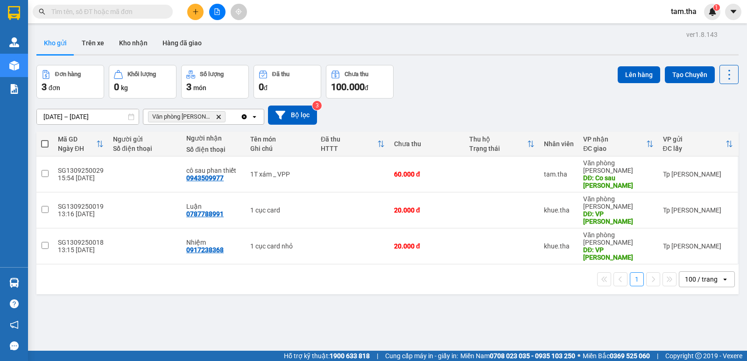
click at [246, 118] on icon "Clear all" at bounding box center [244, 116] width 5 height 5
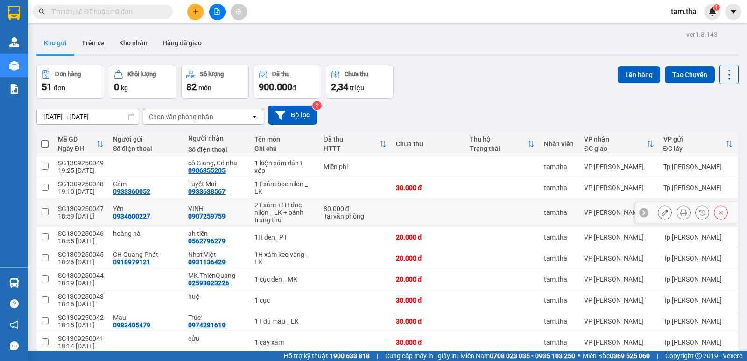
click at [680, 215] on icon at bounding box center [683, 212] width 7 height 7
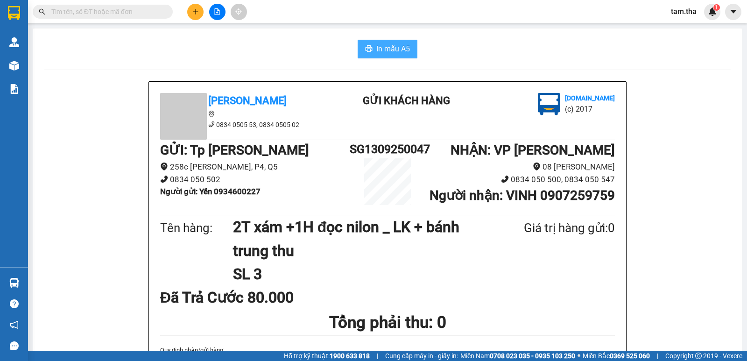
click at [385, 50] on span "In mẫu A5" at bounding box center [393, 49] width 34 height 12
click at [196, 14] on icon "plus" at bounding box center [195, 11] width 7 height 7
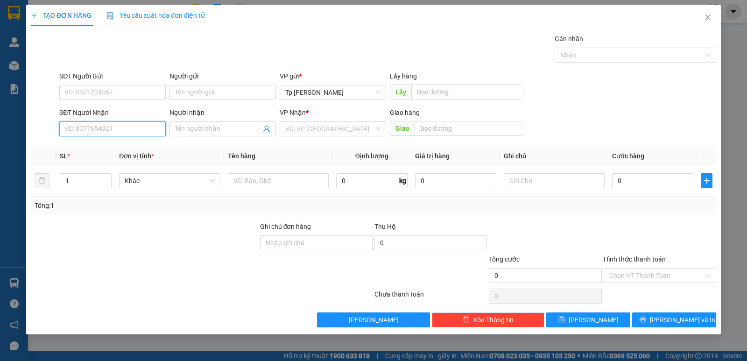
click at [136, 131] on input "SĐT Người Nhận" at bounding box center [112, 128] width 106 height 15
drag, startPoint x: 136, startPoint y: 143, endPoint x: 189, endPoint y: 163, distance: 55.8
click at [137, 145] on div "0352240543 - [PERSON_NAME]" at bounding box center [112, 147] width 95 height 10
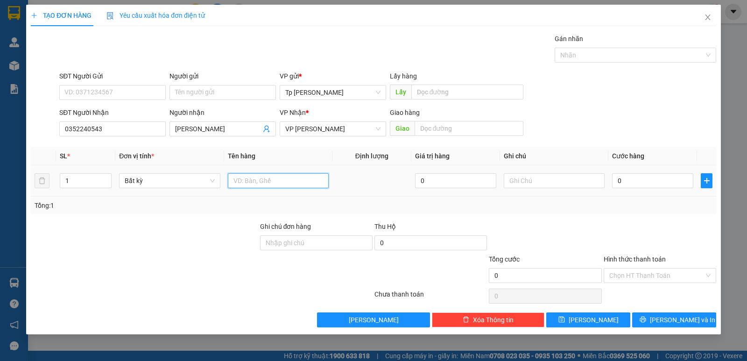
click at [237, 175] on input "text" at bounding box center [278, 180] width 101 height 15
click at [680, 185] on input "0" at bounding box center [652, 180] width 81 height 15
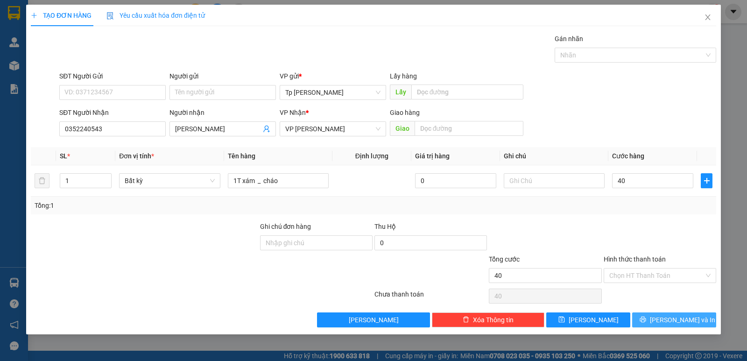
click at [676, 316] on span "[PERSON_NAME] và In" at bounding box center [682, 320] width 65 height 10
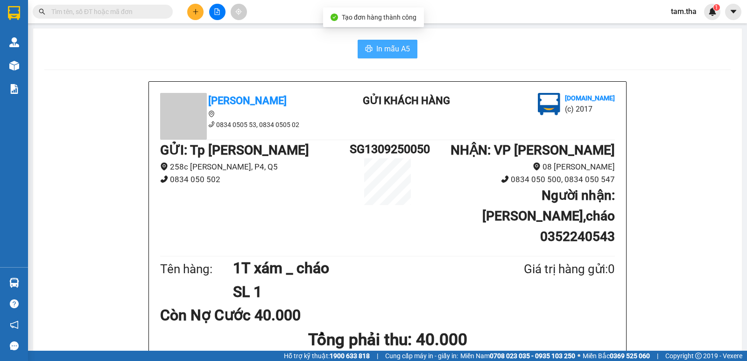
click at [396, 50] on span "In mẫu A5" at bounding box center [393, 49] width 34 height 12
click at [195, 20] on div "Kết quả tìm kiếm ( 0 ) Bộ lọc No Data tam.tha 1" at bounding box center [373, 11] width 747 height 23
click at [193, 14] on icon "plus" at bounding box center [195, 11] width 7 height 7
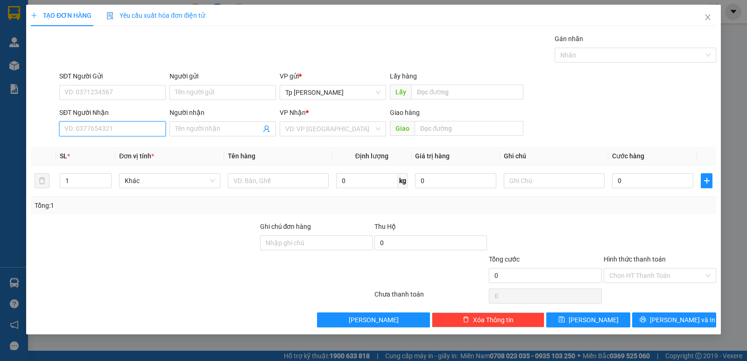
click at [118, 131] on input "SĐT Người Nhận" at bounding box center [112, 128] width 106 height 15
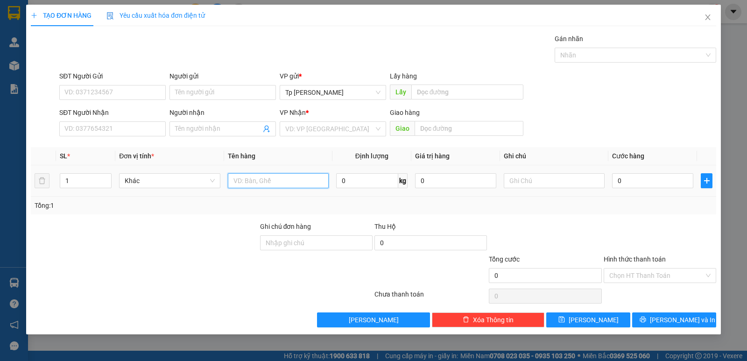
click at [247, 182] on input "text" at bounding box center [278, 180] width 101 height 15
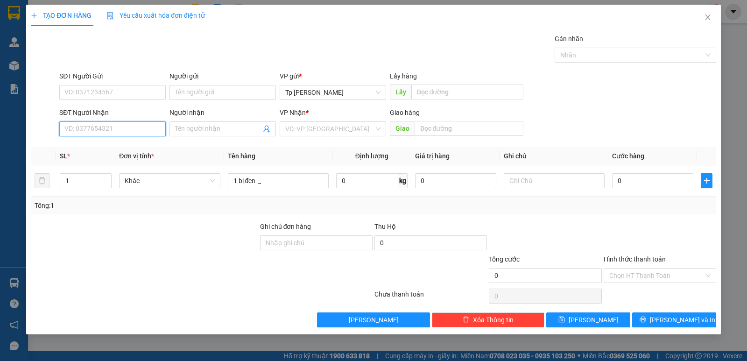
click at [94, 127] on input "SĐT Người Nhận" at bounding box center [112, 128] width 106 height 15
click at [114, 145] on div "0867449594 - nhứt" at bounding box center [112, 147] width 95 height 10
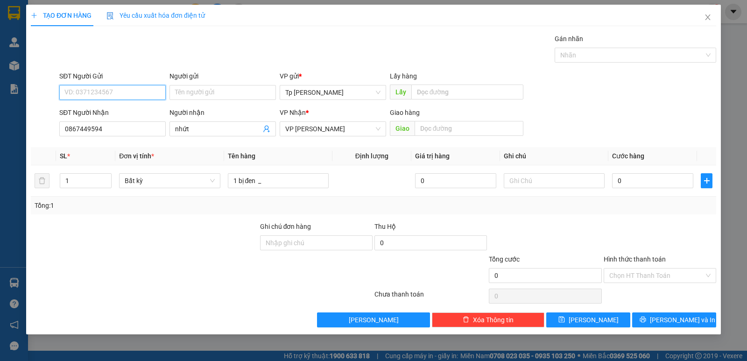
click at [124, 93] on input "SĐT Người Gửi" at bounding box center [112, 92] width 106 height 15
click at [124, 114] on div "0979289473 - a hảo" at bounding box center [112, 111] width 95 height 10
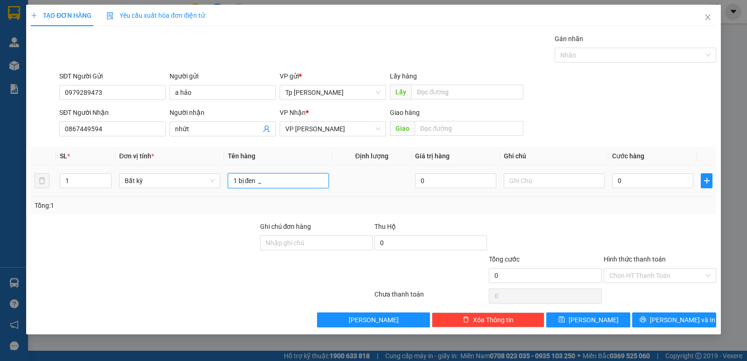
click at [285, 184] on input "1 bị đen _" at bounding box center [278, 180] width 101 height 15
click at [627, 180] on input "0" at bounding box center [652, 180] width 81 height 15
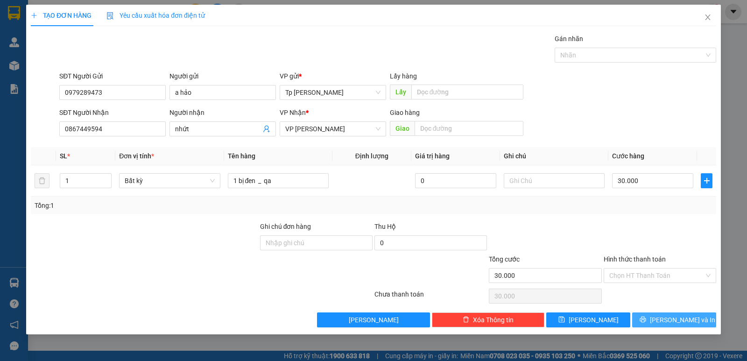
click at [680, 320] on span "[PERSON_NAME] và In" at bounding box center [682, 320] width 65 height 10
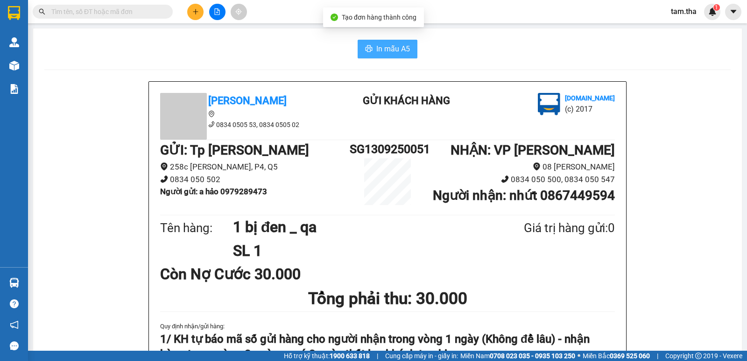
click at [395, 51] on span "In mẫu A5" at bounding box center [393, 49] width 34 height 12
click at [201, 10] on button at bounding box center [195, 12] width 16 height 16
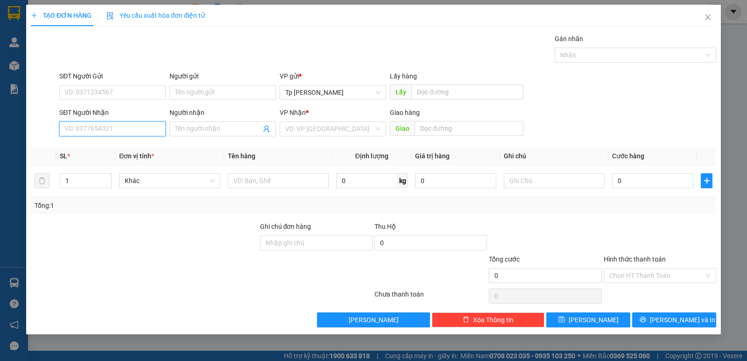
click at [122, 130] on input "SĐT Người Nhận" at bounding box center [112, 128] width 106 height 15
click at [111, 143] on div "0393433462 - [PERSON_NAME]" at bounding box center [112, 147] width 95 height 10
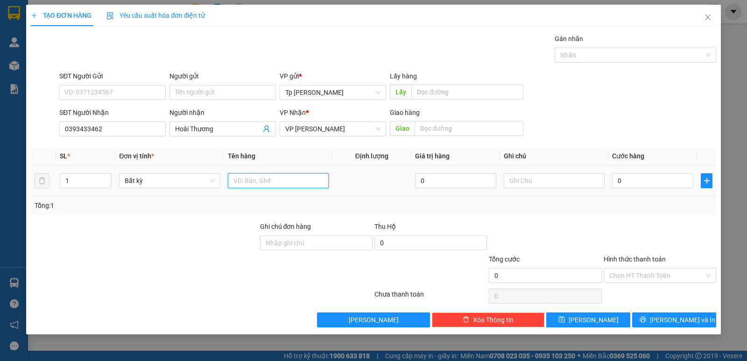
click at [277, 185] on input "text" at bounding box center [278, 180] width 101 height 15
click at [615, 184] on input "0" at bounding box center [652, 180] width 81 height 15
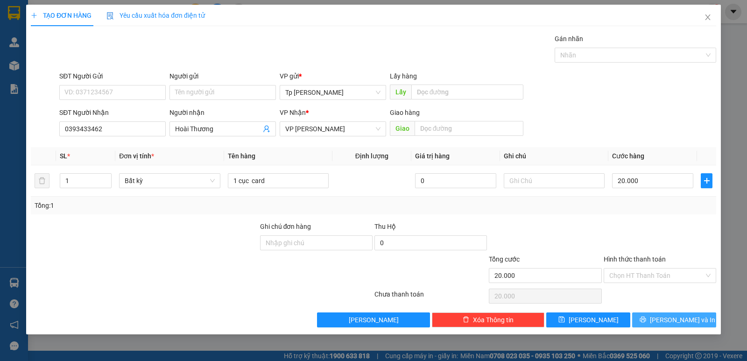
click at [674, 316] on span "[PERSON_NAME] và In" at bounding box center [682, 320] width 65 height 10
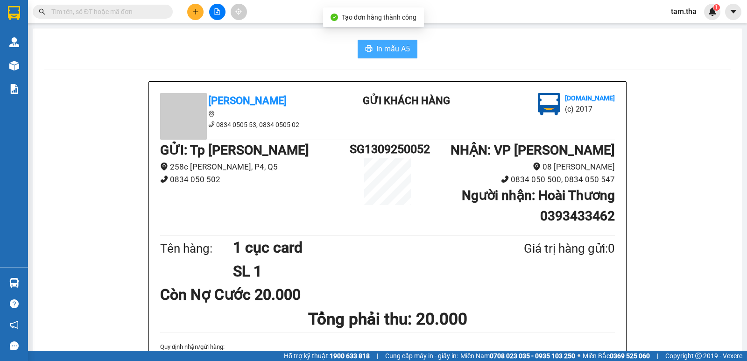
click at [404, 55] on span "In mẫu A5" at bounding box center [393, 49] width 34 height 12
click at [195, 7] on button at bounding box center [195, 12] width 16 height 16
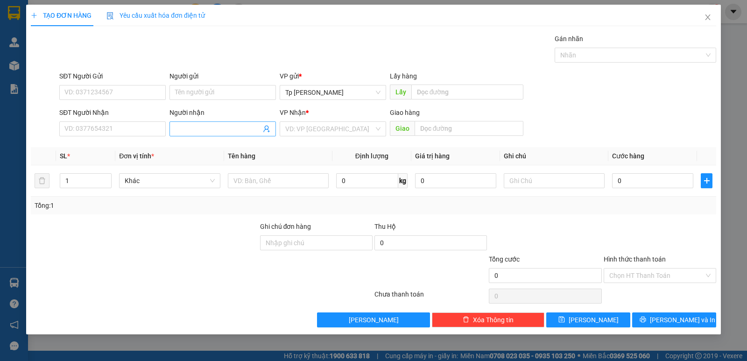
click at [226, 126] on input "Người nhận" at bounding box center [218, 129] width 86 height 10
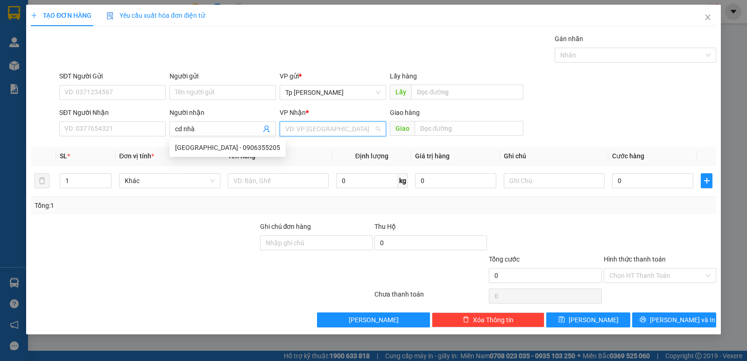
click at [341, 130] on input "search" at bounding box center [329, 129] width 89 height 14
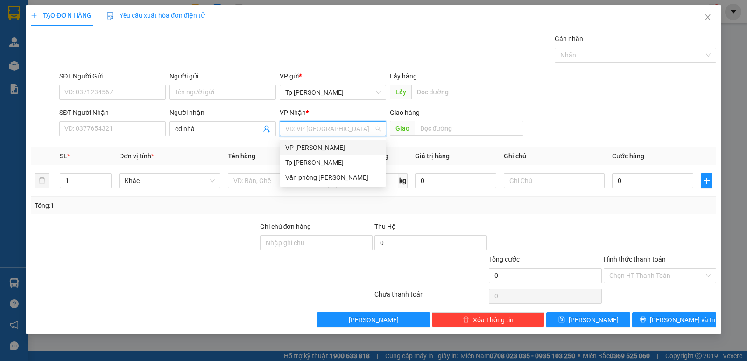
click at [324, 152] on div "VP [PERSON_NAME]" at bounding box center [332, 147] width 95 height 10
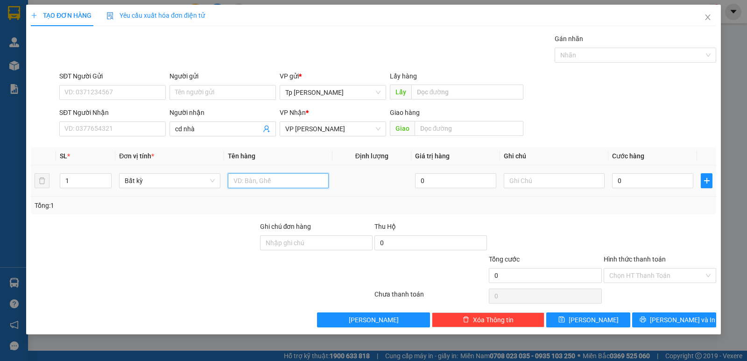
click at [276, 178] on input "text" at bounding box center [278, 180] width 101 height 15
click at [276, 178] on input "1 bị vàng _" at bounding box center [278, 180] width 101 height 15
click at [646, 270] on input "Hình thức thanh toán" at bounding box center [656, 275] width 95 height 14
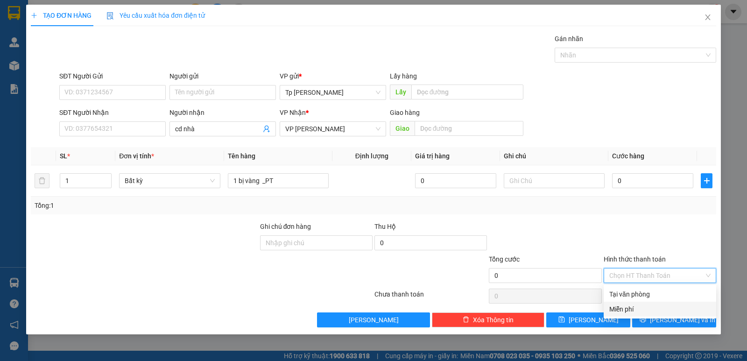
click at [650, 308] on div "Miễn phí" at bounding box center [659, 309] width 101 height 10
drag, startPoint x: 670, startPoint y: 332, endPoint x: 665, endPoint y: 330, distance: 5.1
click at [667, 332] on div "TẠO ĐƠN HÀNG Yêu cầu xuất hóa đơn điện tử Transit Pickup Surcharge Ids Transit …" at bounding box center [373, 170] width 695 height 330
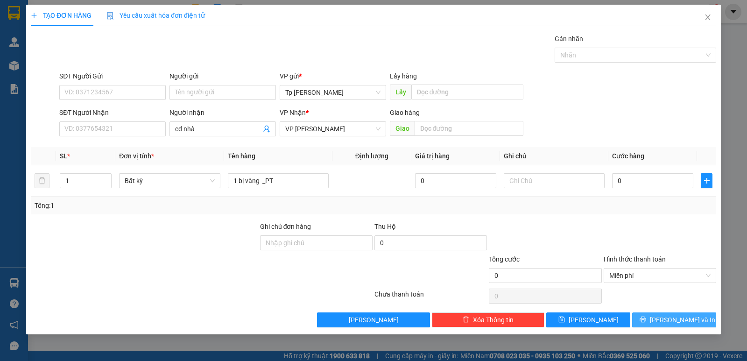
click at [664, 324] on button "[PERSON_NAME] và In" at bounding box center [674, 319] width 84 height 15
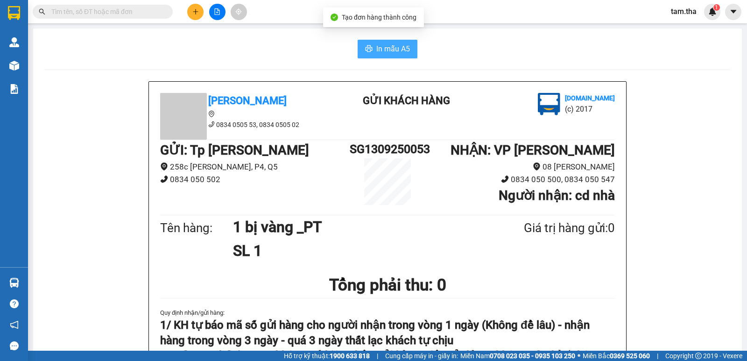
click at [395, 42] on button "In mẫu A5" at bounding box center [388, 49] width 60 height 19
